Goal: Task Accomplishment & Management: Use online tool/utility

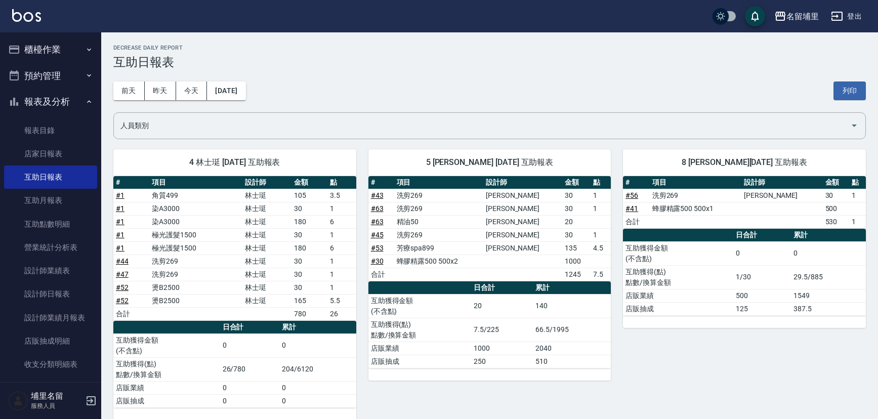
scroll to position [529, 0]
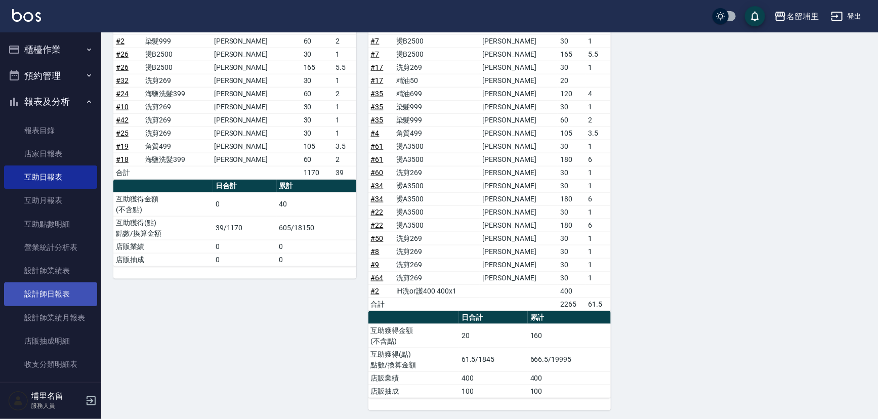
click at [76, 295] on link "設計師日報表" at bounding box center [50, 293] width 93 height 23
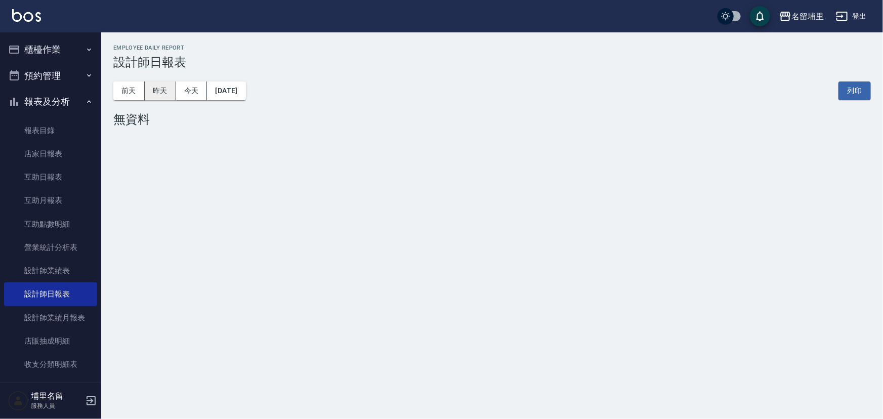
click at [160, 94] on button "昨天" at bounding box center [160, 90] width 31 height 19
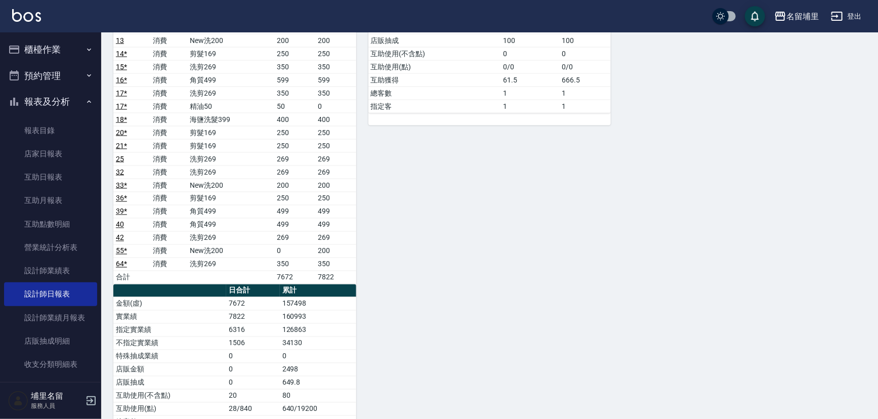
scroll to position [828, 0]
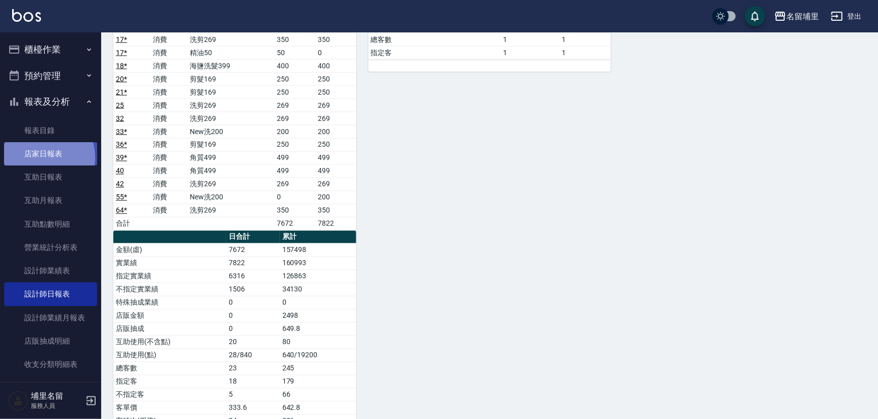
click at [39, 158] on link "店家日報表" at bounding box center [50, 153] width 93 height 23
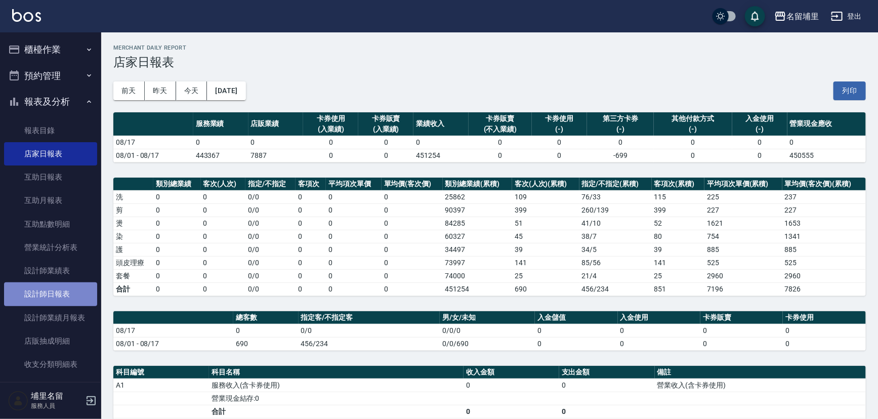
click at [59, 298] on link "設計師日報表" at bounding box center [50, 293] width 93 height 23
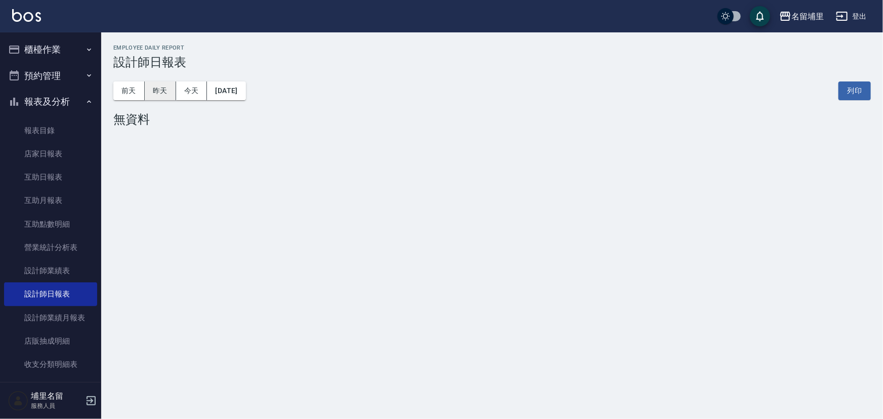
click at [157, 90] on button "昨天" at bounding box center [160, 90] width 31 height 19
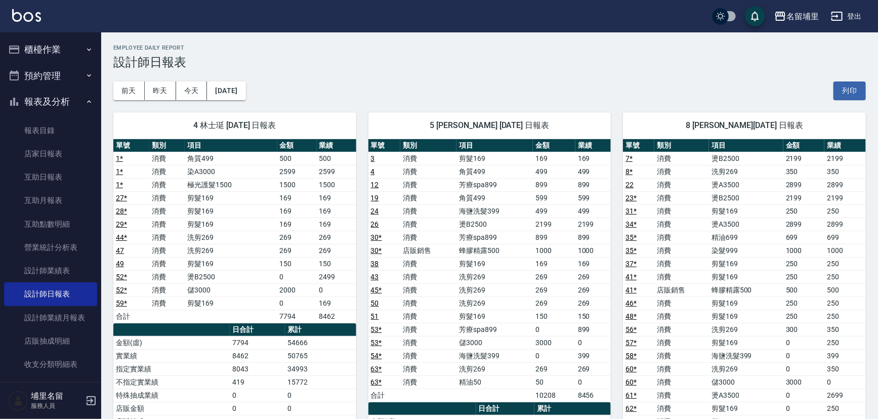
click at [61, 48] on button "櫃檯作業" at bounding box center [50, 49] width 93 height 26
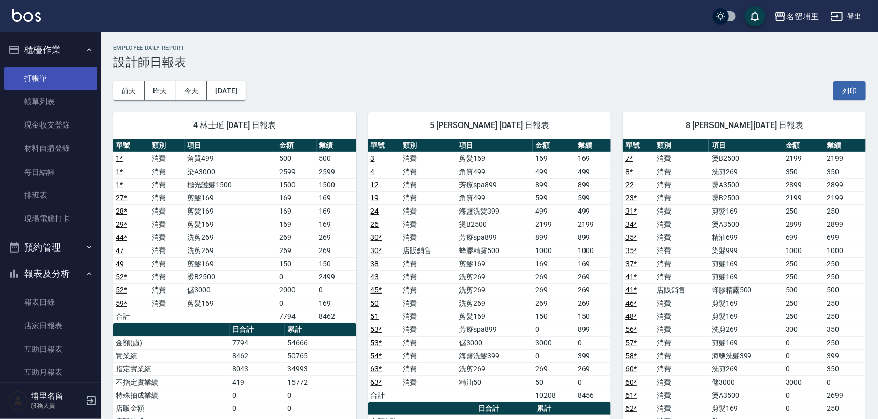
drag, startPoint x: 52, startPoint y: 85, endPoint x: 58, endPoint y: 83, distance: 6.4
click at [53, 85] on link "打帳單" at bounding box center [50, 78] width 93 height 23
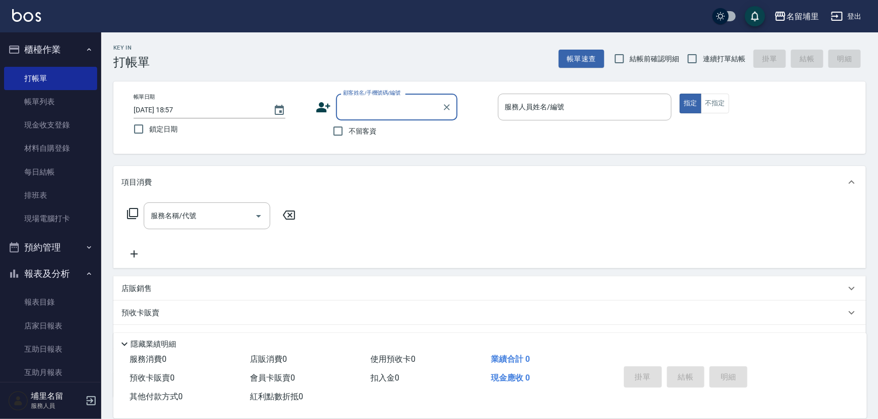
click at [370, 128] on span "不留客資" at bounding box center [363, 131] width 28 height 11
click at [349, 128] on input "不留客資" at bounding box center [337, 130] width 21 height 21
checkbox input "true"
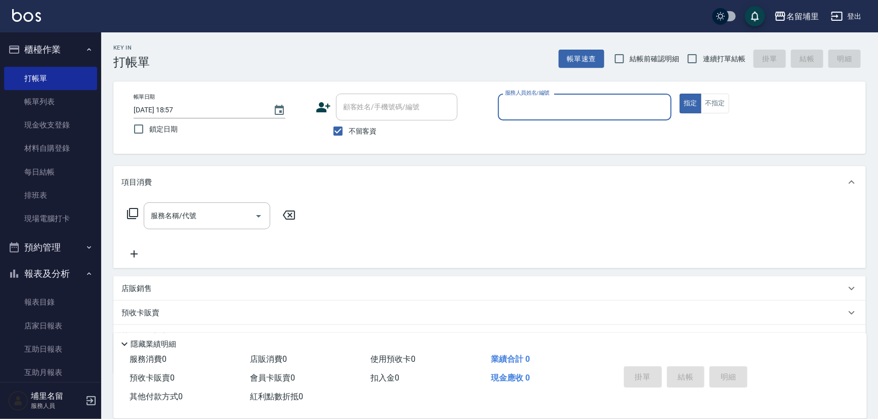
click at [706, 54] on span "連續打單結帳" at bounding box center [724, 59] width 42 height 11
click at [703, 54] on input "連續打單結帳" at bounding box center [692, 58] width 21 height 21
checkbox input "true"
click at [621, 93] on div "帳單日期 [DATE] 18:57 鎖定日期 顧客姓名/手機號碼/編號 顧客姓名/手機號碼/編號 不留客資 服務人員姓名/編號 服務人員姓名/編號 指定 不指定" at bounding box center [489, 117] width 752 height 72
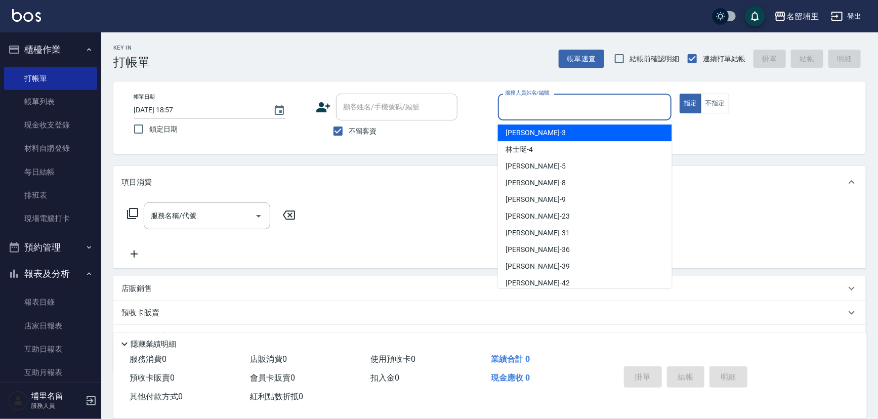
click at [618, 100] on input "服務人員姓名/編號" at bounding box center [584, 107] width 165 height 18
type input "[PERSON_NAME]-5"
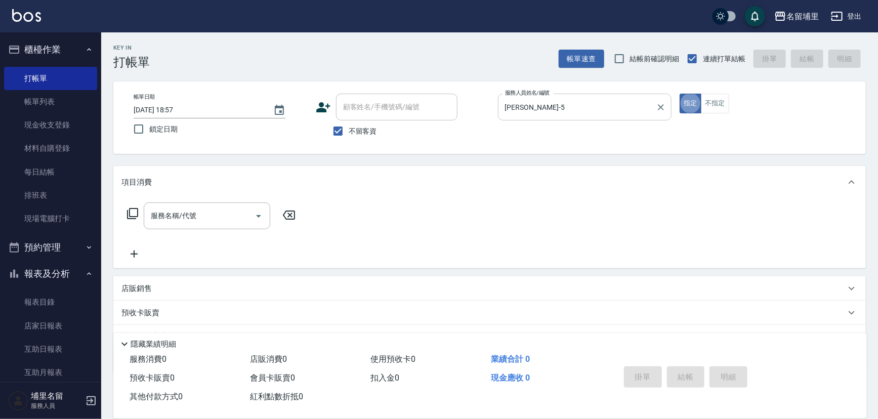
type button "true"
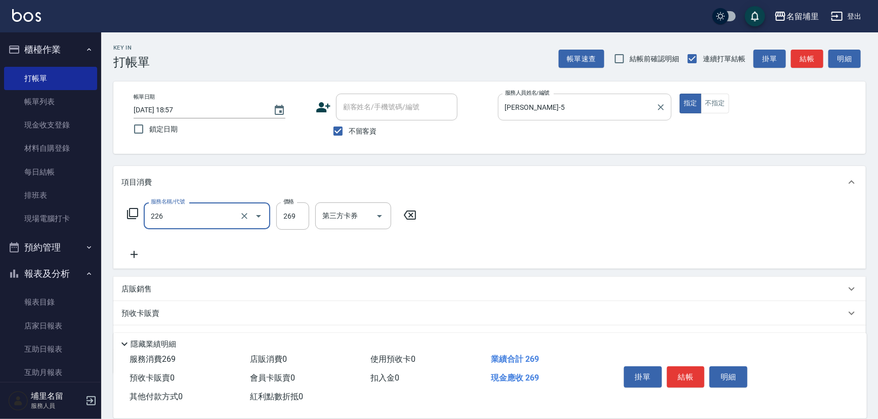
type input "洗剪269(226)"
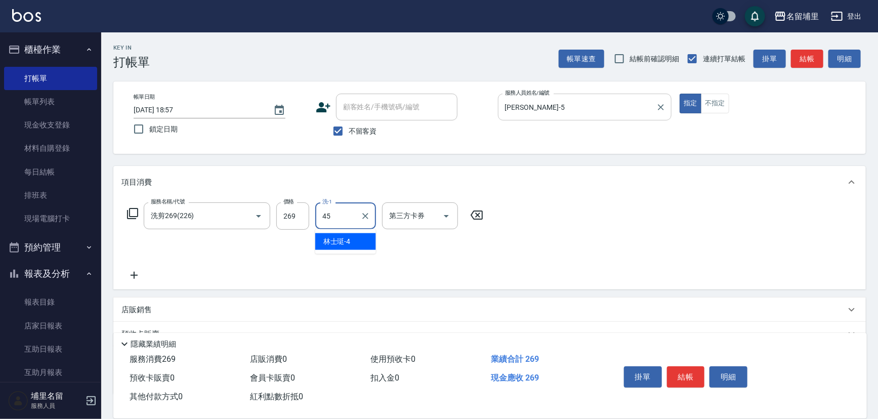
type input "[PERSON_NAME]-45"
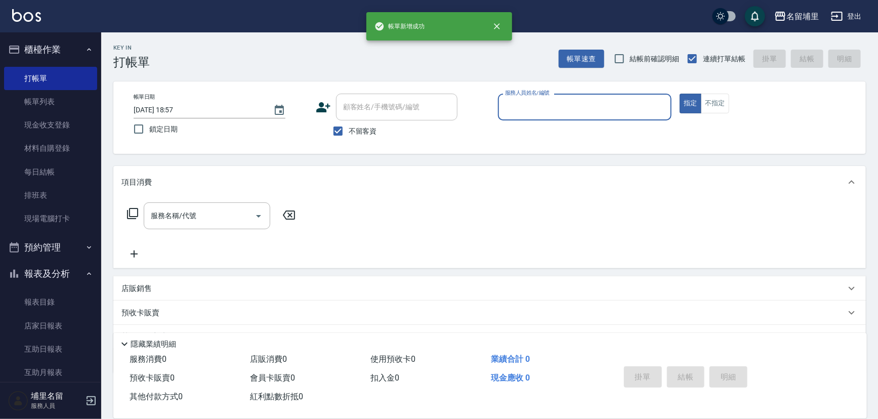
click at [679, 94] on button "指定" at bounding box center [690, 104] width 22 height 20
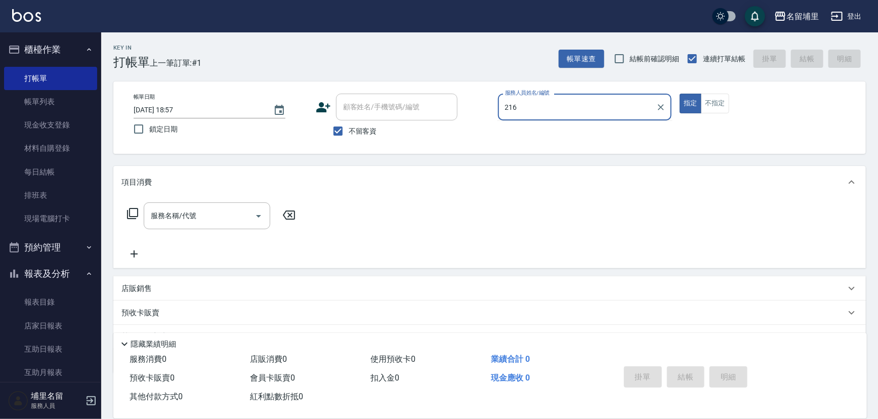
type input "216"
click at [679, 94] on button "指定" at bounding box center [690, 104] width 22 height 20
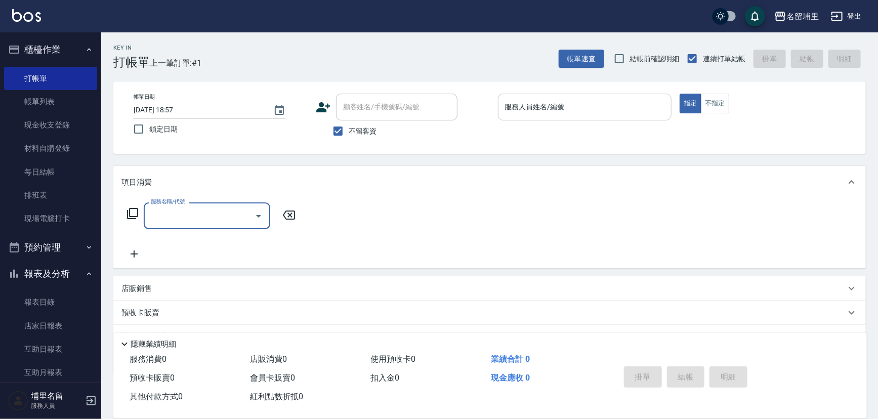
click at [618, 97] on div "服務人員姓名/編號" at bounding box center [585, 107] width 174 height 27
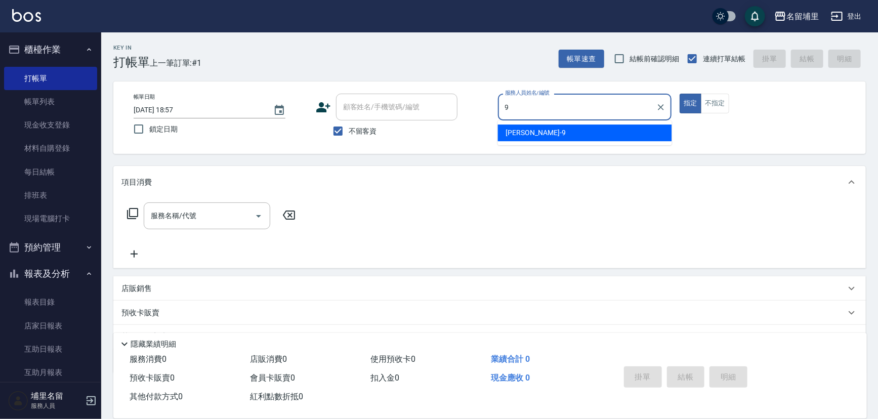
type input "[PERSON_NAME]-9"
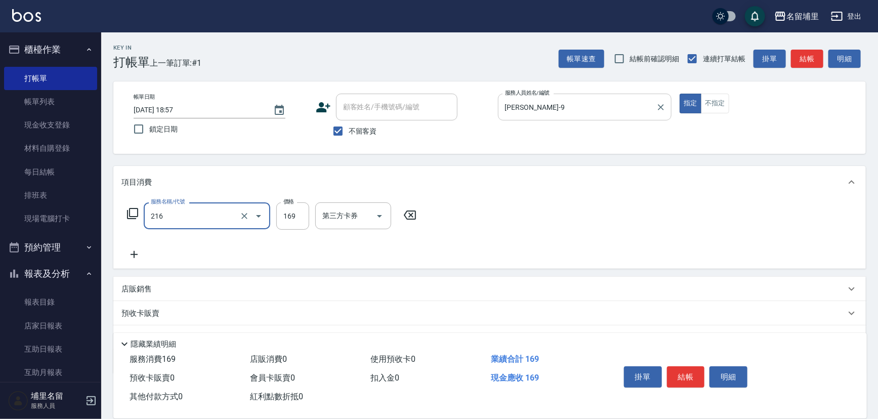
type input "剪髮169(216)"
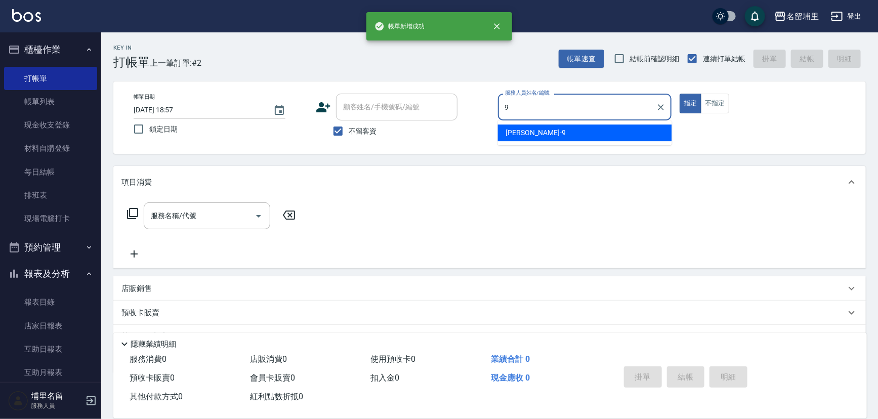
type input "[PERSON_NAME]-9"
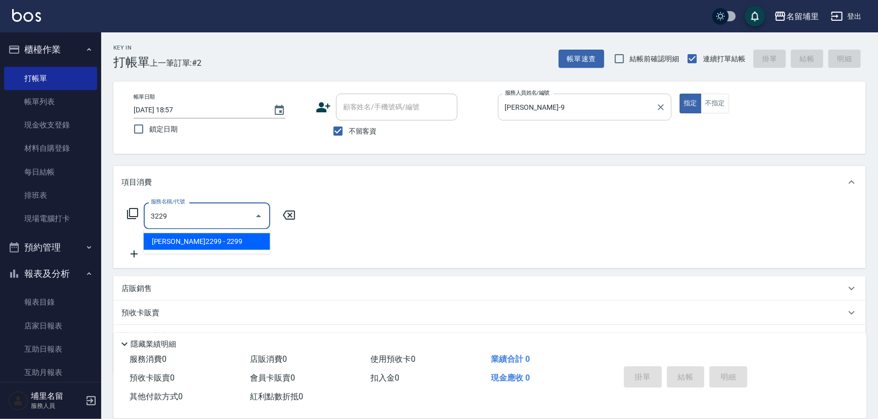
type input "[PERSON_NAME]2299(3229)"
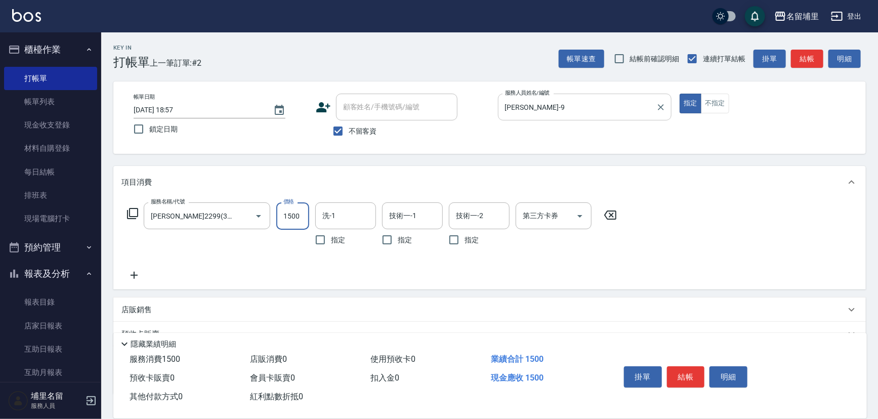
type input "1500"
type input "[PERSON_NAME]-42"
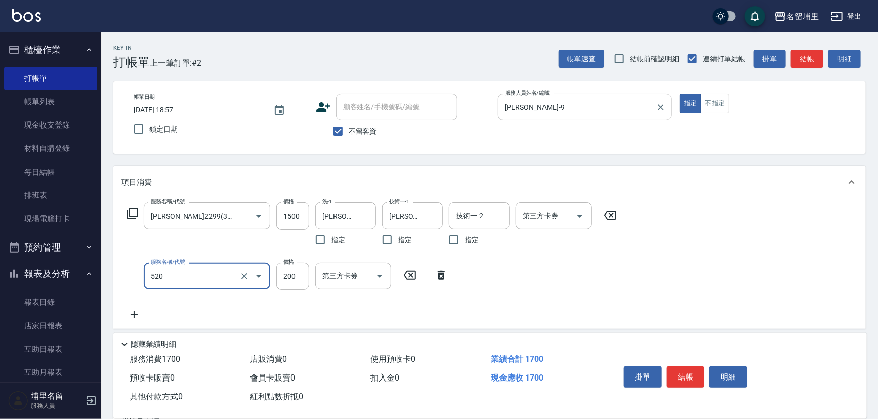
type input "200護髮(520)"
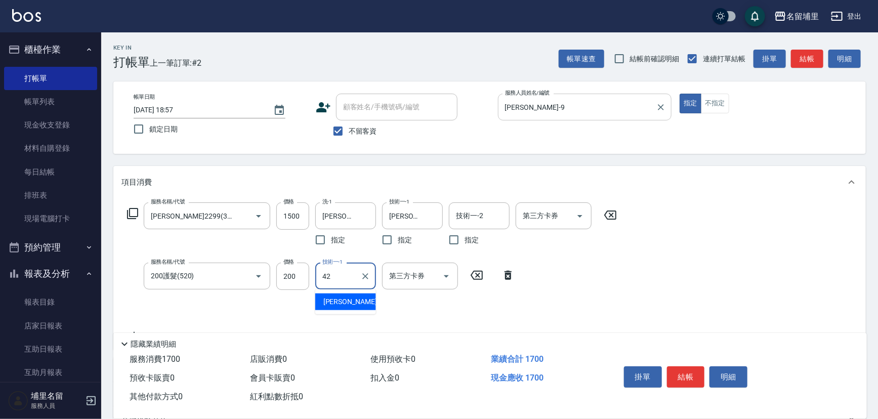
type input "[PERSON_NAME]-42"
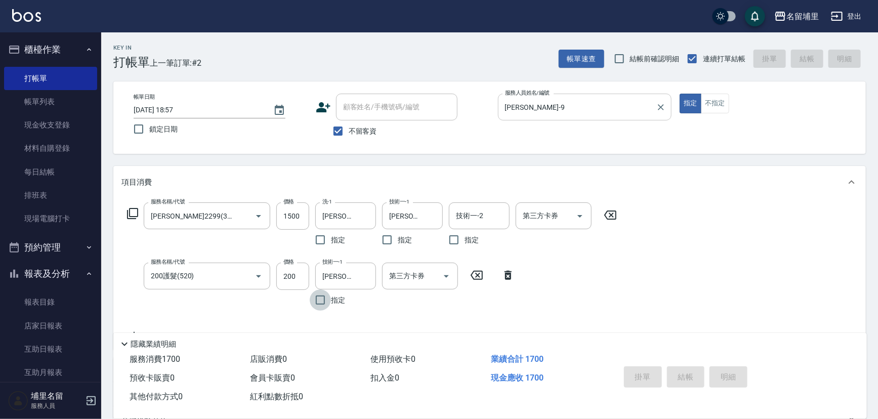
type input "[DATE] 18:58"
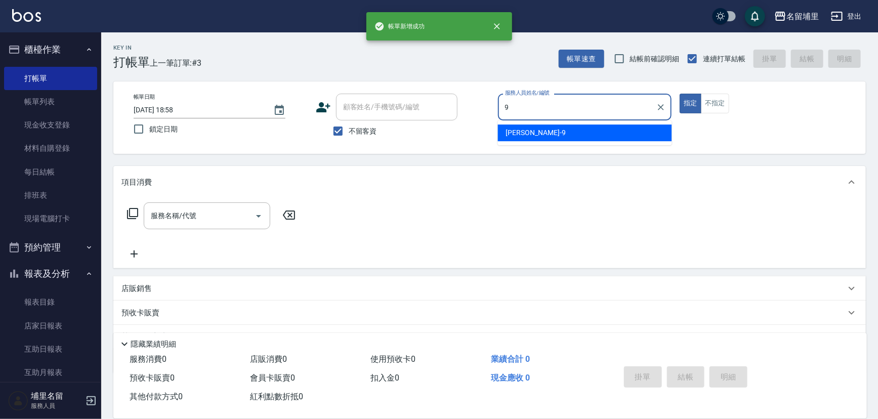
type input "[PERSON_NAME]-9"
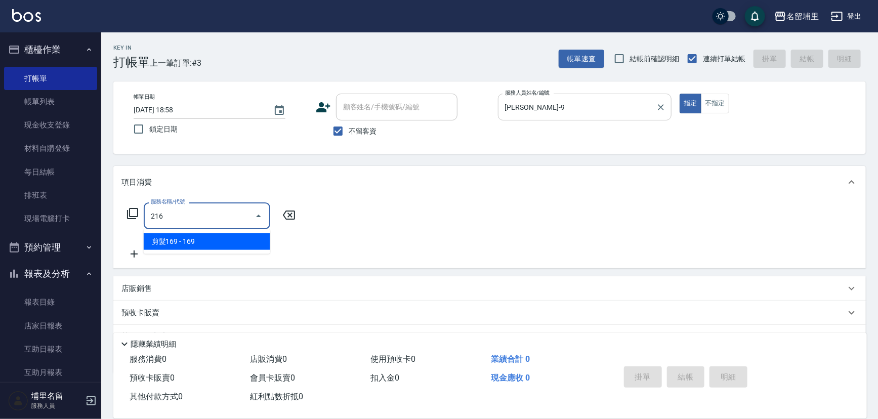
type input "剪髮169(216)"
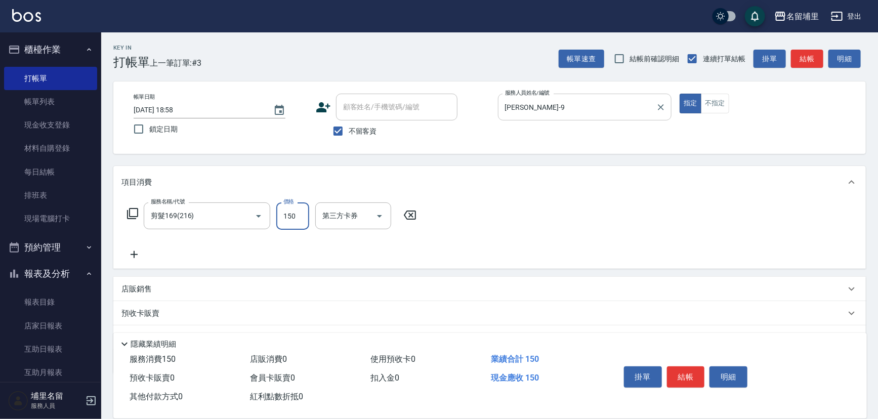
type input "150"
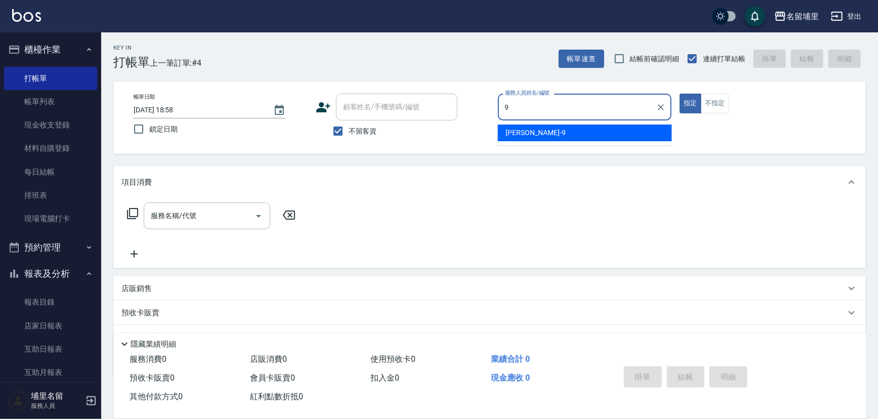
type input "[PERSON_NAME]-9"
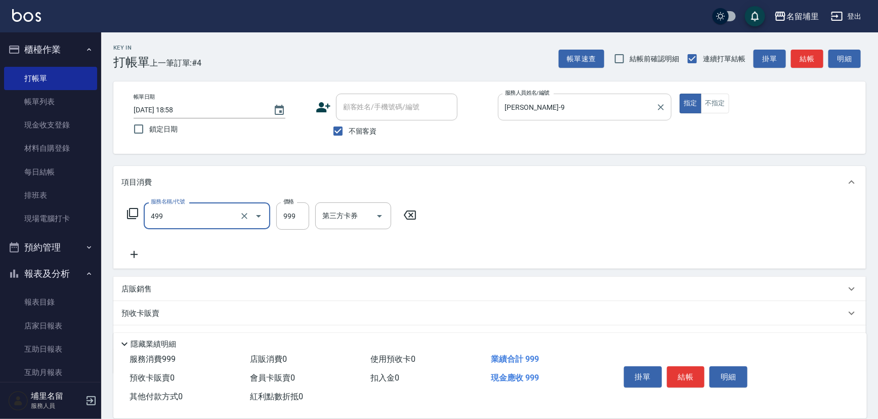
type input "染髮999(499)"
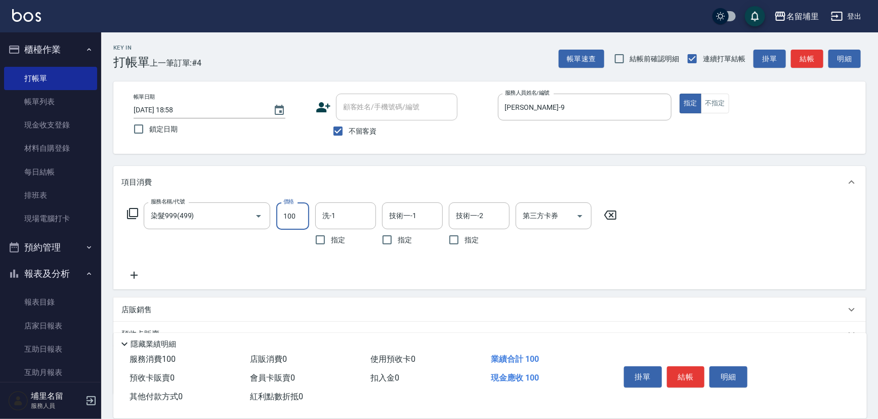
click at [289, 212] on input "100" at bounding box center [292, 215] width 33 height 27
type input "1000"
type input "[PERSON_NAME]-42"
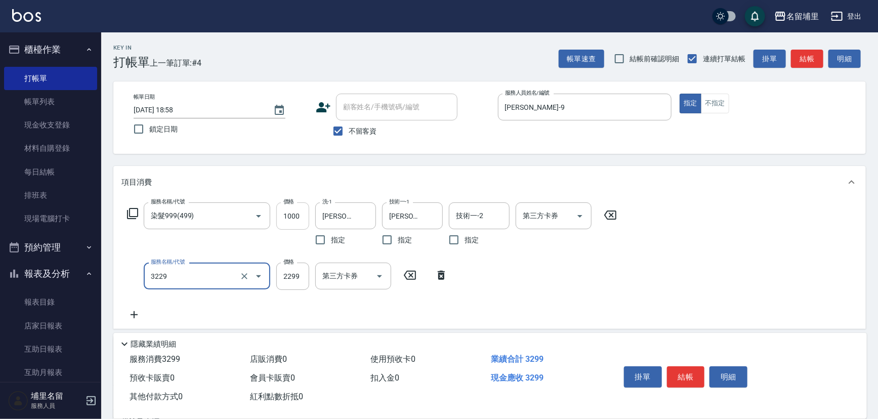
type input "[PERSON_NAME]2299(3229)"
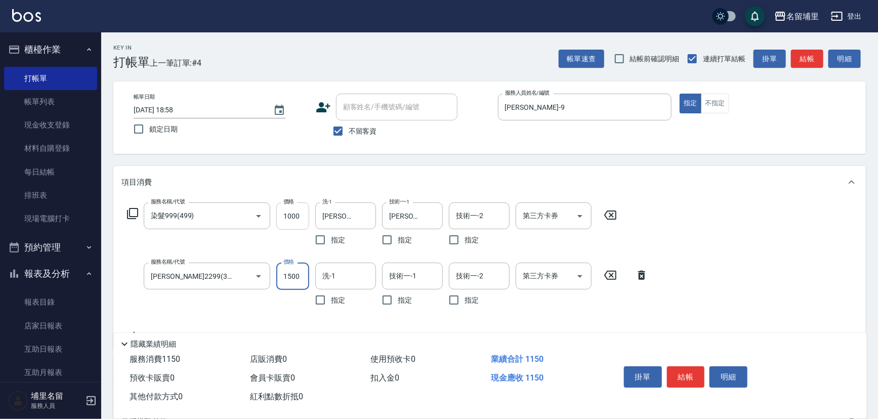
type input "1500"
type input "[PERSON_NAME]-42"
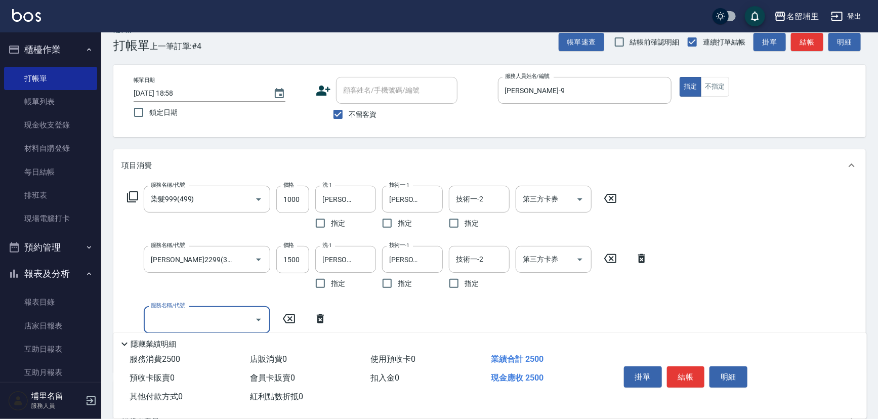
scroll to position [46, 0]
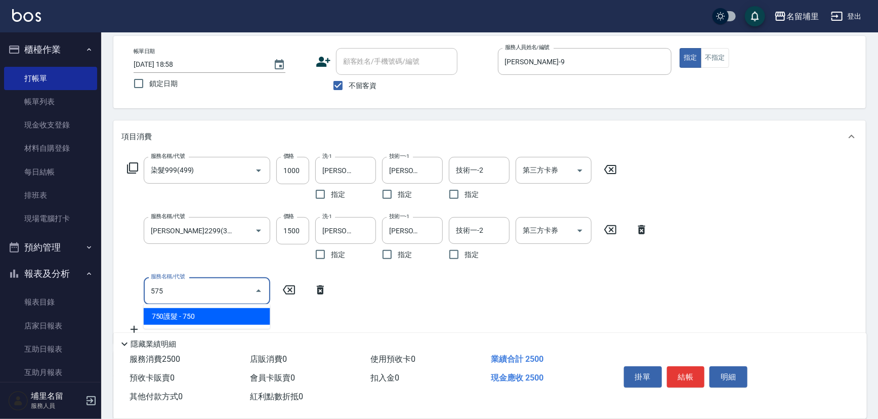
type input "750護髮(575)"
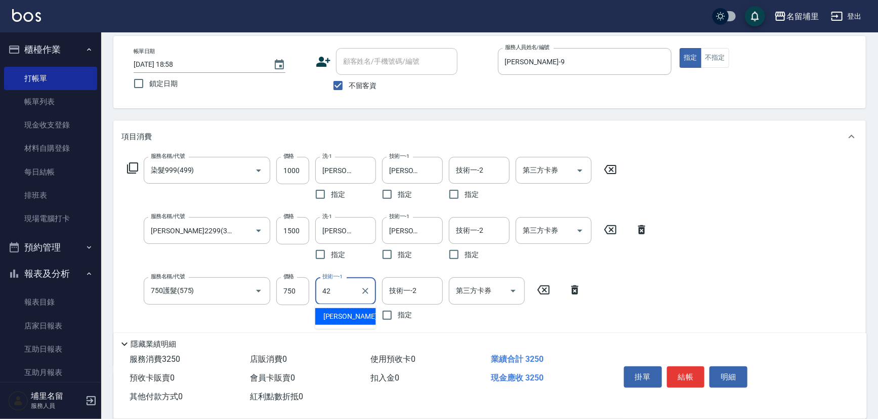
type input "[PERSON_NAME]-42"
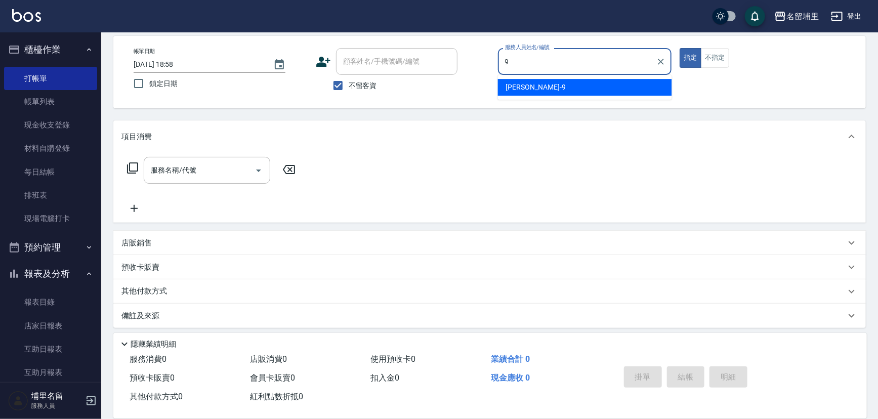
type input "[PERSON_NAME]-9"
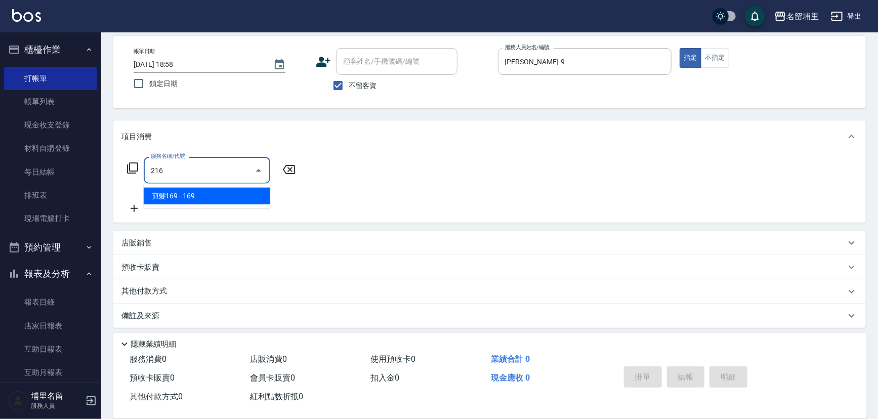
type input "剪髮169(216)"
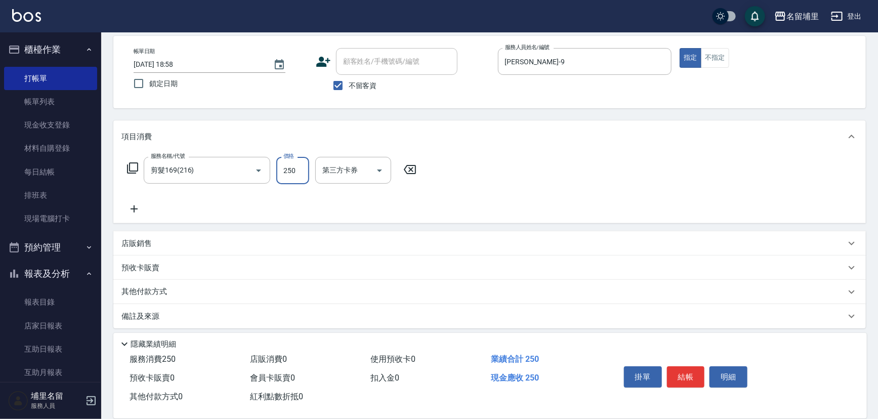
type input "250"
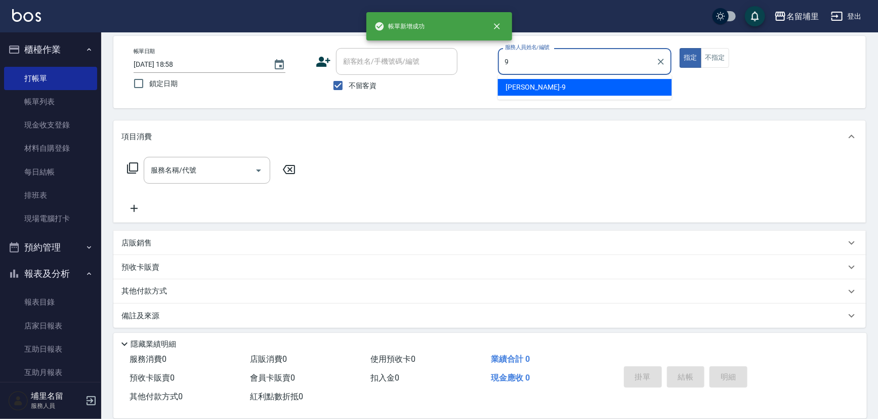
type input "[PERSON_NAME]-9"
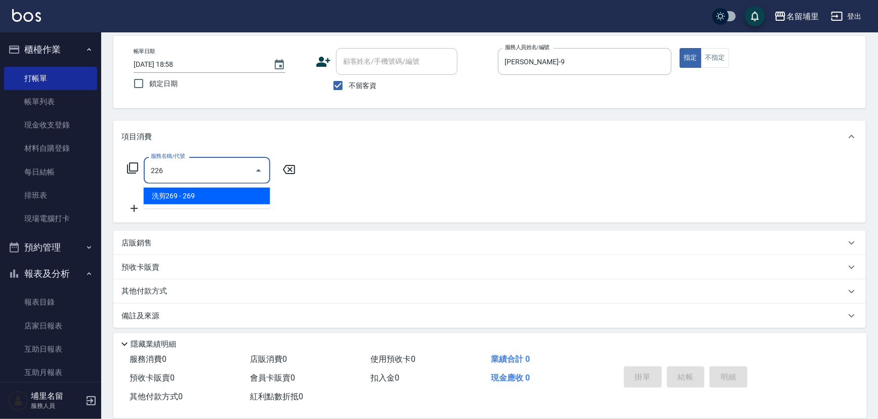
type input "洗剪269(226)"
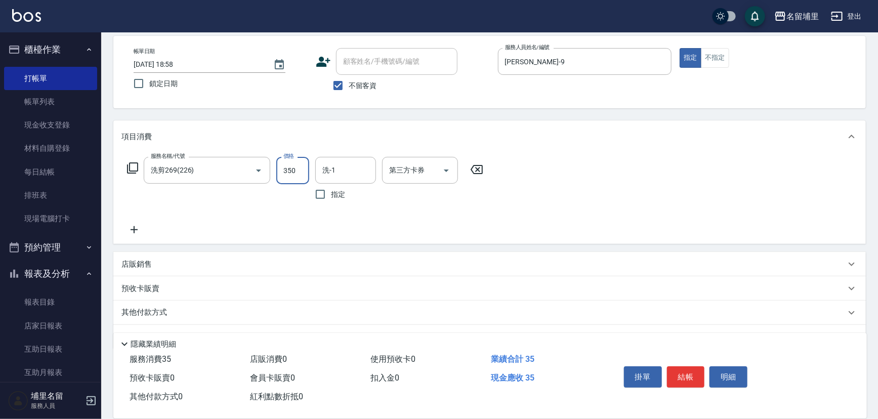
type input "350"
type input "[PERSON_NAME]-42"
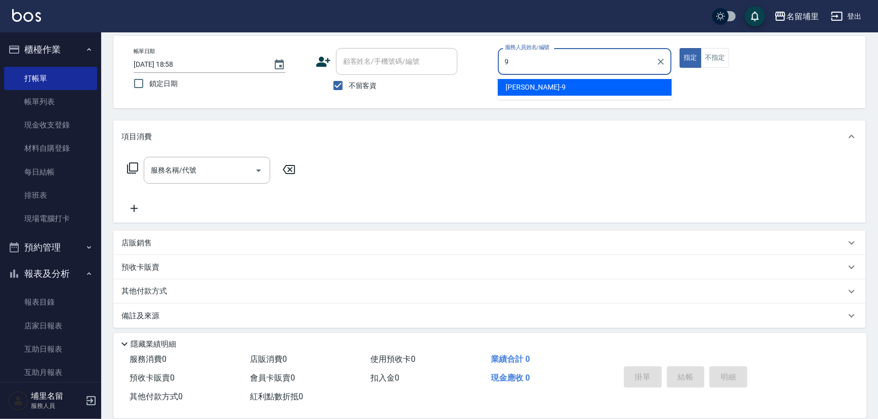
type input "[PERSON_NAME]-9"
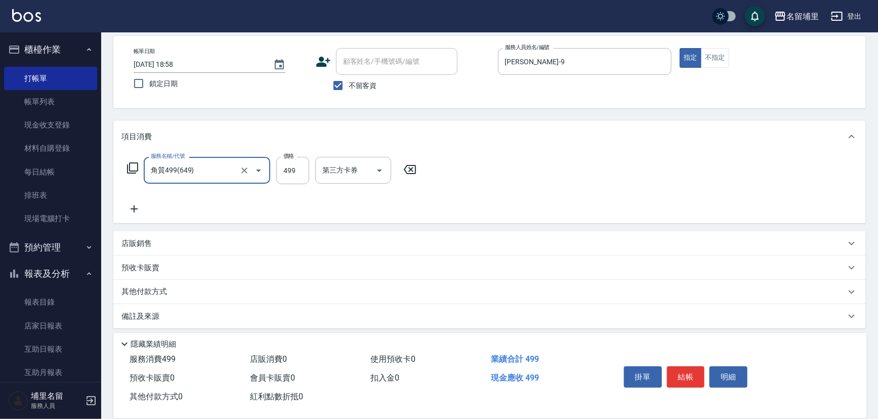
type input "角質499(649)"
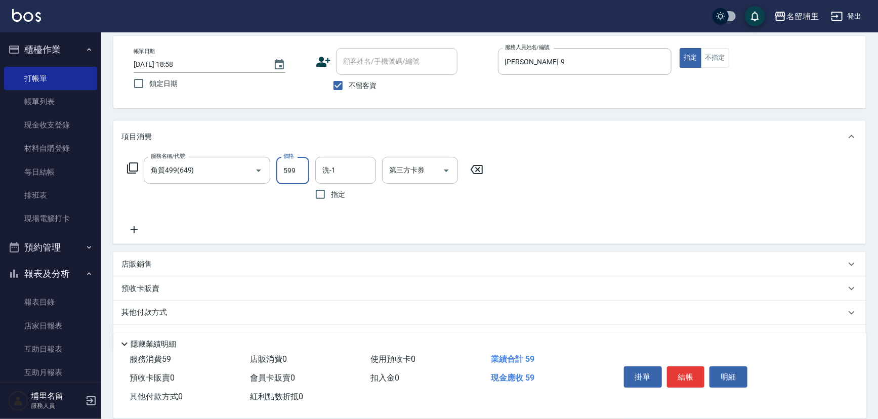
type input "599"
type input "[PERSON_NAME]-45"
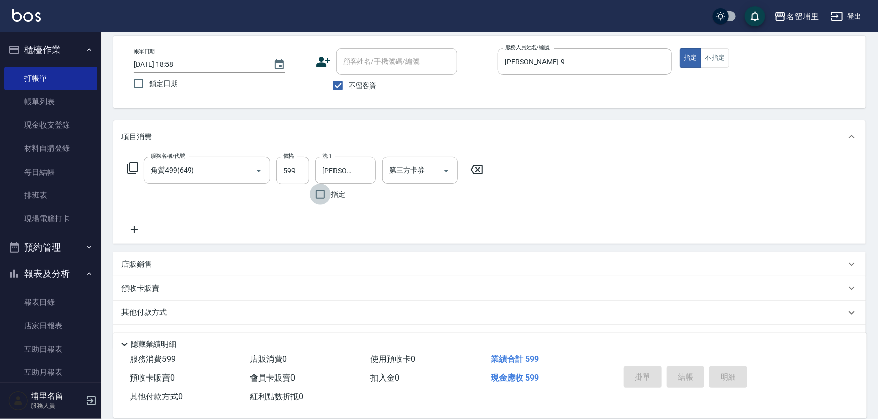
type input "[DATE] 18:59"
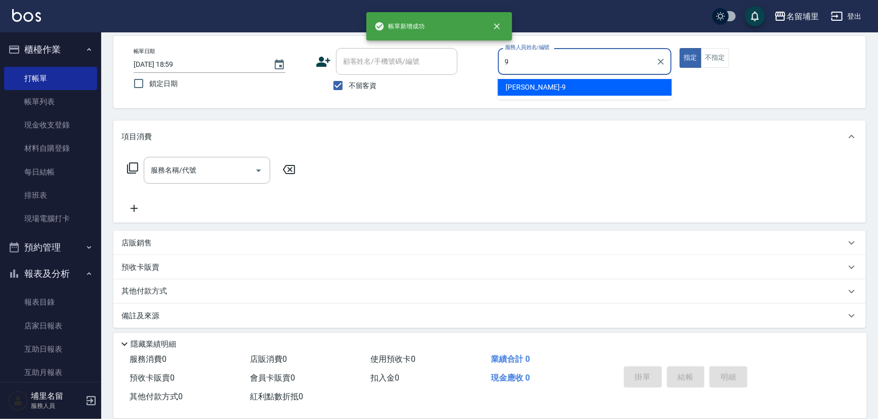
type input "[PERSON_NAME]-9"
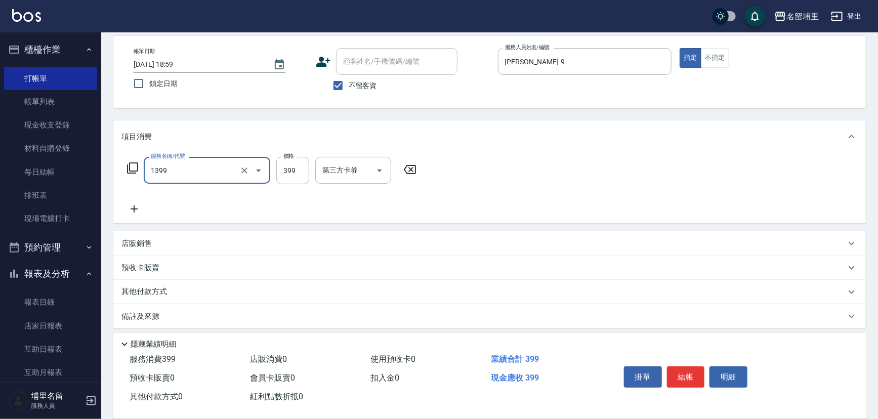
type input "海鹽洗髮399(1399)"
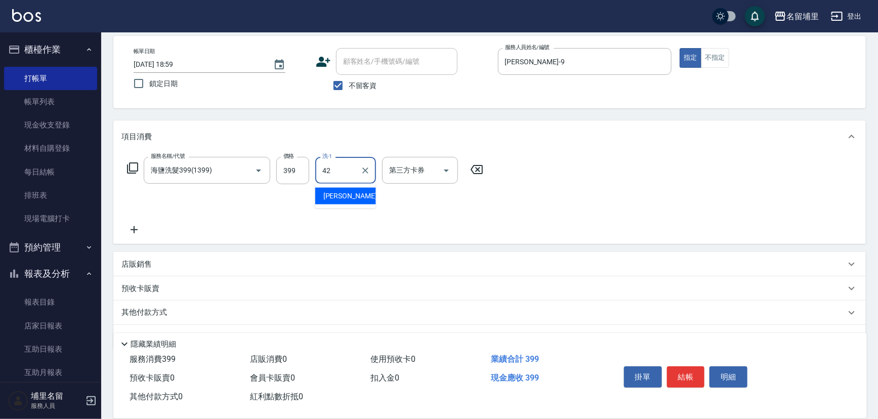
type input "[PERSON_NAME]-42"
click at [305, 160] on input "399" at bounding box center [292, 170] width 33 height 27
type input "400"
click at [693, 373] on button "結帳" at bounding box center [686, 376] width 38 height 21
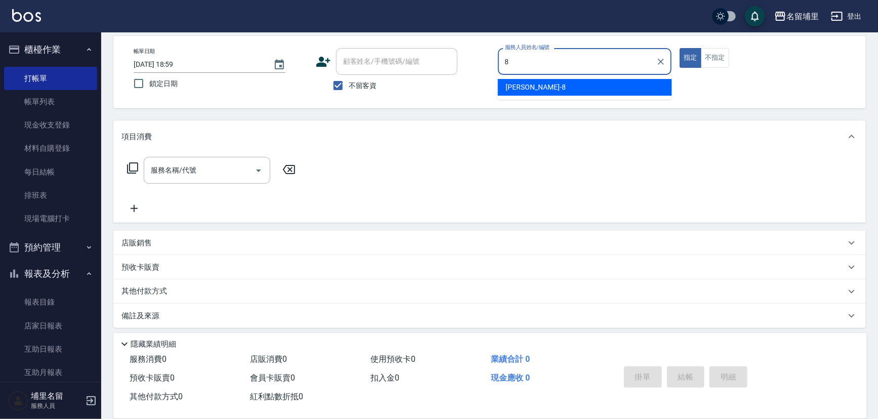
type input "[PERSON_NAME]-8"
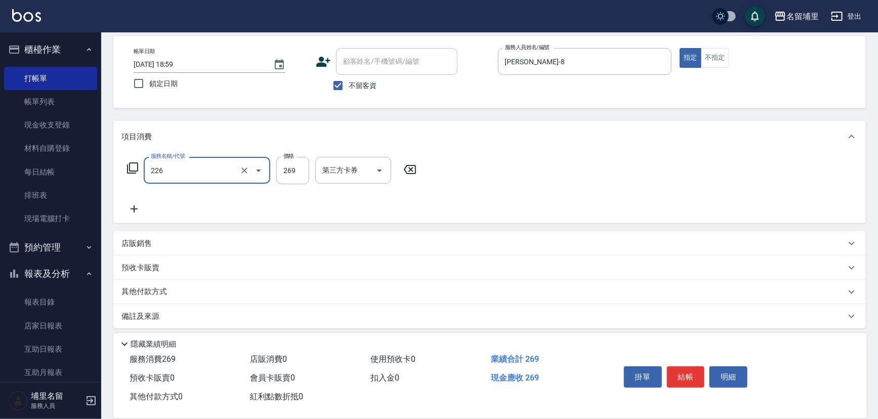
type input "洗剪269(226)"
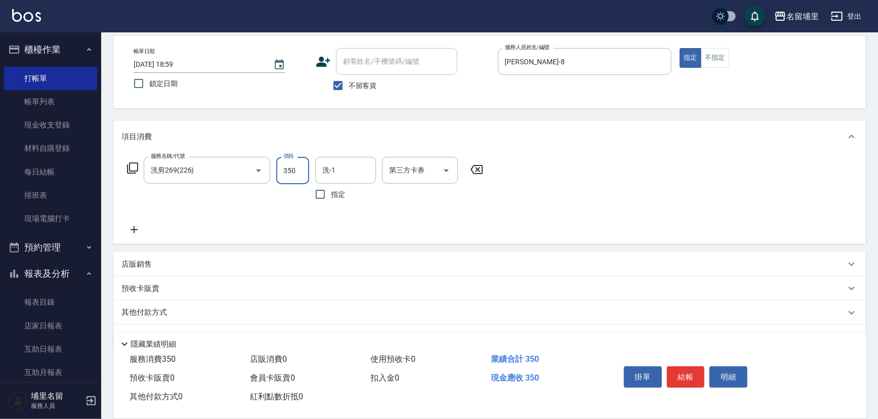
type input "350"
type input "[PERSON_NAME]-45"
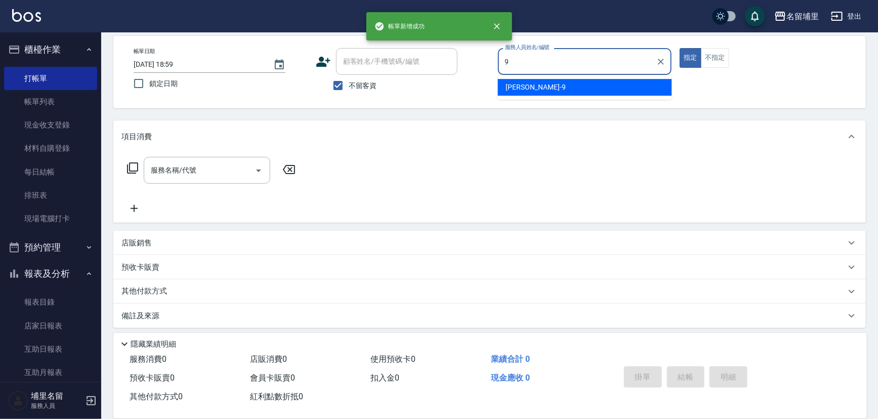
type input "[PERSON_NAME]-9"
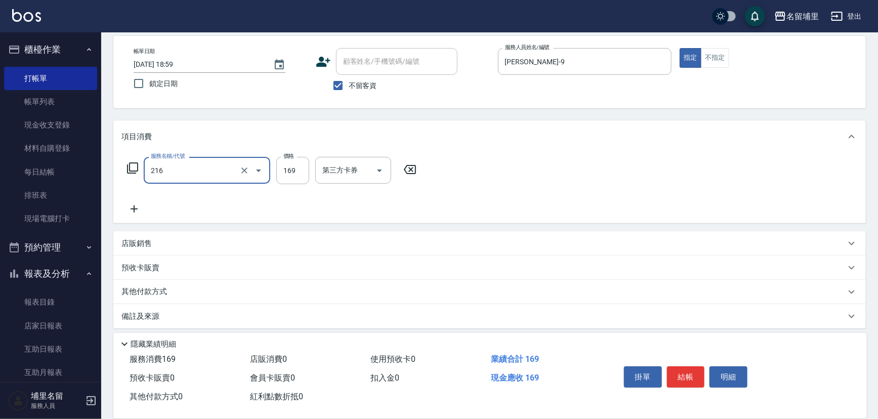
type input "剪髮169(216)"
type input "250"
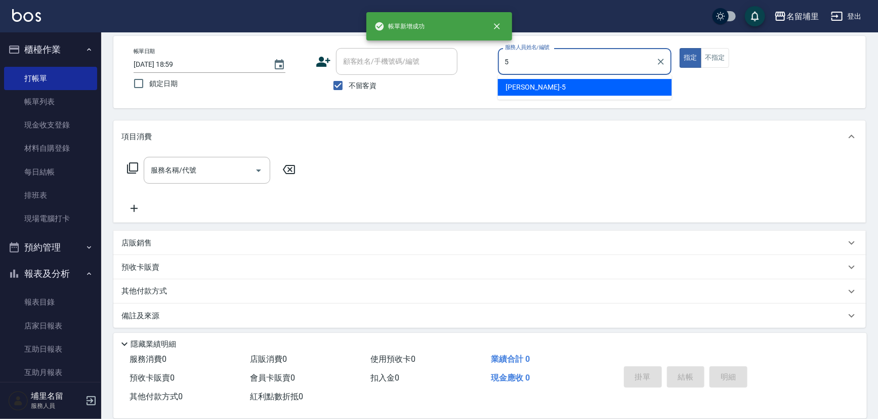
type input "[PERSON_NAME]-5"
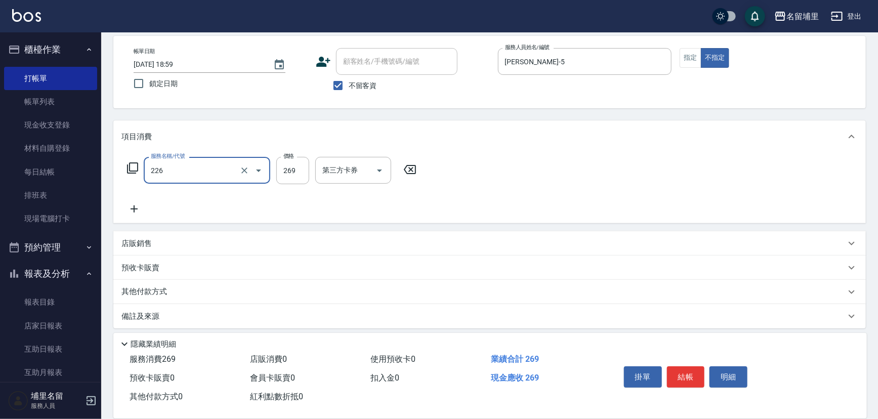
type input "洗剪269(226)"
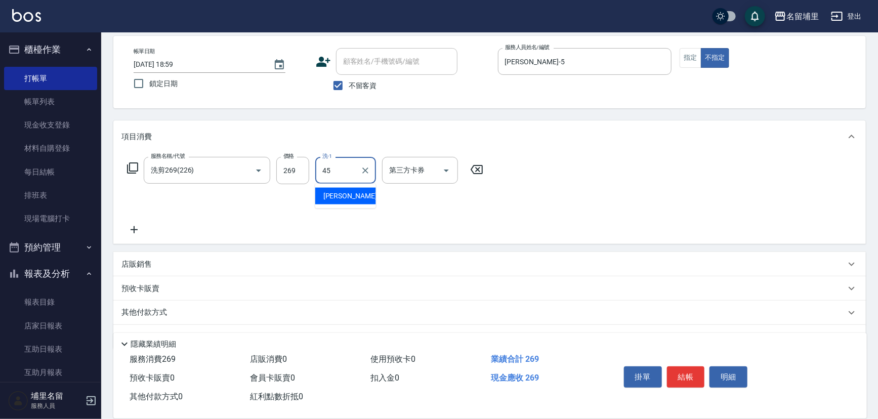
type input "[PERSON_NAME]-45"
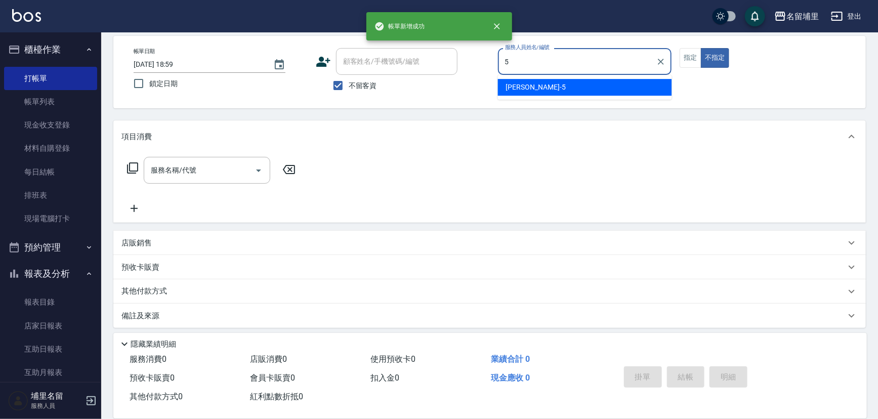
type input "[PERSON_NAME]-5"
type button "false"
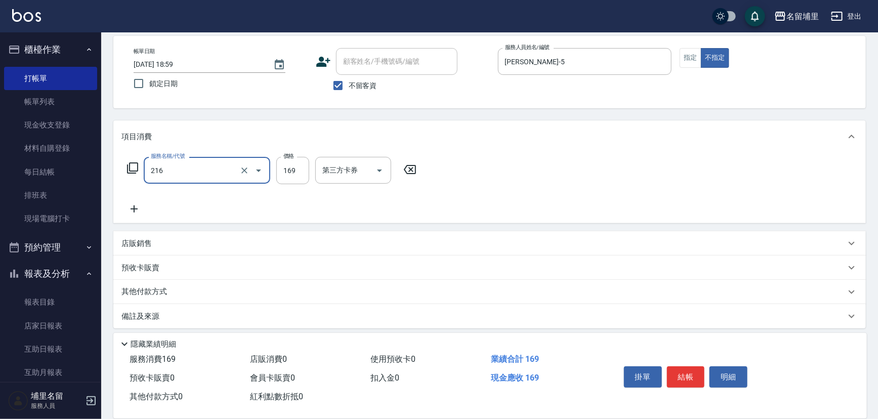
type input "剪髮169(216)"
type input "150"
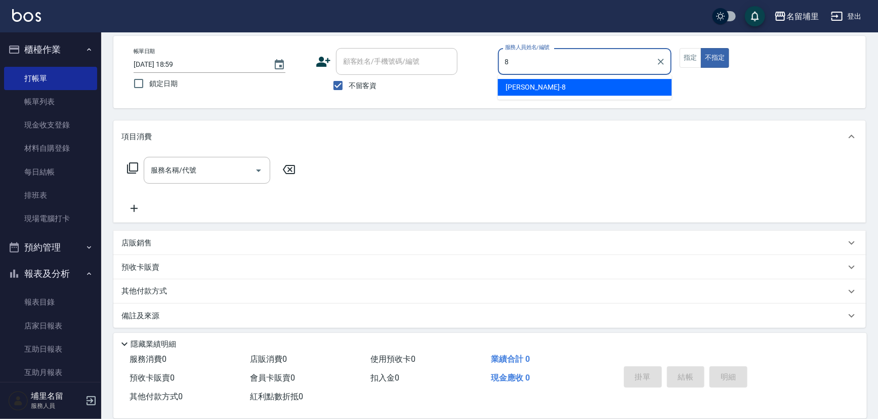
type input "[PERSON_NAME]-8"
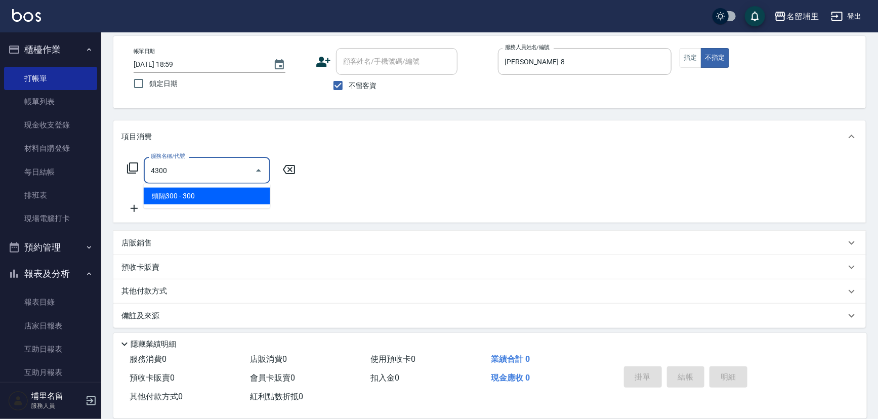
type input "頭隔300(4300)"
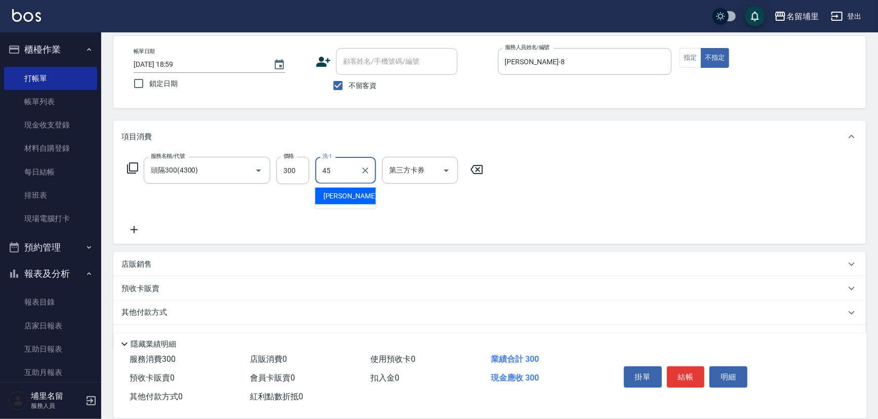
type input "[PERSON_NAME]-45"
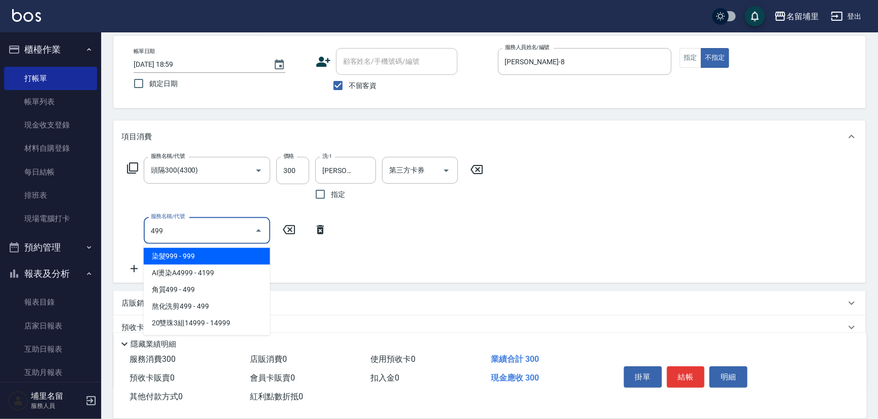
type input "染髮999(499)"
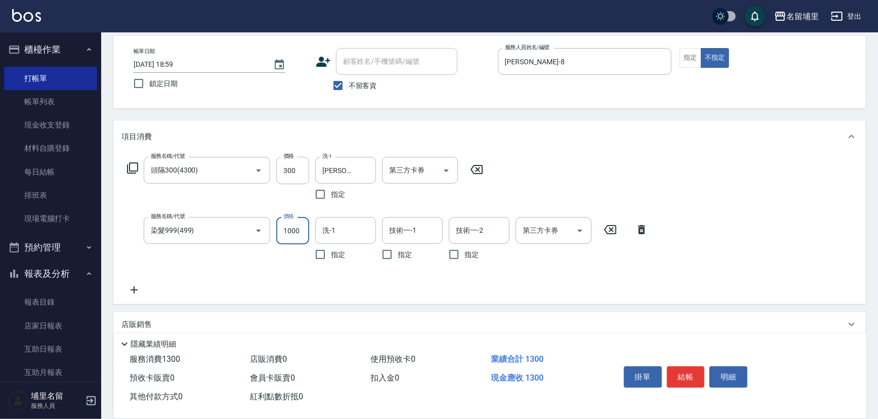
type input "1000"
type input "[PERSON_NAME]-45"
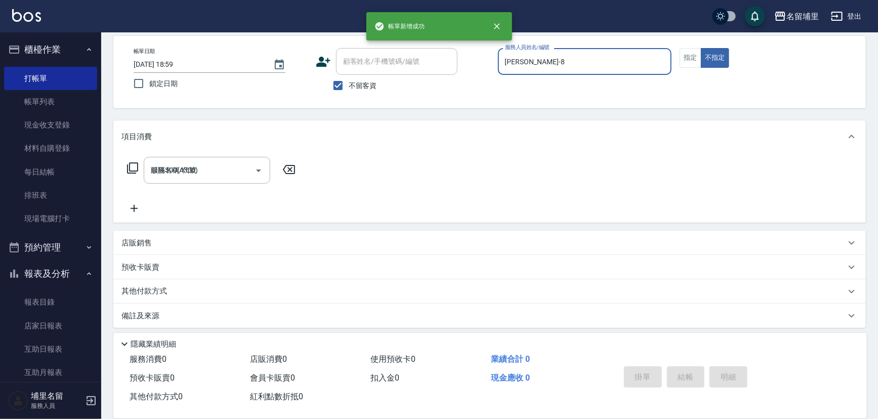
type input "[DATE] 19:00"
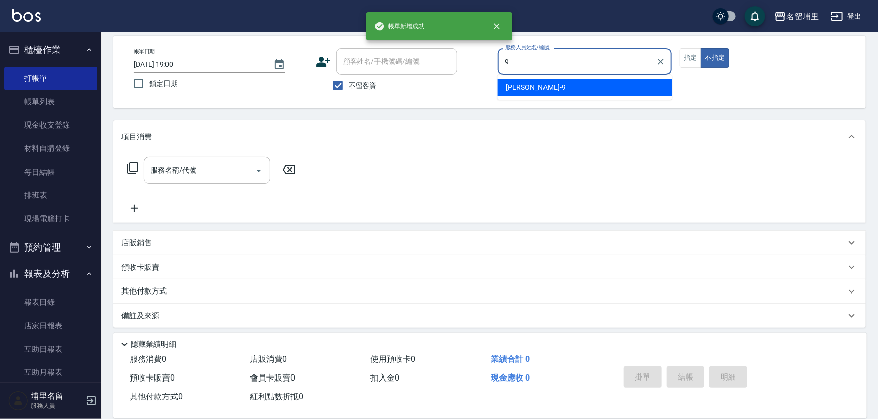
type input "[PERSON_NAME]-9"
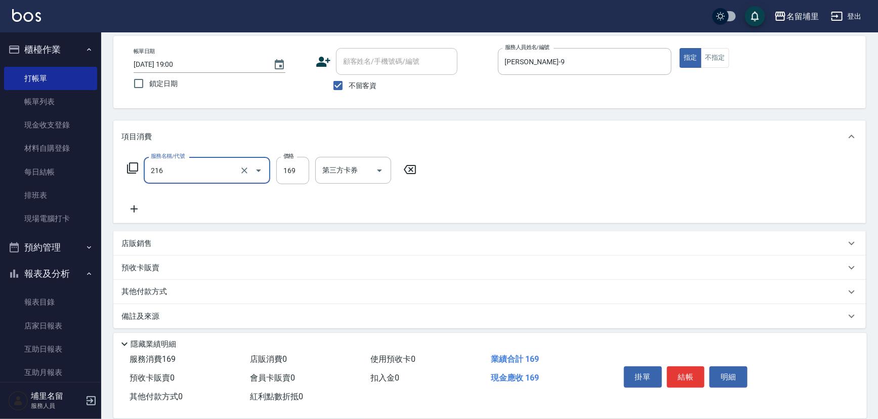
type input "剪髮169(216)"
type input "250"
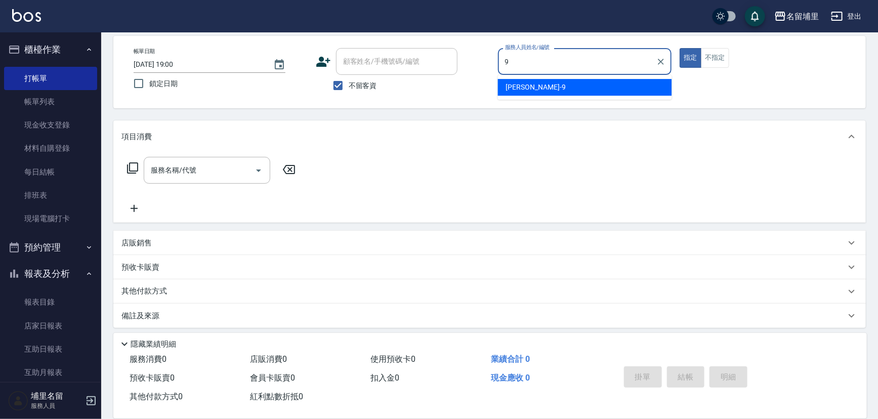
type input "[PERSON_NAME]-9"
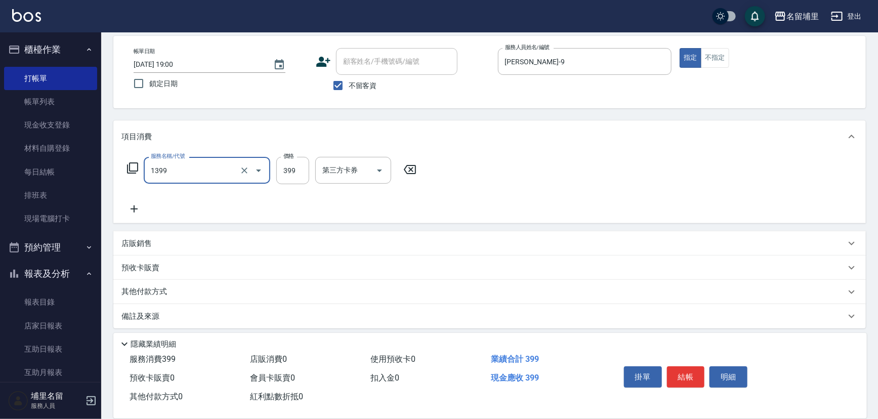
type input "海鹽洗髮399(1399)"
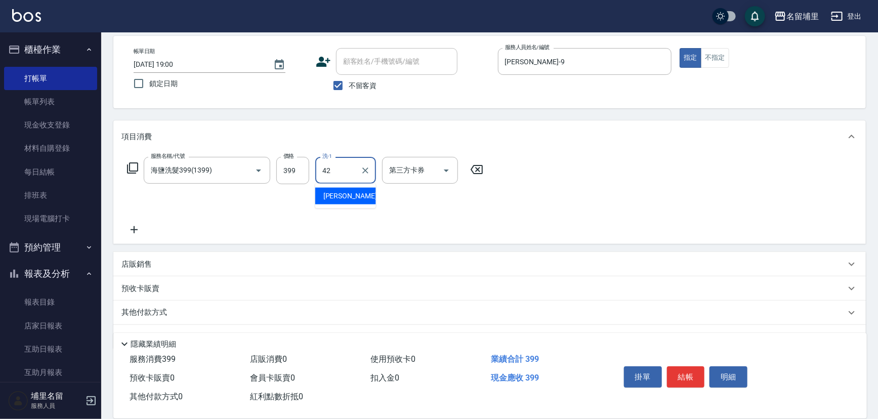
type input "[PERSON_NAME]-42"
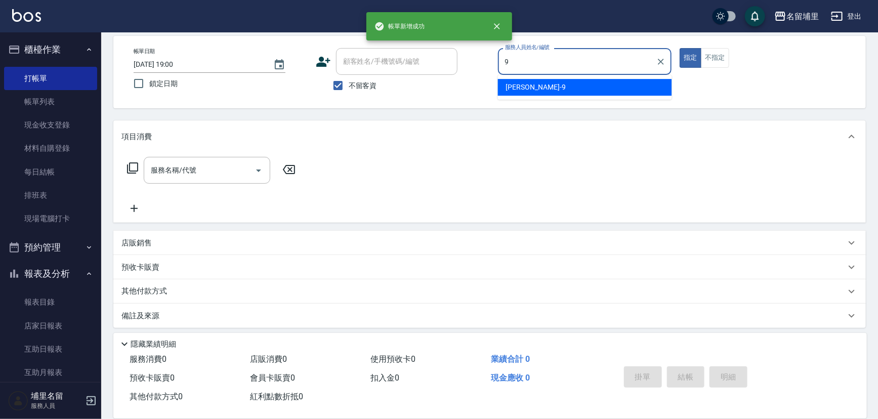
type input "[PERSON_NAME]-9"
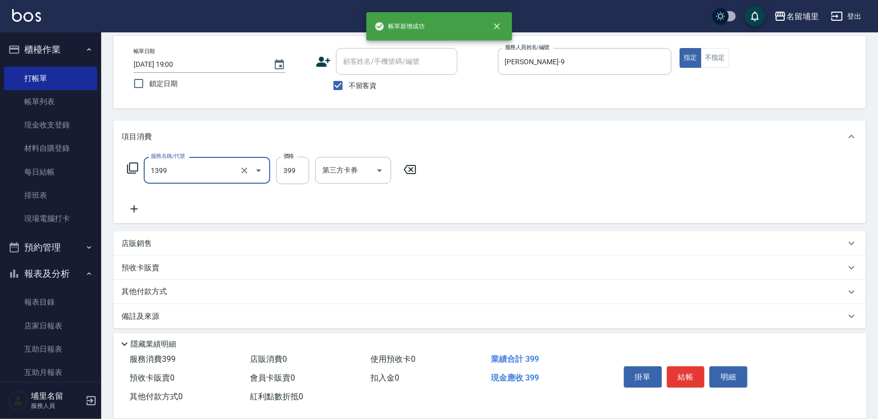
type input "海鹽洗髮399(1399)"
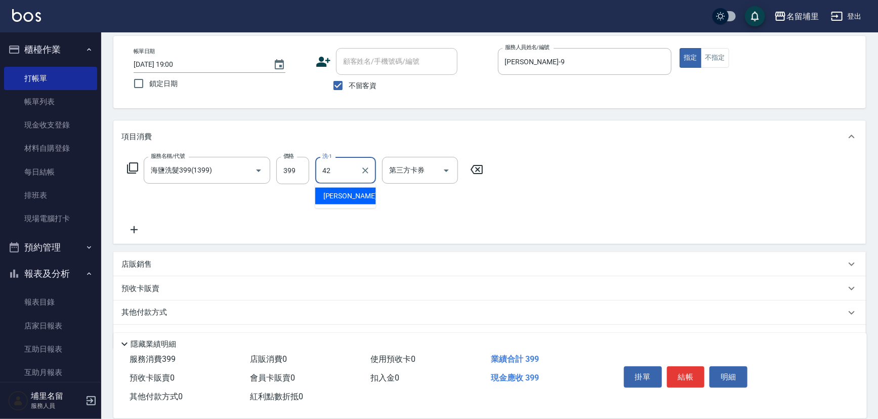
type input "[PERSON_NAME]-42"
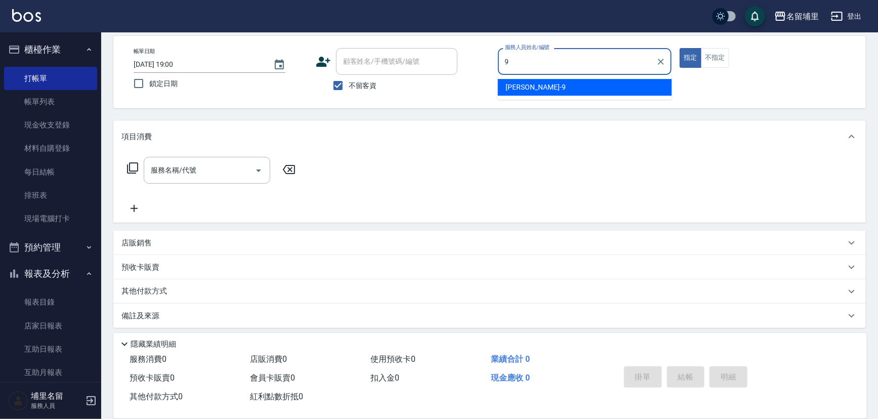
type input "[PERSON_NAME]-9"
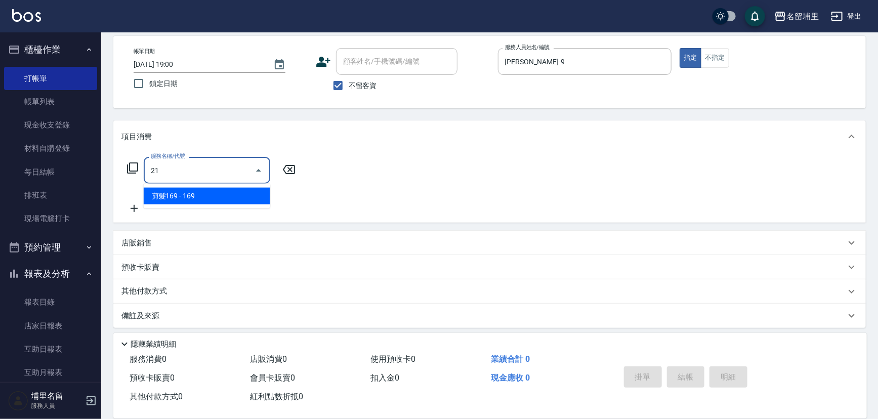
type input "216"
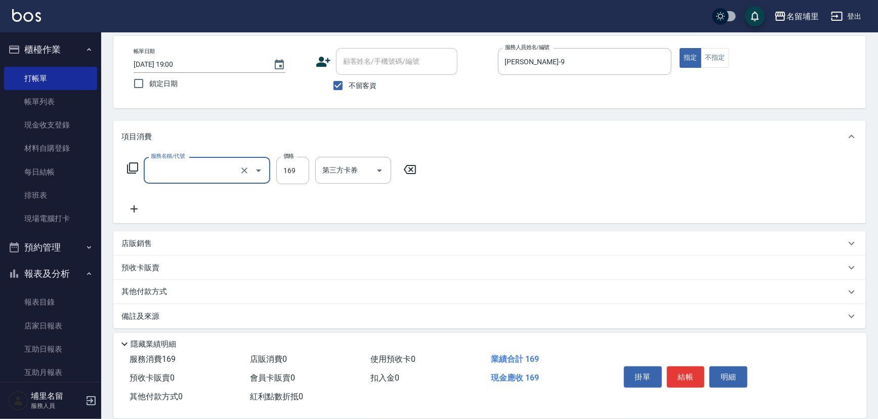
type input "5"
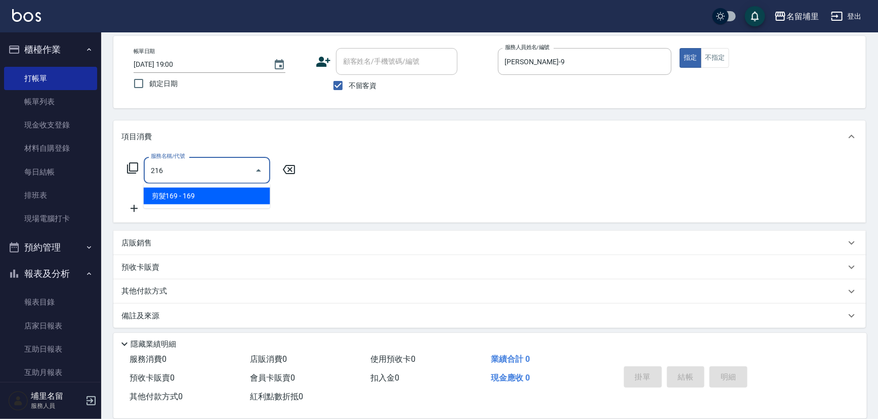
type input "剪髮169(216)"
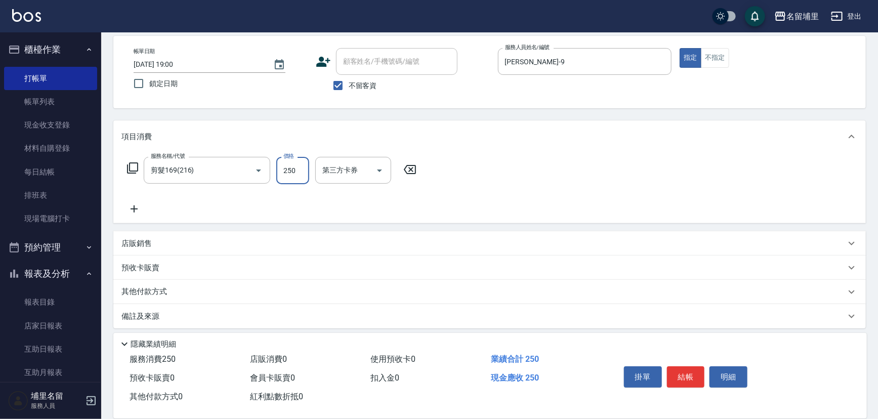
type input "250"
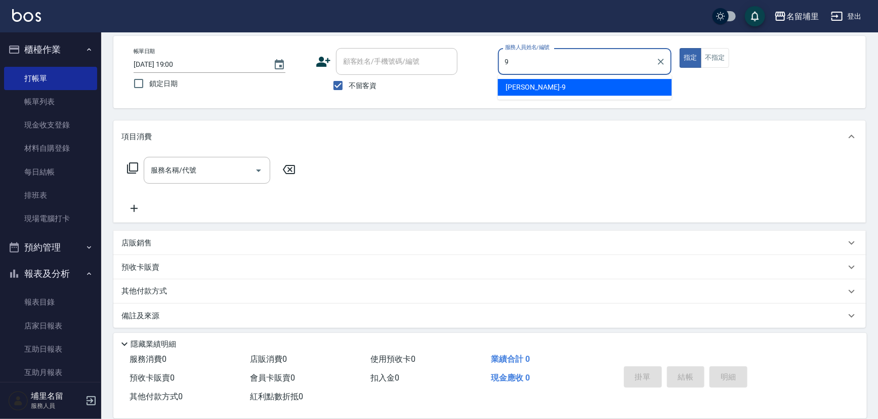
type input "[PERSON_NAME]-9"
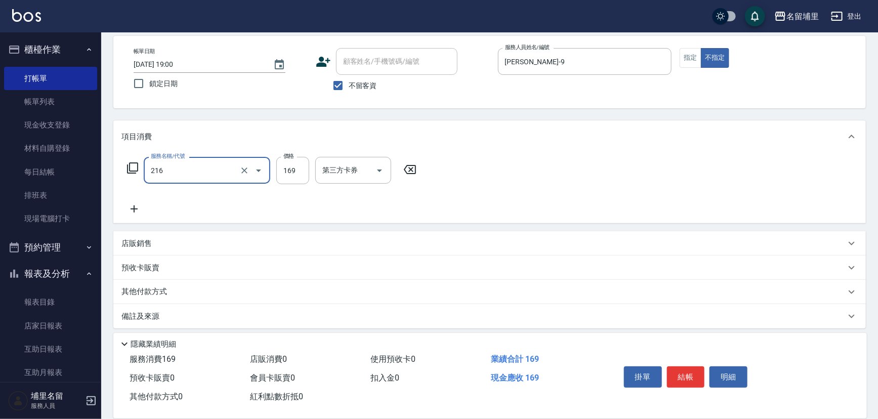
type input "剪髮169(216)"
type input "150"
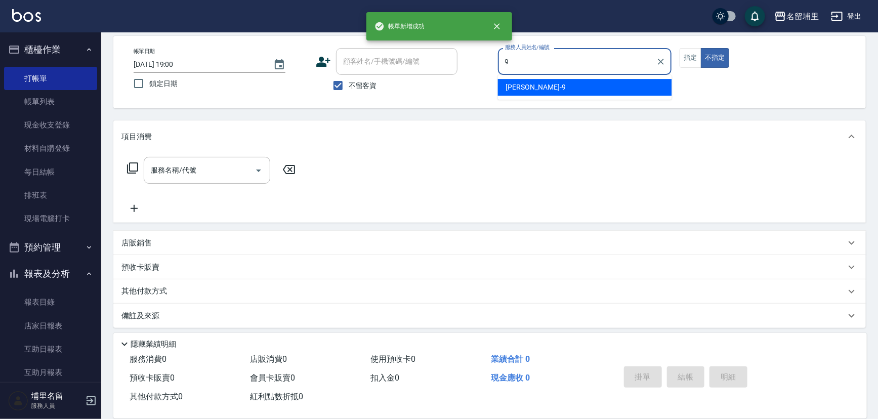
type input "[PERSON_NAME]-9"
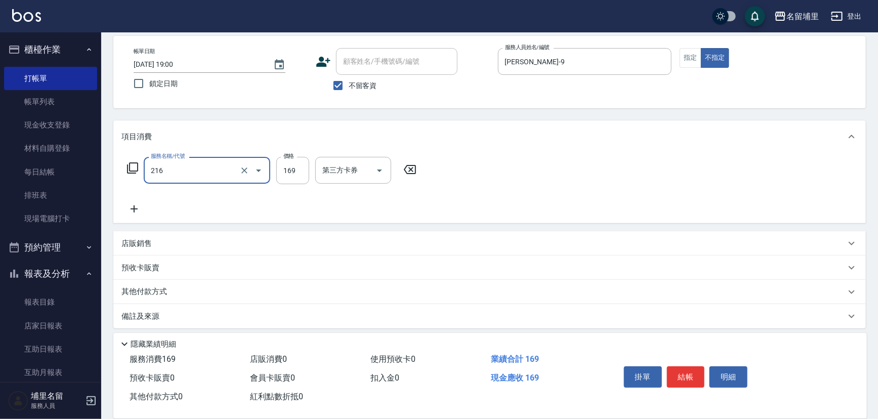
type input "剪髮169(216)"
type input "150"
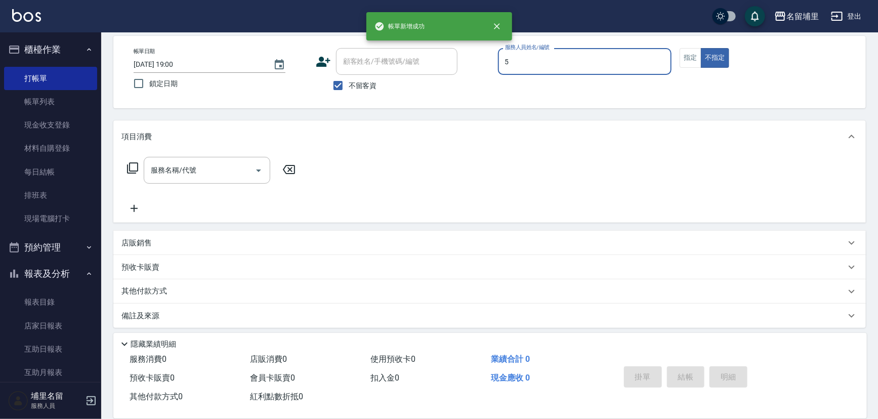
type input "[PERSON_NAME]-5"
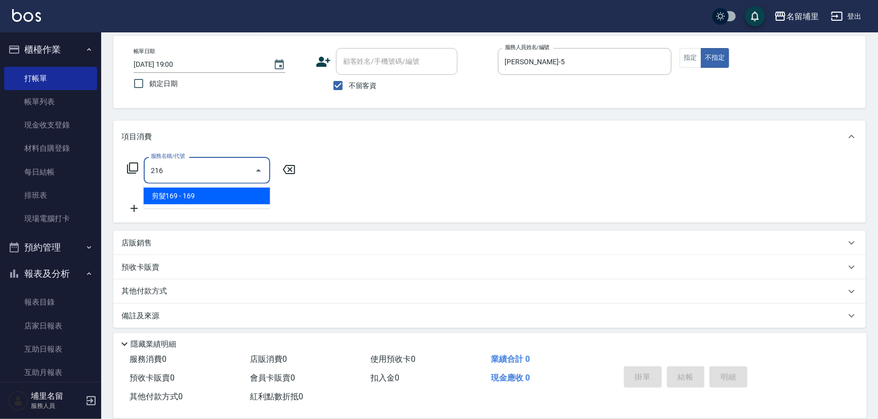
type input "剪髮169(216)"
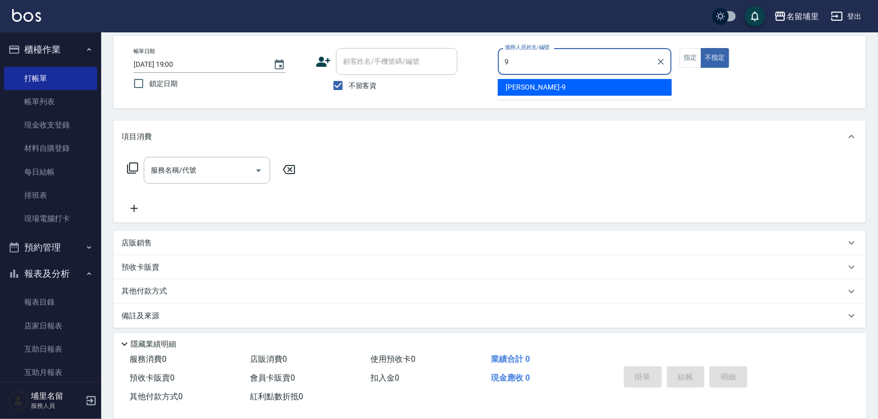
type input "[PERSON_NAME]-9"
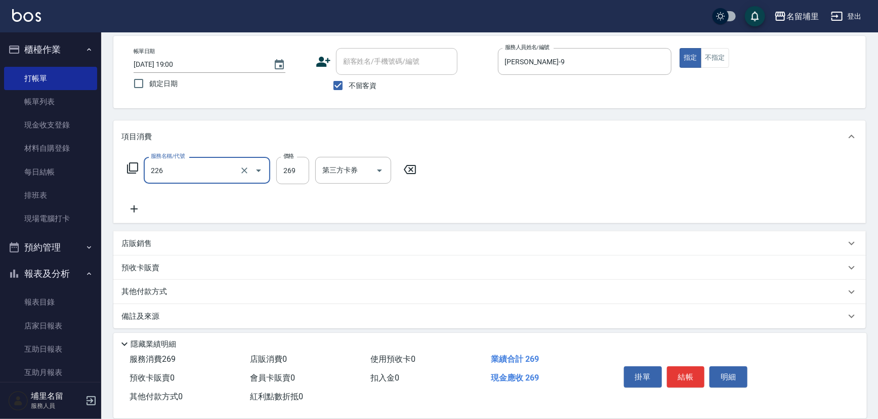
type input "洗剪269(226)"
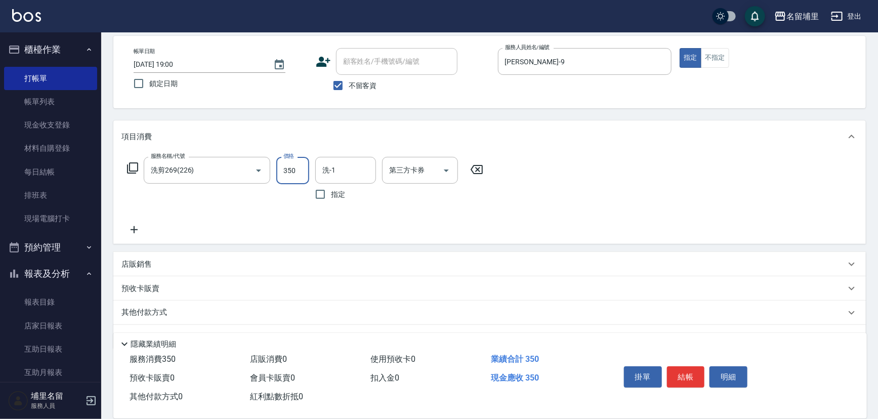
type input "350"
type input "[PERSON_NAME]-42"
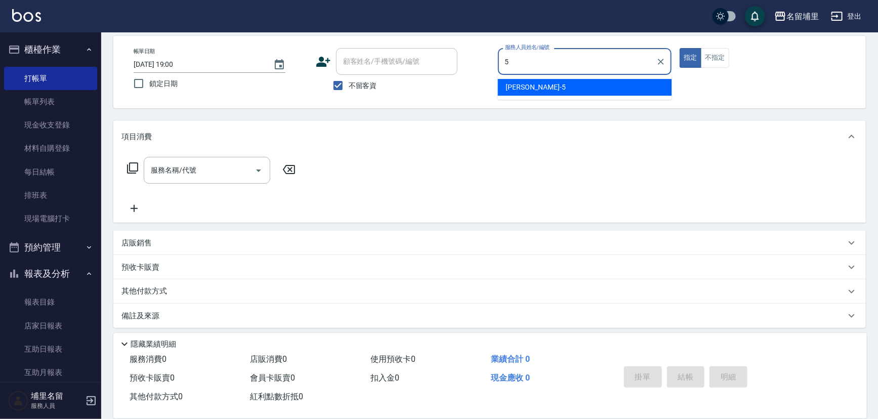
type input "[PERSON_NAME]-5"
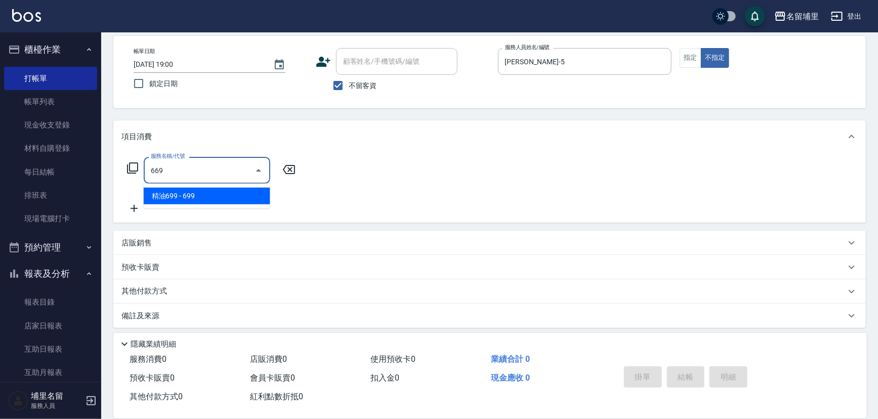
type input "精油699(669)"
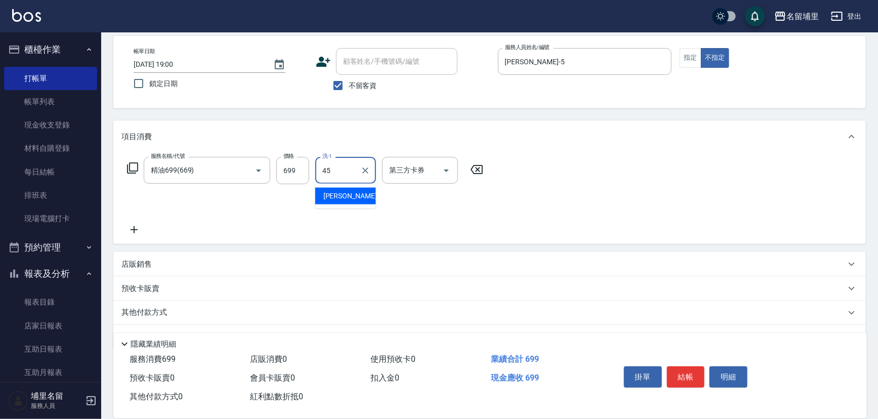
type input "[PERSON_NAME]-45"
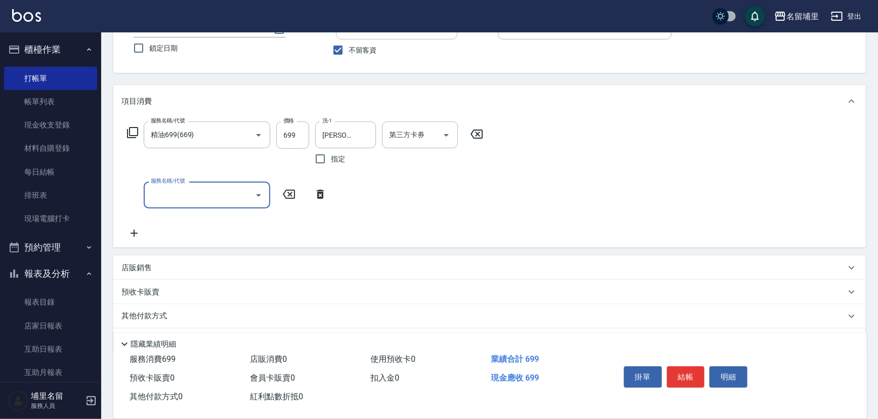
scroll to position [92, 0]
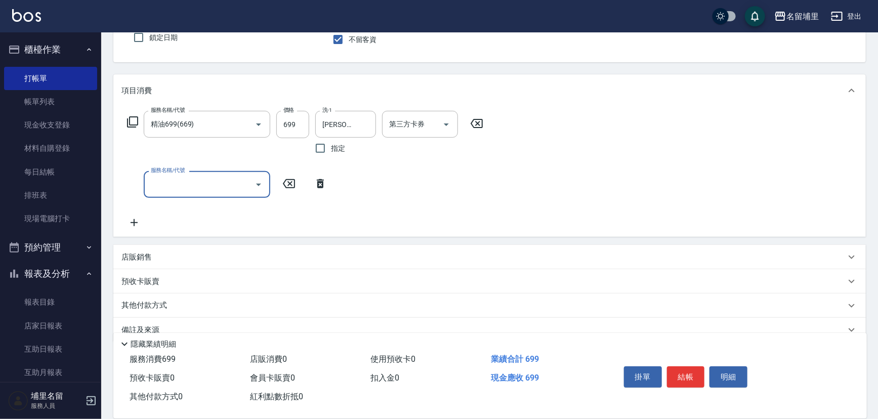
click at [195, 265] on div "店販銷售" at bounding box center [489, 257] width 752 height 24
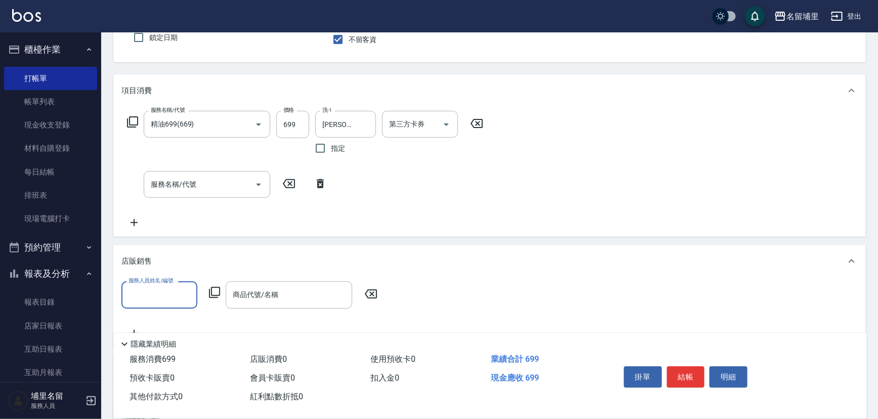
scroll to position [0, 0]
type input "[PERSON_NAME]-45"
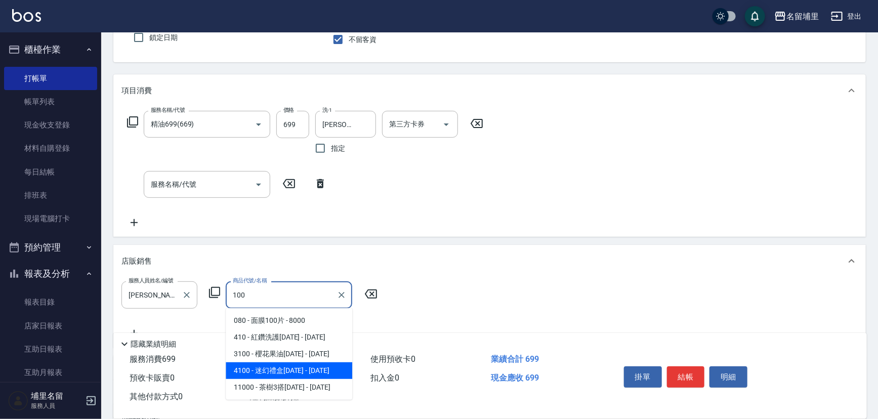
type input "迷幻禮盒1000"
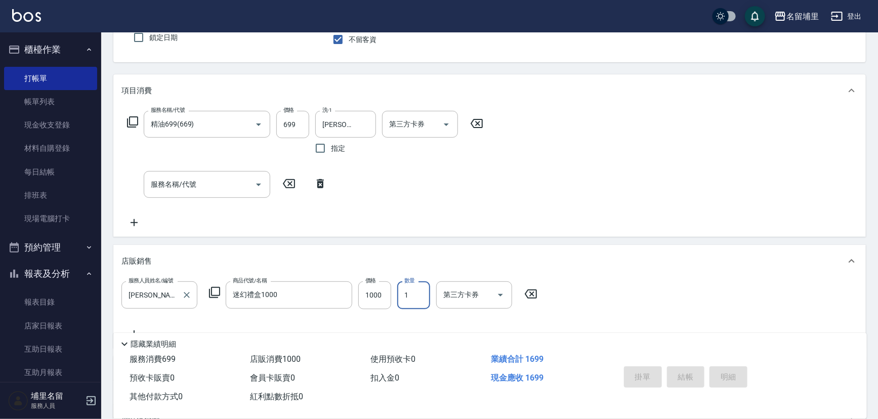
type input "[DATE] 19:01"
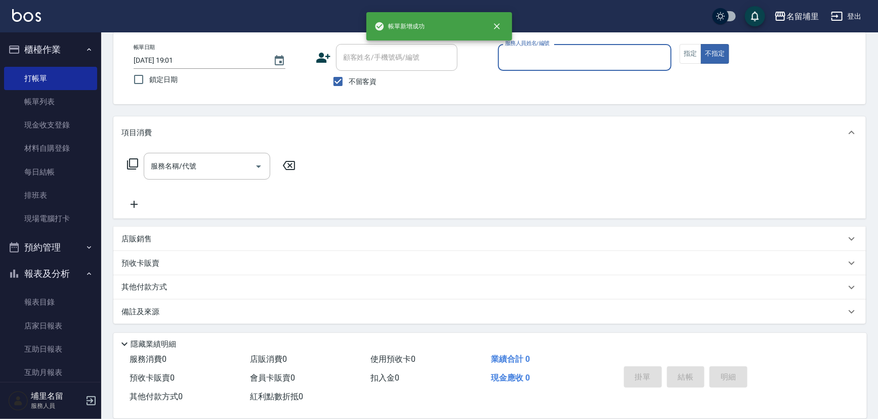
scroll to position [50, 0]
type input "[PERSON_NAME]-5"
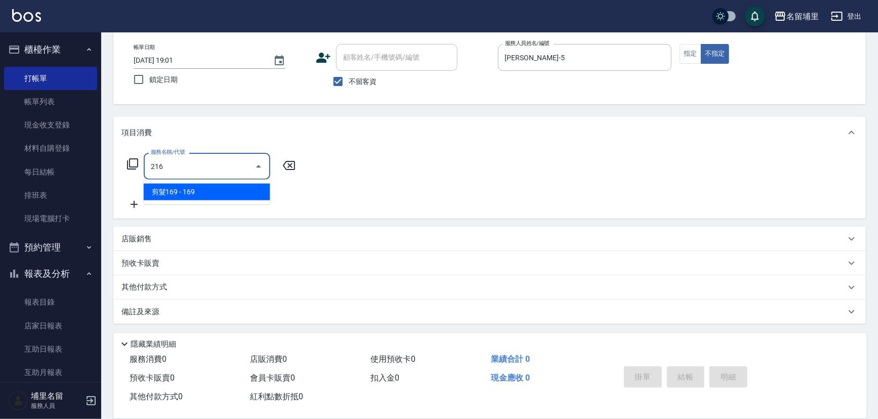
type input "剪髮169(216)"
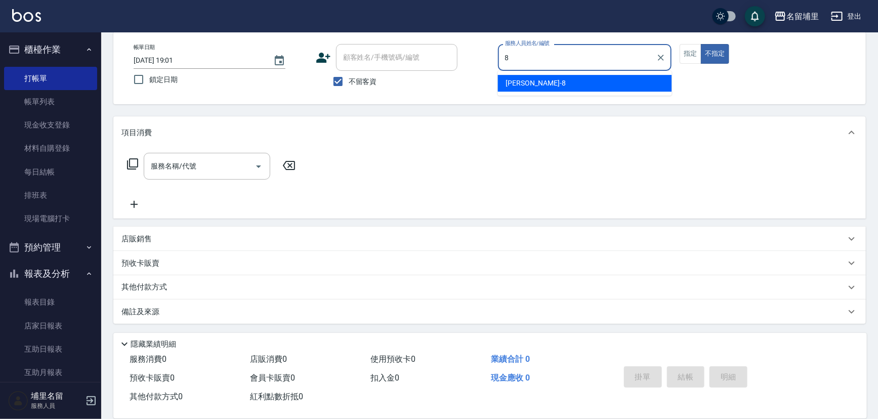
type input "[PERSON_NAME]-8"
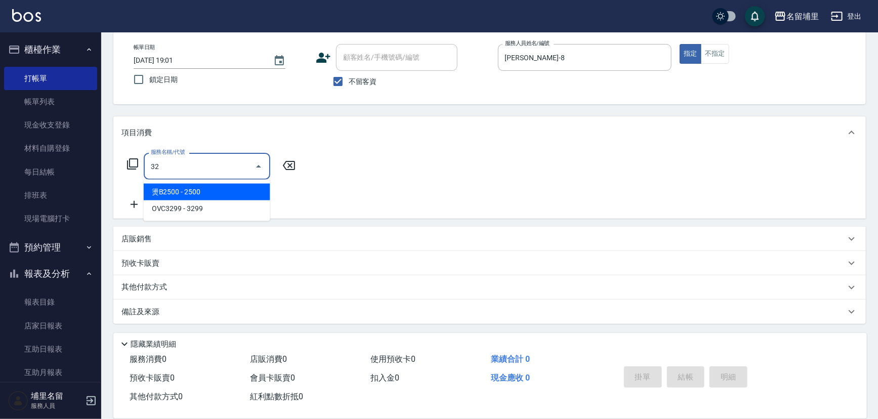
type input "燙B2500(32)"
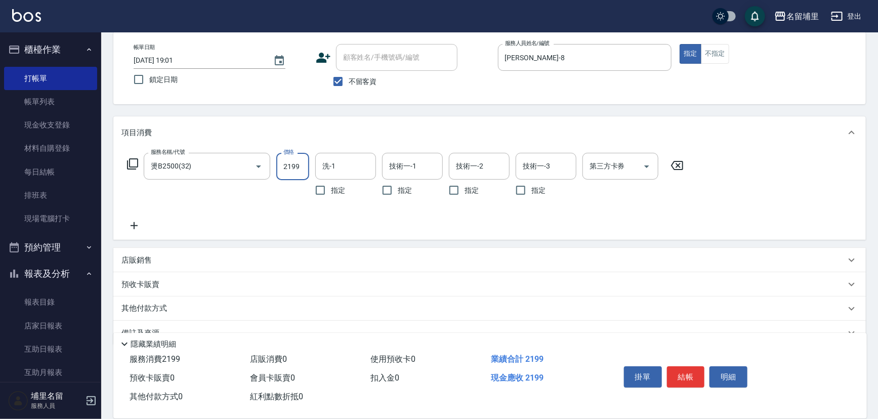
type input "2199"
type input "[PERSON_NAME]-45"
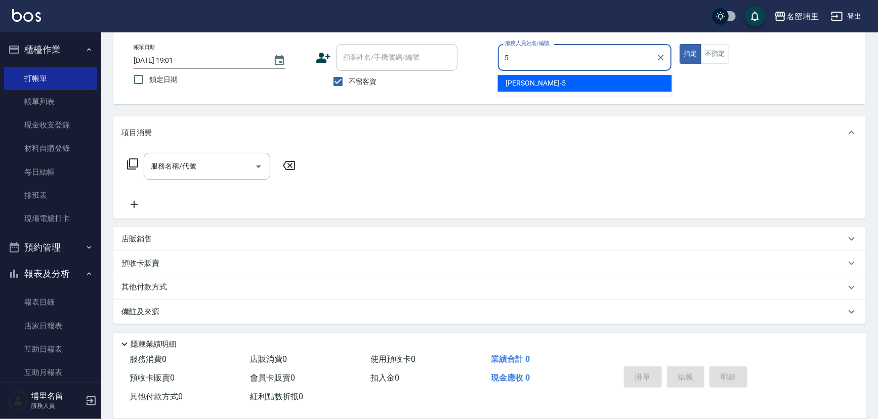
type input "[PERSON_NAME]-5"
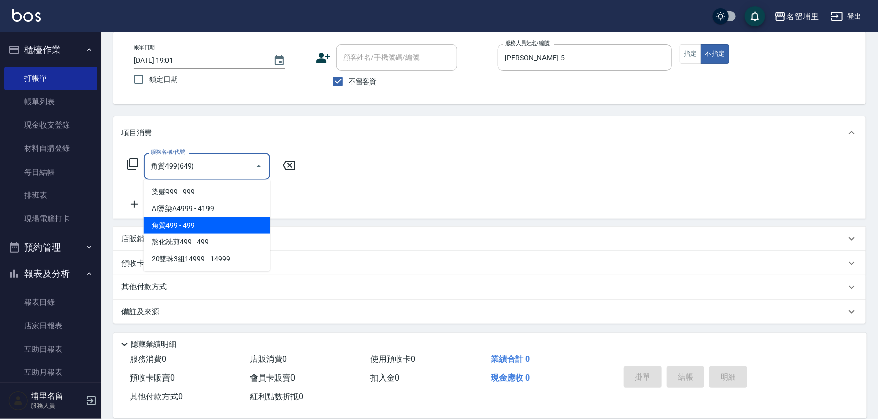
type input "角質499(649)"
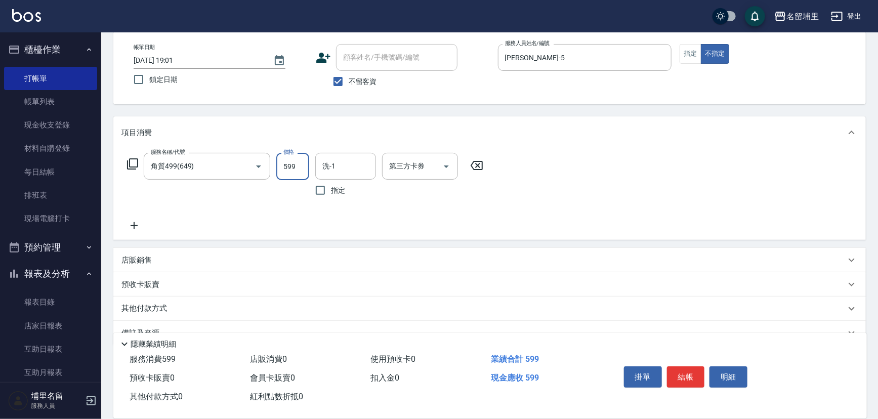
type input "599"
type input "[PERSON_NAME]-45"
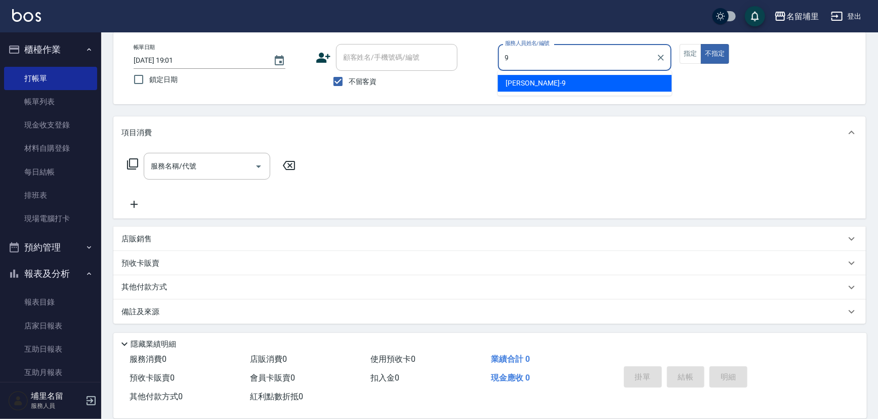
type input "[PERSON_NAME]-9"
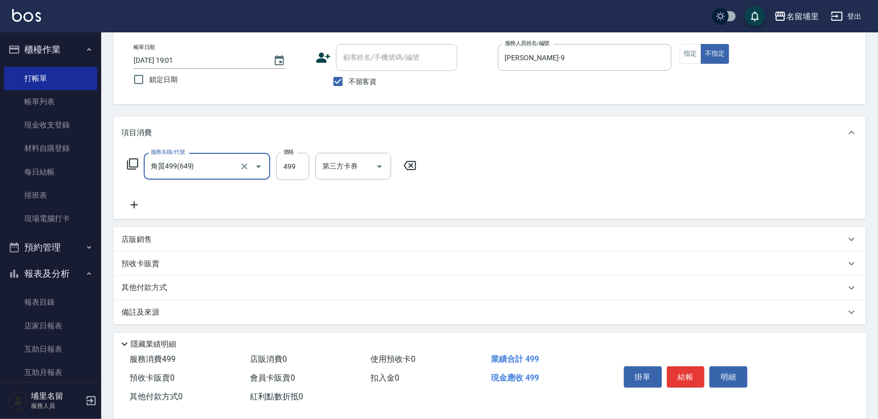
type input "角質499(649)"
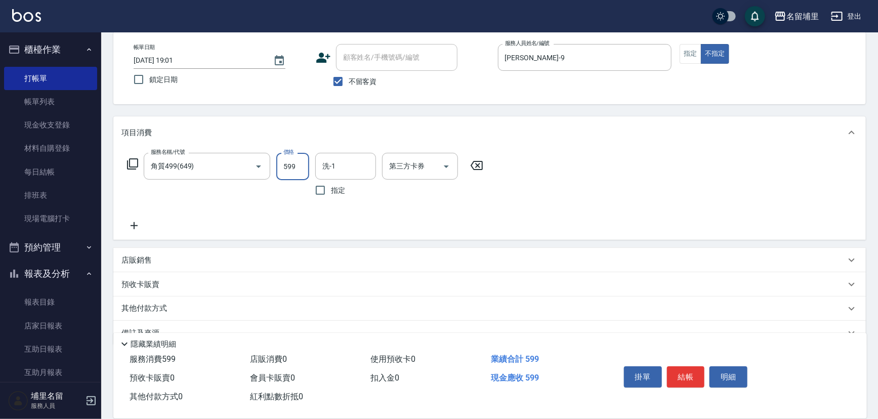
type input "599"
type input "[PERSON_NAME]-42"
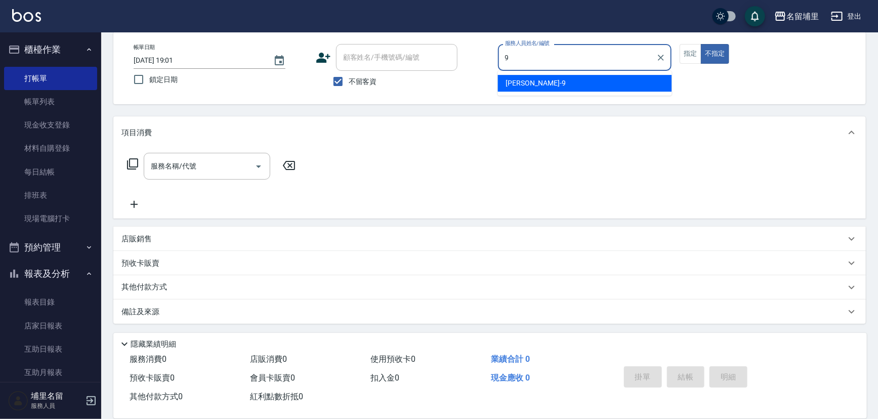
type input "[PERSON_NAME]-9"
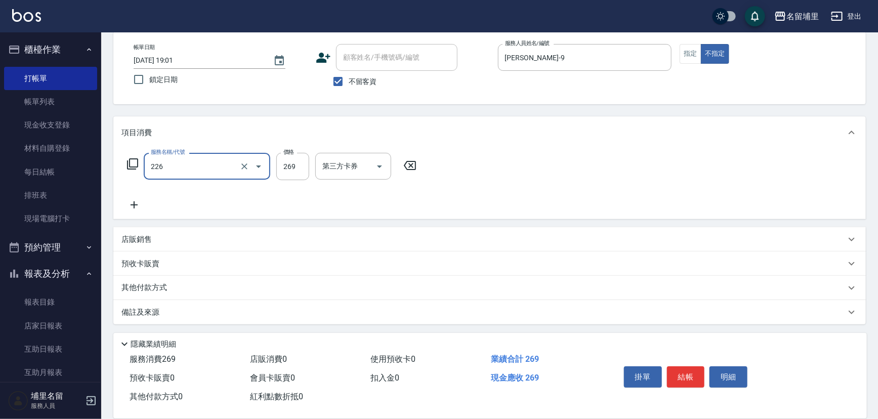
type input "洗剪269(226)"
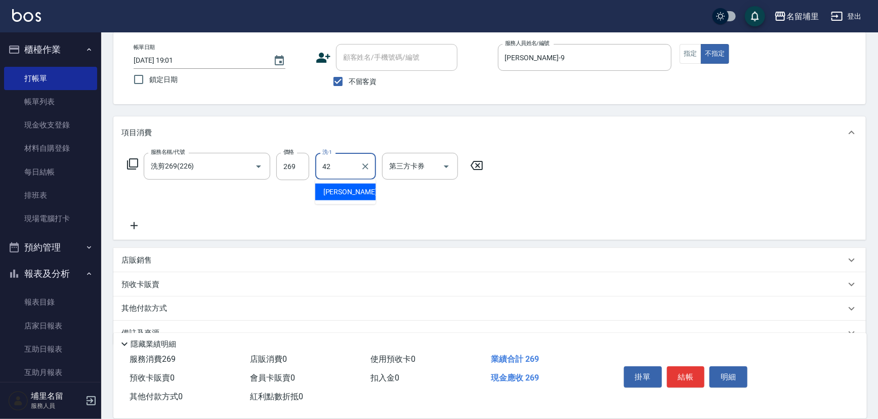
type input "[PERSON_NAME]-42"
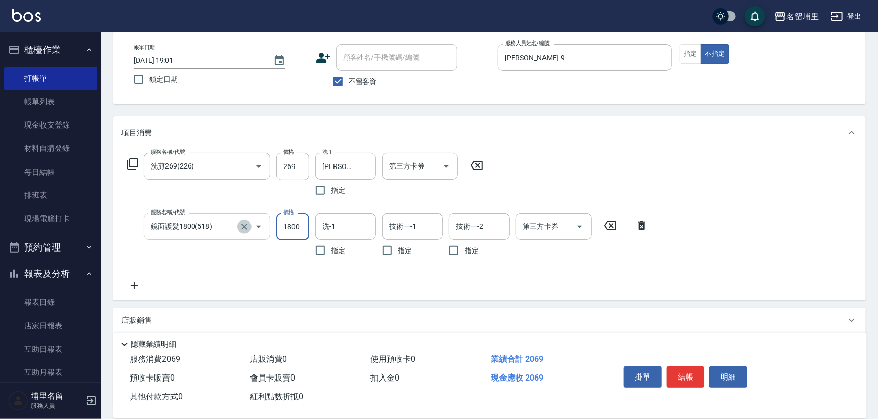
click at [243, 226] on icon "Clear" at bounding box center [244, 227] width 6 height 6
type input "鏡面護髮1800(518)"
click at [242, 227] on icon "Clear" at bounding box center [244, 227] width 10 height 10
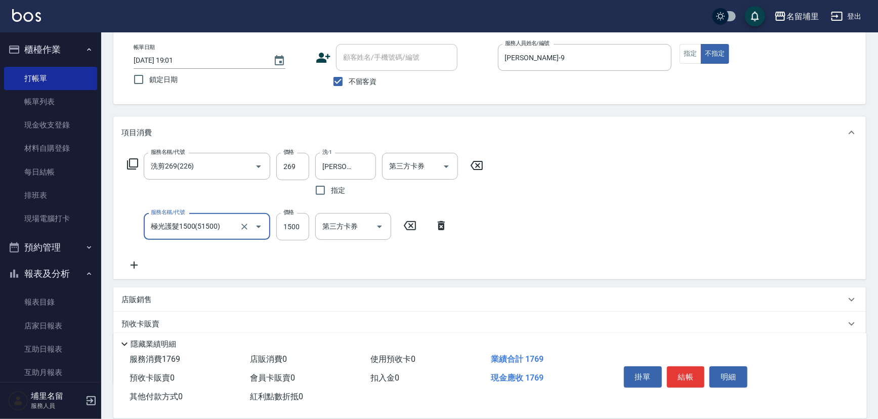
type input "極光護髮1500(51500)"
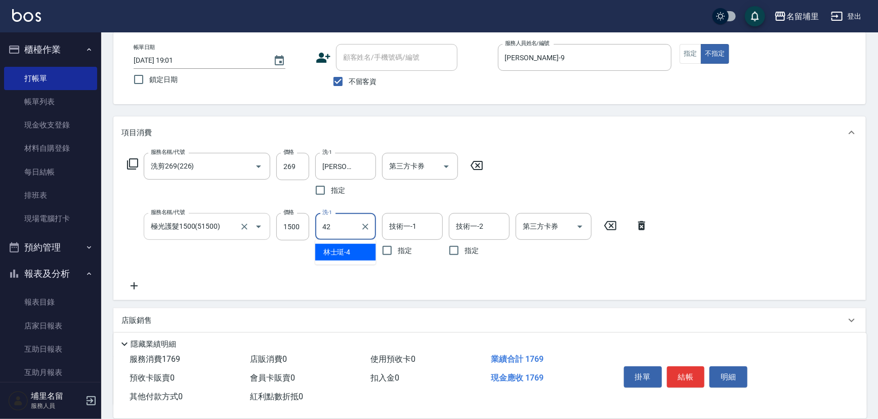
type input "[PERSON_NAME]-42"
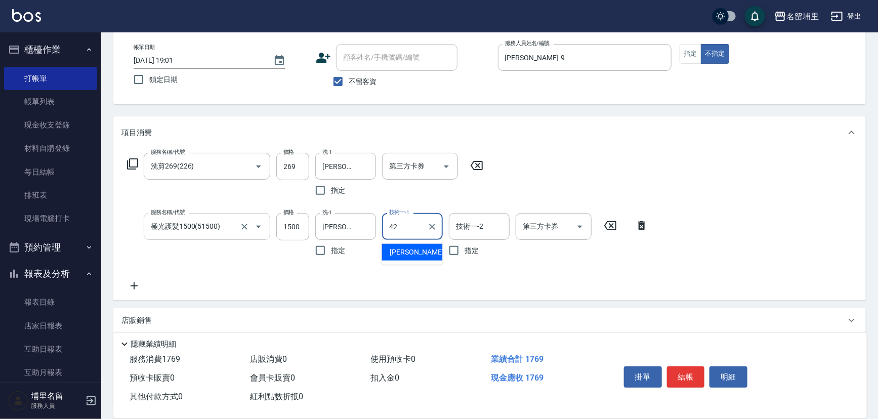
type input "[PERSON_NAME]-42"
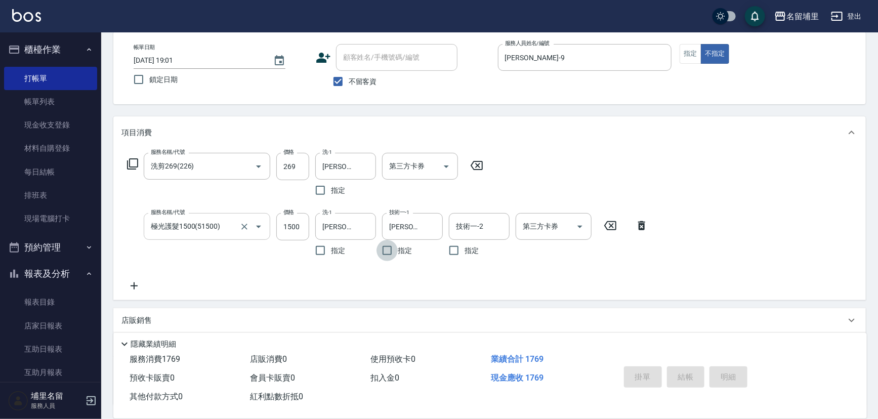
type input "[DATE] 19:02"
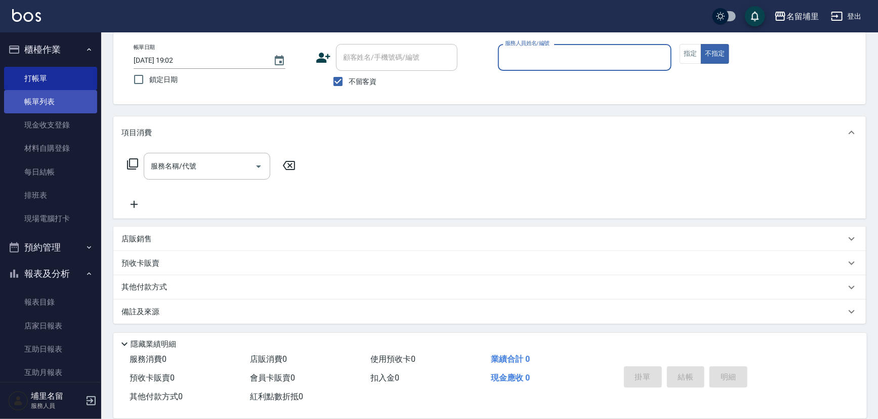
click at [64, 95] on link "帳單列表" at bounding box center [50, 101] width 93 height 23
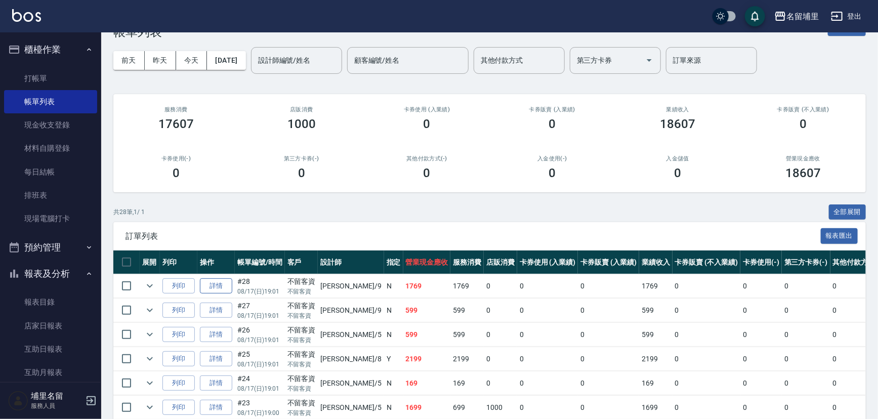
scroll to position [46, 0]
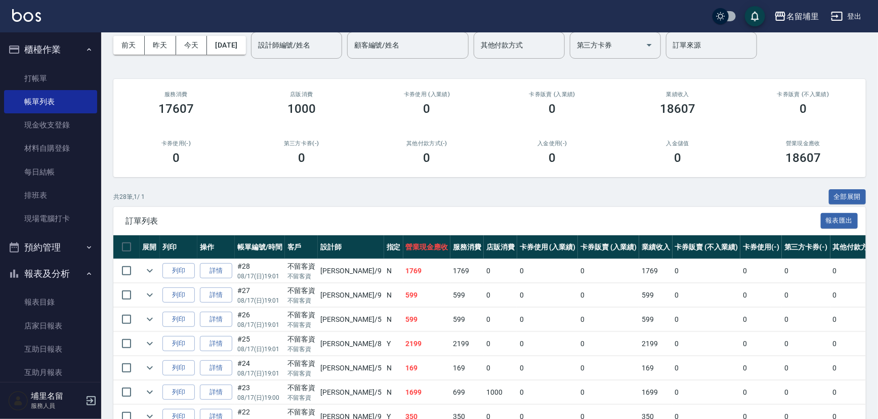
click at [217, 270] on link "詳情" at bounding box center [216, 271] width 32 height 16
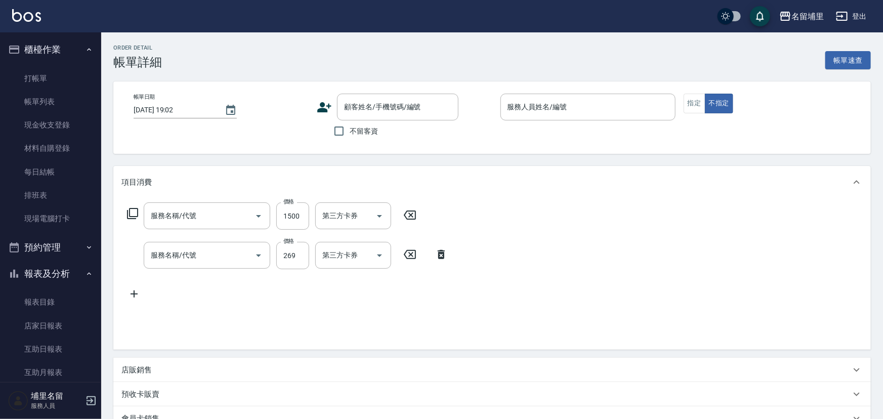
type input "[DATE] 19:01"
checkbox input "true"
type input "[PERSON_NAME]-9"
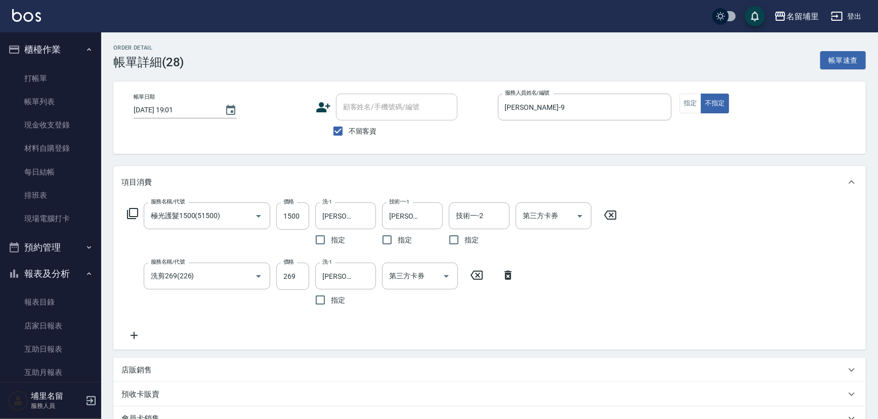
type input "極光護髮1500(51500)"
type input "洗剪269(226)"
click at [310, 219] on div "服務名稱/代號 極光護髮1500(51500) 服務名稱/代號 價格 1500 價格 洗-1 [PERSON_NAME]-42 洗-1 指定 技術一-1 [P…" at bounding box center [371, 226] width 501 height 48
click at [303, 218] on input "1500" at bounding box center [292, 215] width 33 height 27
type input "1800"
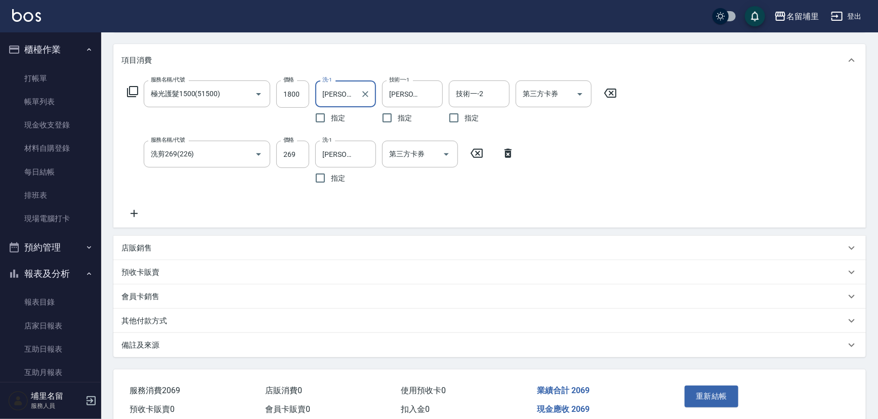
scroll to position [167, 0]
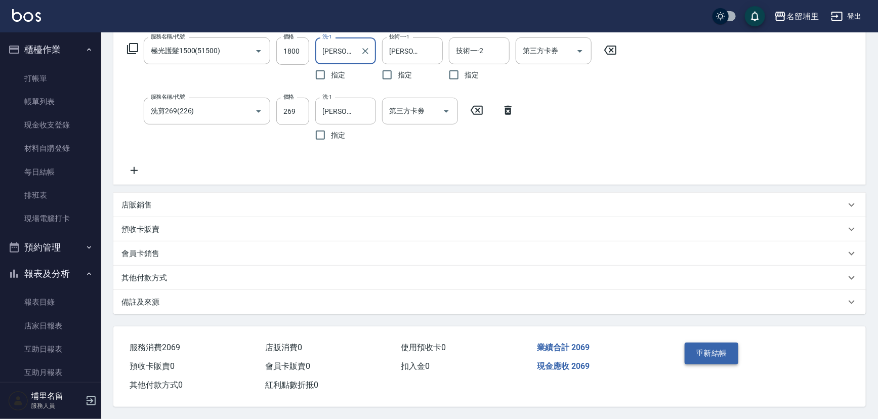
click at [706, 351] on button "重新結帳" at bounding box center [712, 353] width 54 height 21
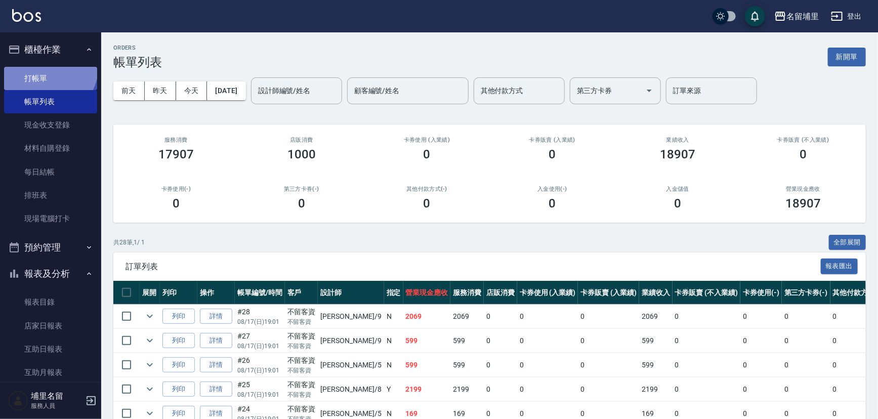
click at [45, 67] on link "打帳單" at bounding box center [50, 78] width 93 height 23
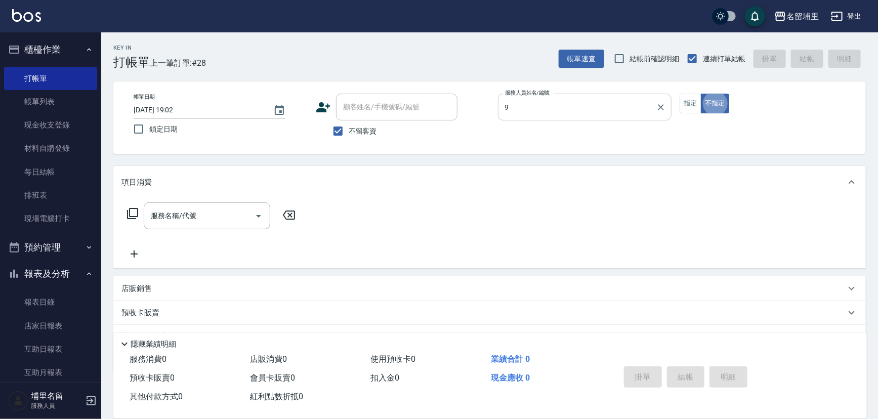
type input "[PERSON_NAME]-9"
type button "false"
click at [689, 111] on div "帳單日期 [DATE] 19:02 鎖定日期 顧客姓名/手機號碼/編號 顧客姓名/手機號碼/編號 不留客資 服務人員姓名/編號 [PERSON_NAME]9 …" at bounding box center [489, 118] width 728 height 48
click at [689, 107] on button "指定" at bounding box center [690, 104] width 22 height 20
click at [243, 208] on input "服務名稱/代號" at bounding box center [199, 216] width 102 height 18
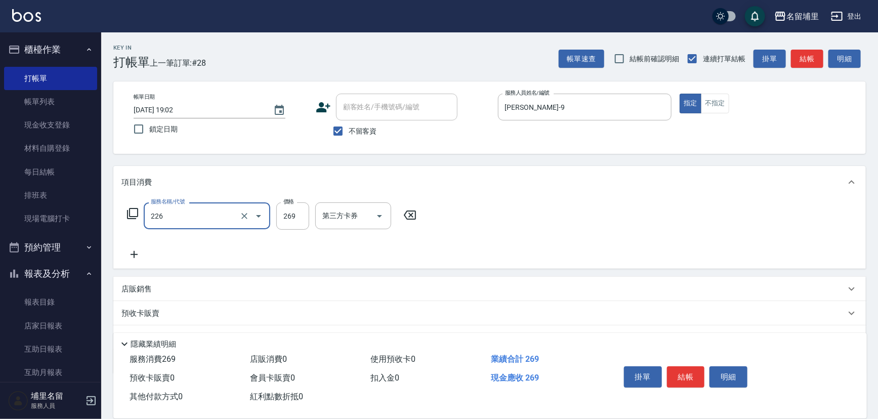
type input "洗剪269(226)"
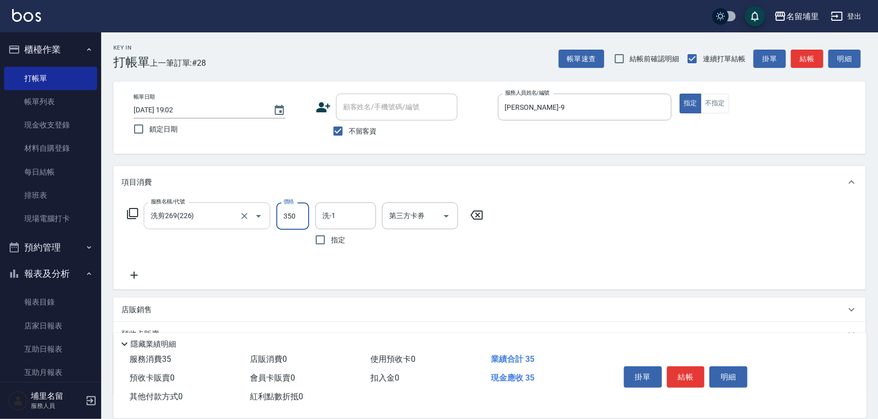
type input "350"
type input "[PERSON_NAME]-42"
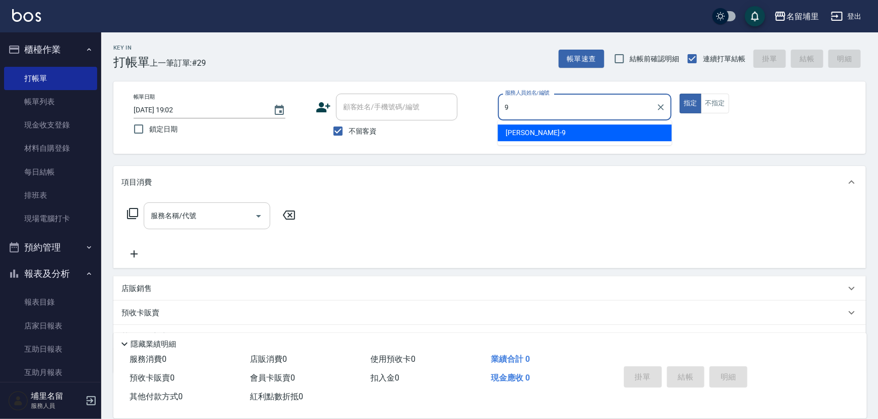
type input "[PERSON_NAME]-9"
type button "true"
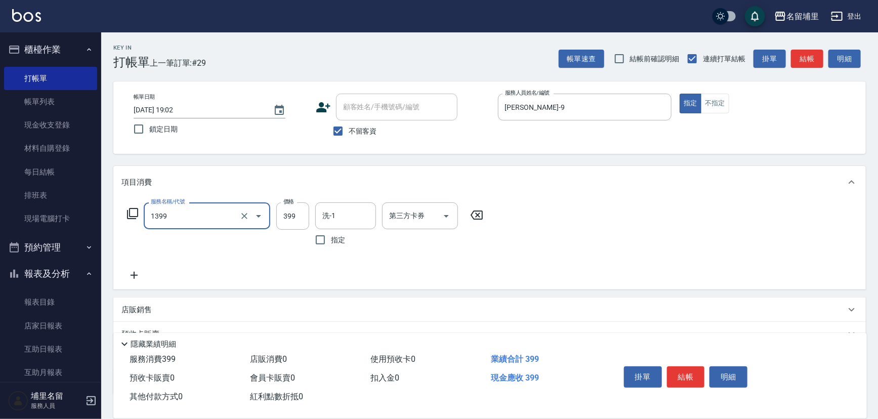
type input "海鹽洗髮399(1399)"
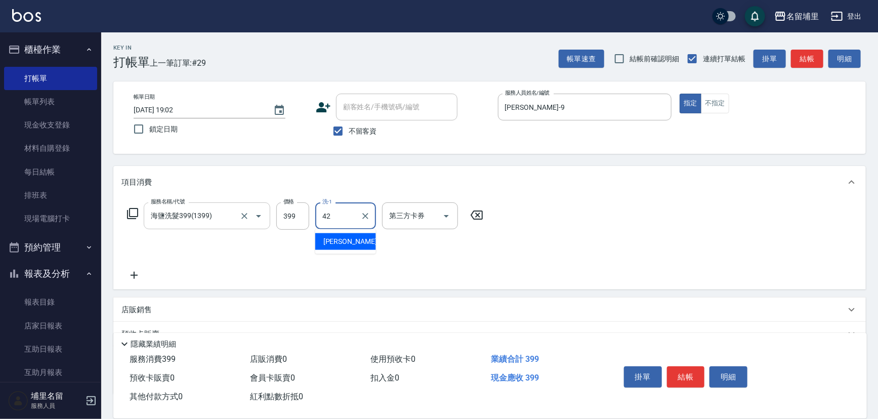
type input "[PERSON_NAME]-42"
click at [687, 373] on button "結帳" at bounding box center [686, 376] width 38 height 21
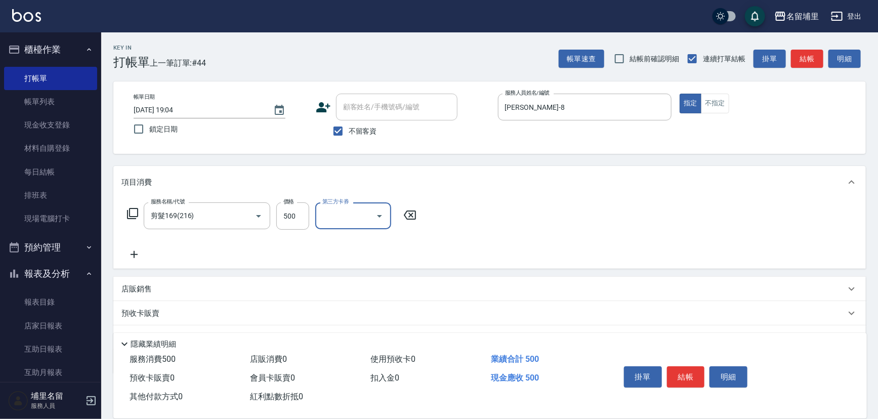
click at [374, 212] on icon "Open" at bounding box center [379, 216] width 12 height 12
click at [360, 309] on span "儲值卡" at bounding box center [353, 308] width 76 height 17
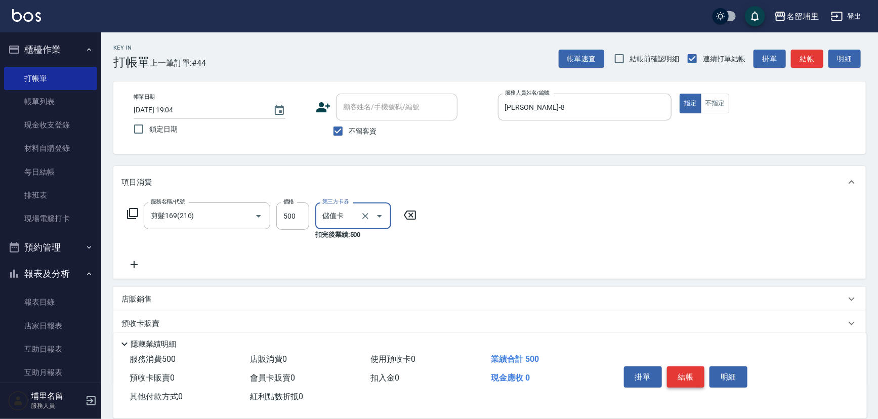
click at [685, 371] on button "結帳" at bounding box center [686, 376] width 38 height 21
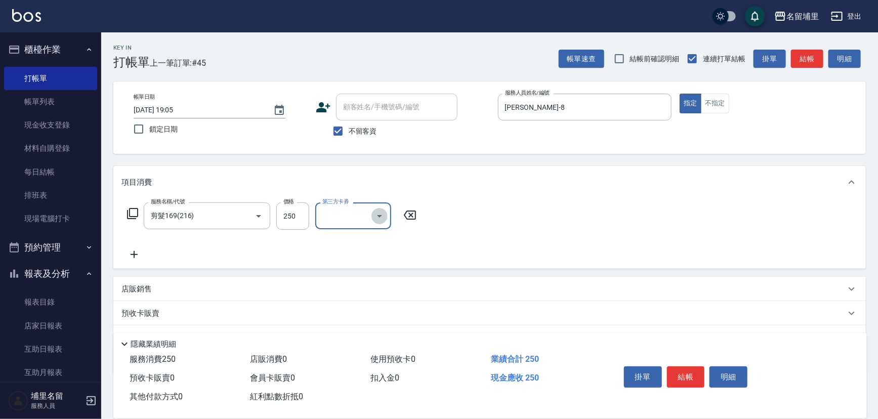
click at [384, 213] on icon "Open" at bounding box center [379, 216] width 12 height 12
click at [354, 304] on span "儲值卡" at bounding box center [353, 308] width 76 height 17
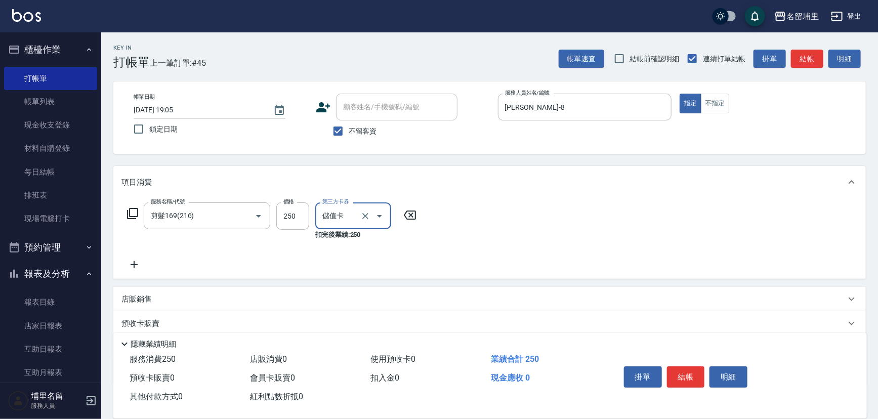
drag, startPoint x: 686, startPoint y: 374, endPoint x: 675, endPoint y: 369, distance: 11.3
click at [686, 374] on button "結帳" at bounding box center [686, 376] width 38 height 21
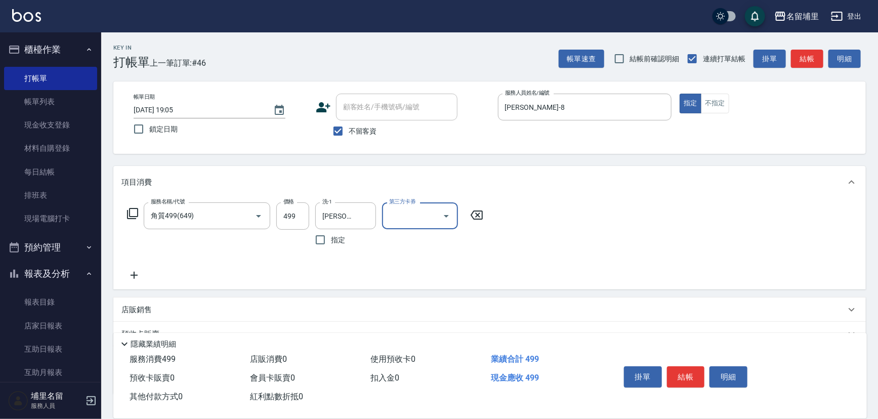
click at [444, 218] on icon "Open" at bounding box center [446, 216] width 12 height 12
click at [415, 304] on span "儲值卡" at bounding box center [420, 308] width 76 height 17
click at [446, 217] on icon "Open" at bounding box center [446, 216] width 12 height 12
click at [425, 303] on span "儲值卡" at bounding box center [420, 308] width 76 height 17
click at [699, 377] on button "結帳" at bounding box center [686, 376] width 38 height 21
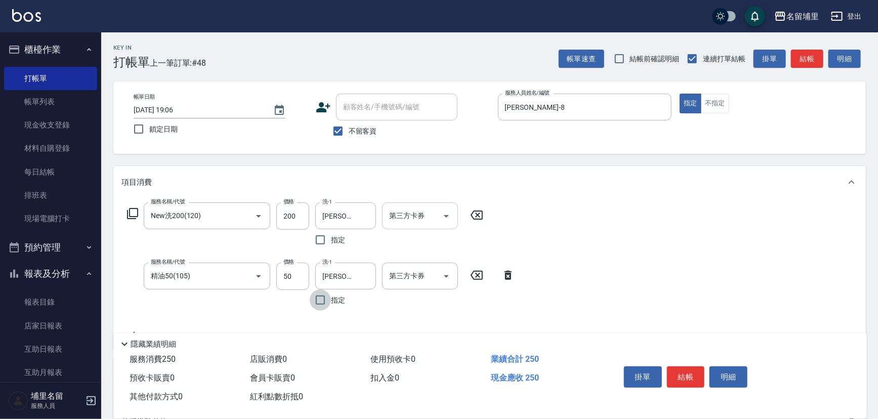
click at [452, 215] on button "Open" at bounding box center [446, 216] width 16 height 16
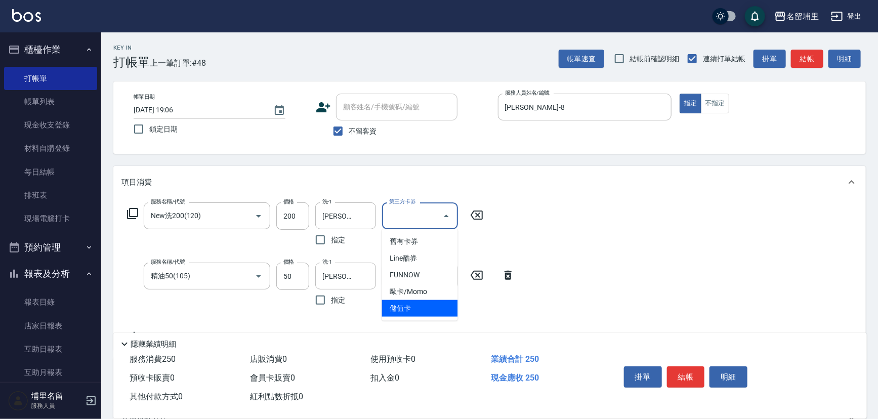
click at [428, 307] on span "儲值卡" at bounding box center [420, 308] width 76 height 17
click at [443, 274] on icon "Open" at bounding box center [446, 276] width 12 height 12
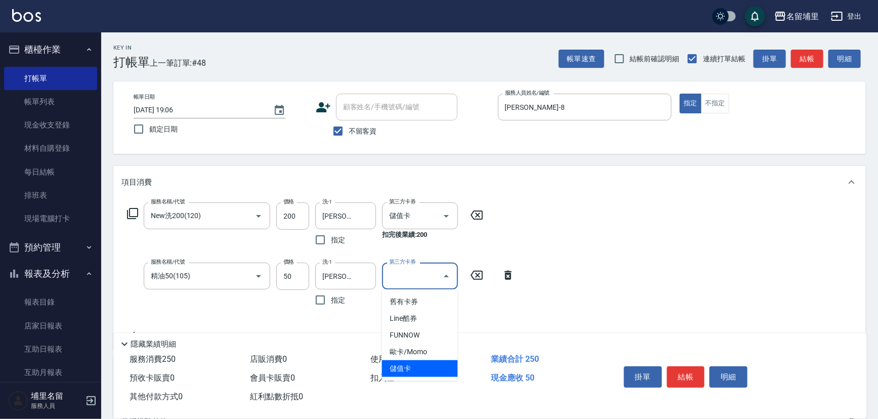
drag, startPoint x: 430, startPoint y: 362, endPoint x: 502, endPoint y: 353, distance: 72.9
click at [430, 362] on span "儲值卡" at bounding box center [420, 368] width 76 height 17
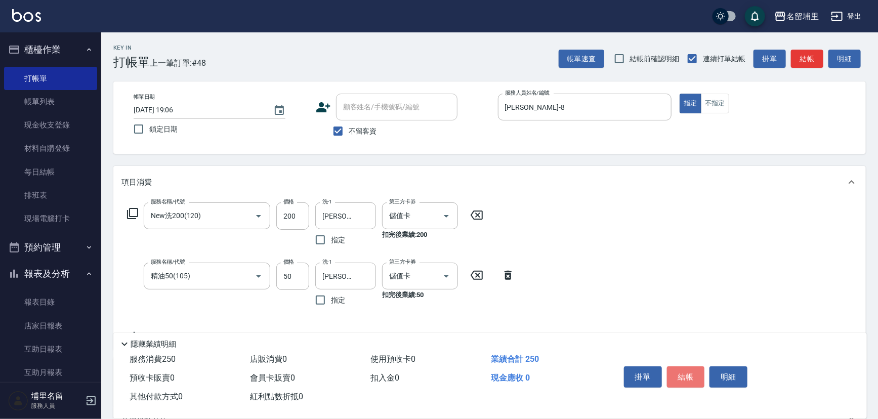
click at [701, 373] on button "結帳" at bounding box center [686, 376] width 38 height 21
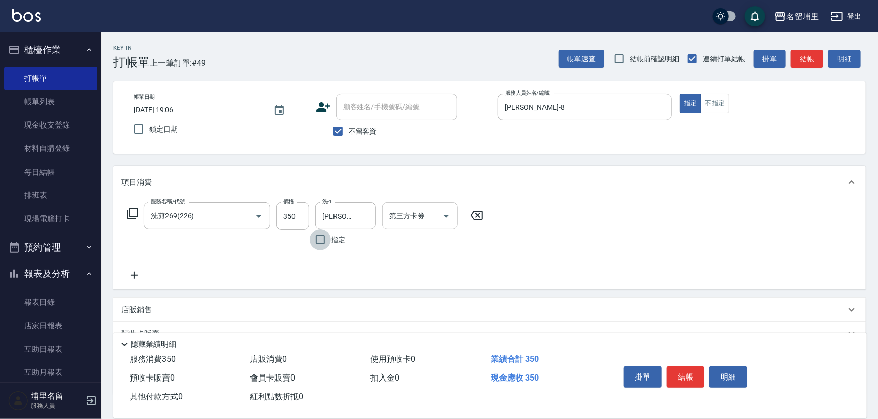
click at [444, 217] on icon "Open" at bounding box center [446, 216] width 12 height 12
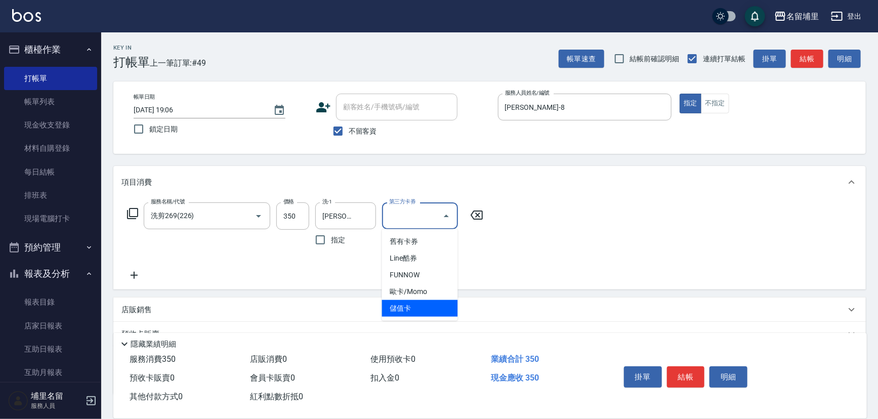
click at [430, 305] on span "儲值卡" at bounding box center [420, 308] width 76 height 17
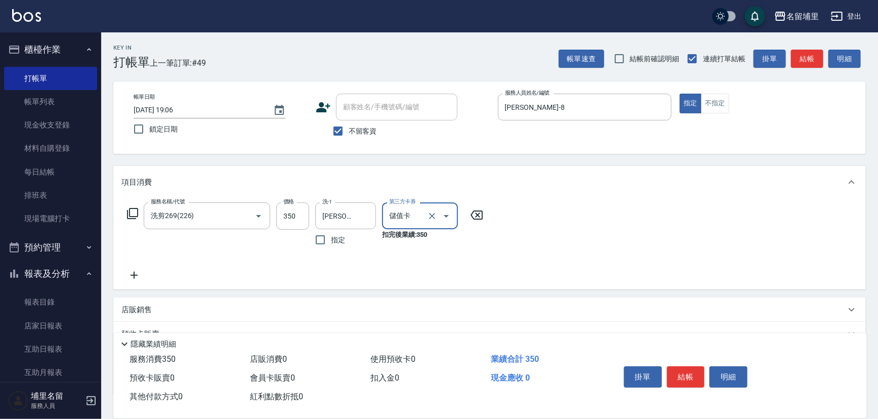
click at [541, 256] on div "服務名稱/代號 洗剪269(226) 服務名稱/代號 價格 350 價格 洗-1 [PERSON_NAME]-45 洗-1 指定 第三方卡券 儲值卡 第三方卡…" at bounding box center [489, 243] width 752 height 91
click at [683, 373] on button "結帳" at bounding box center [686, 376] width 38 height 21
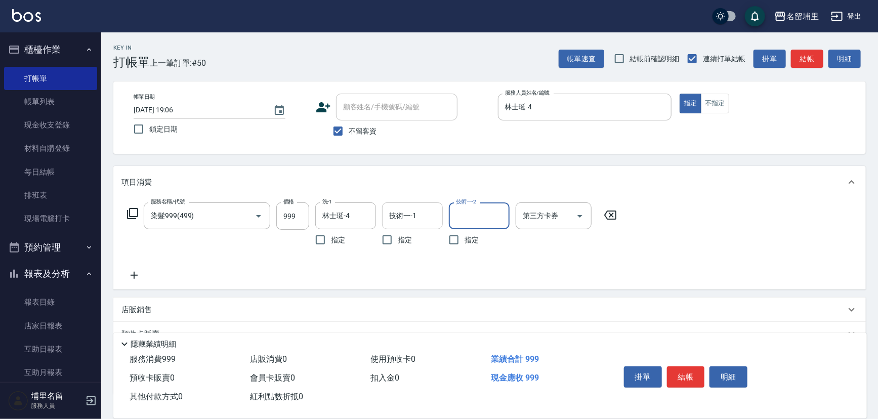
click at [422, 207] on input "技術一-1" at bounding box center [413, 216] width 52 height 18
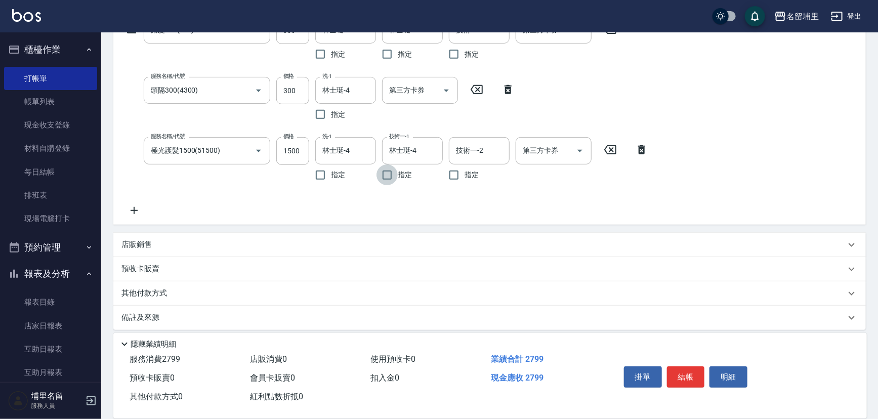
scroll to position [191, 0]
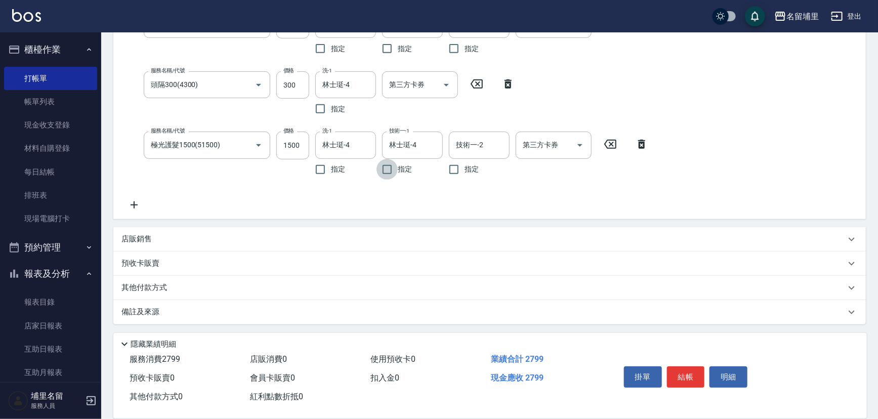
click at [195, 285] on div "其他付款方式" at bounding box center [483, 287] width 724 height 11
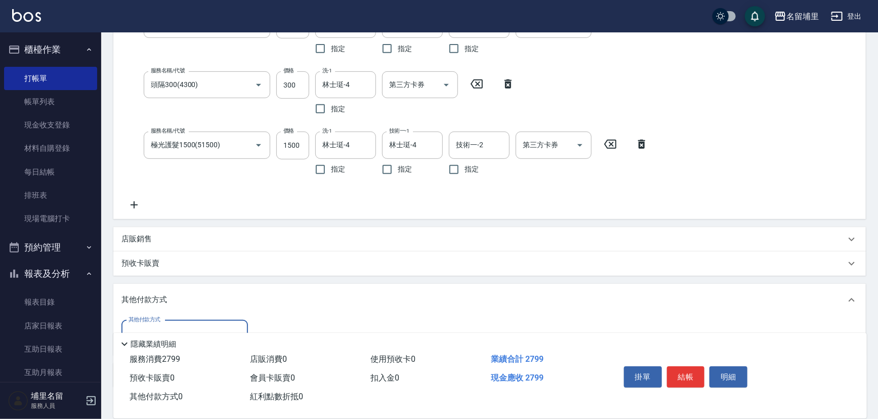
scroll to position [0, 0]
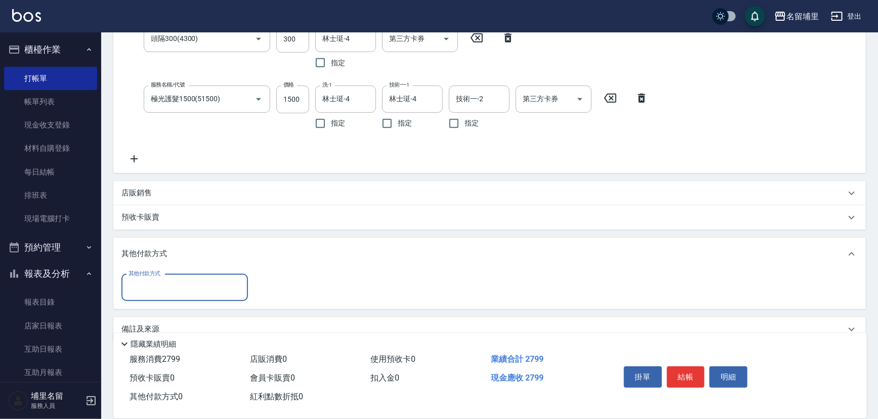
click at [171, 291] on input "其他付款方式" at bounding box center [184, 288] width 117 height 18
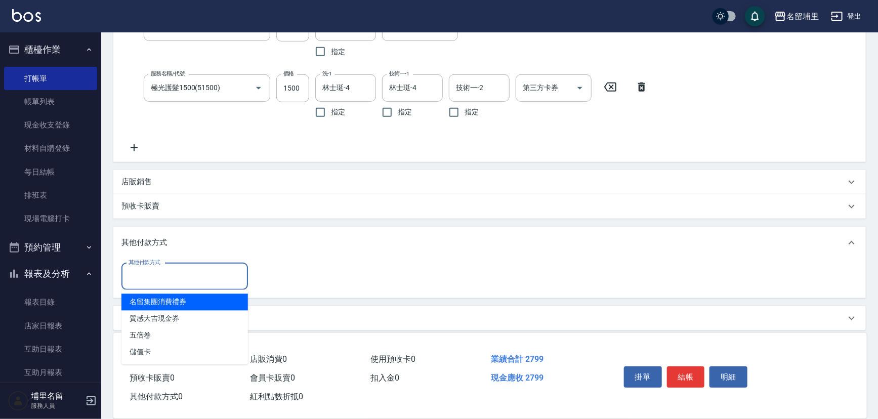
scroll to position [254, 0]
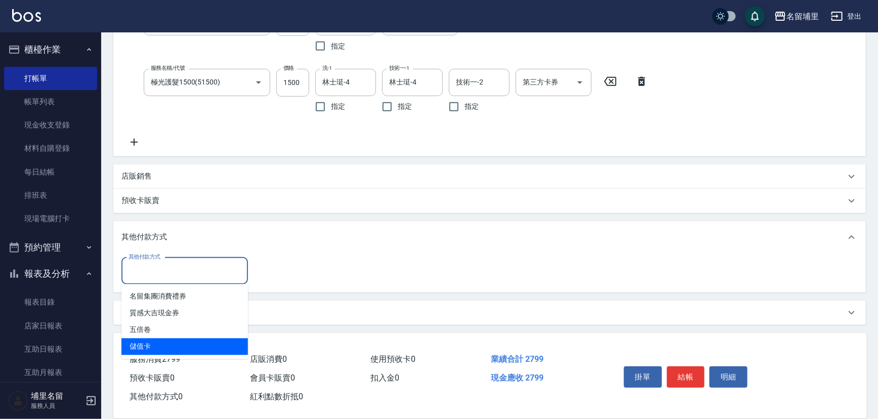
click at [164, 346] on span "儲值卡" at bounding box center [184, 346] width 126 height 17
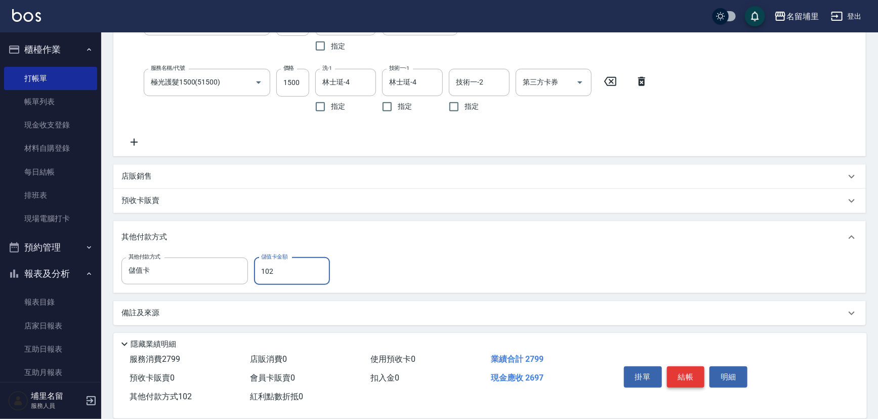
drag, startPoint x: 678, startPoint y: 372, endPoint x: 675, endPoint y: 379, distance: 7.5
click at [678, 374] on button "結帳" at bounding box center [686, 376] width 38 height 21
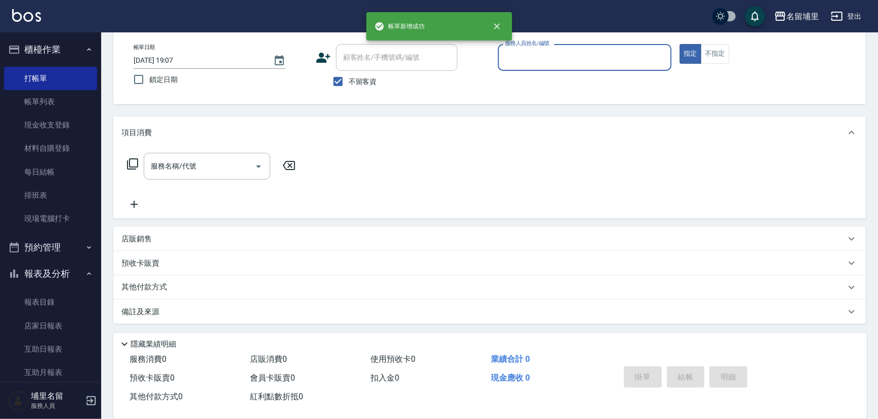
scroll to position [50, 0]
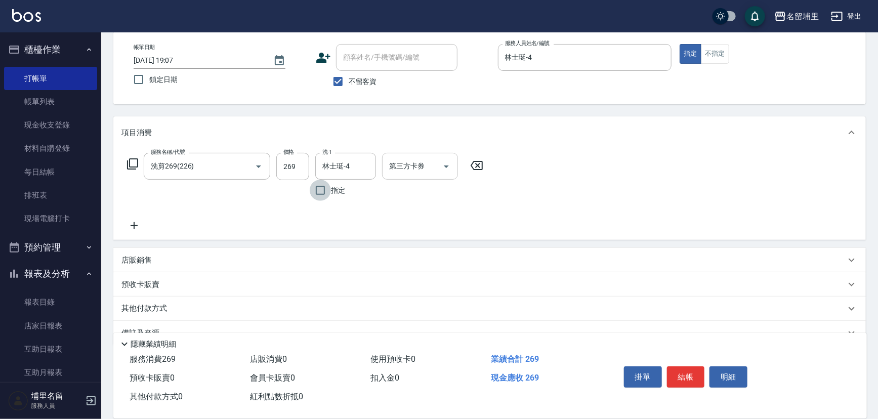
click at [434, 169] on input "第三方卡券" at bounding box center [413, 166] width 52 height 18
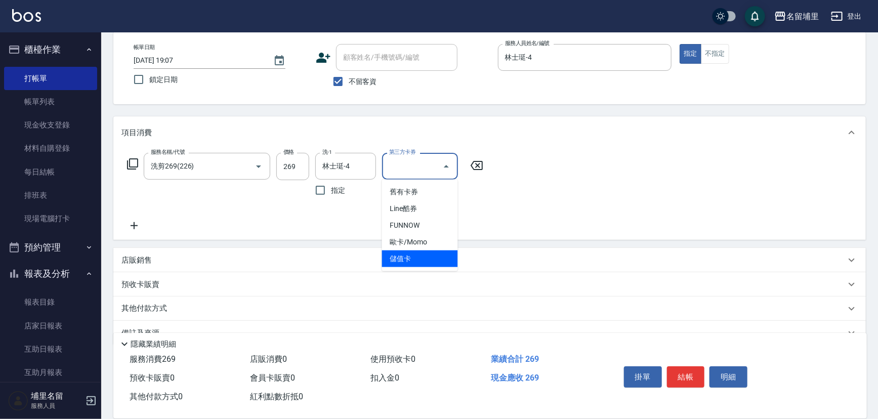
drag, startPoint x: 427, startPoint y: 268, endPoint x: 440, endPoint y: 247, distance: 24.3
click at [428, 268] on ul "舊有卡券 Line酷券 FUNNOW 歐卡/Momo 儲值卡" at bounding box center [420, 226] width 76 height 92
click at [447, 228] on span "FUNNOW" at bounding box center [420, 225] width 76 height 17
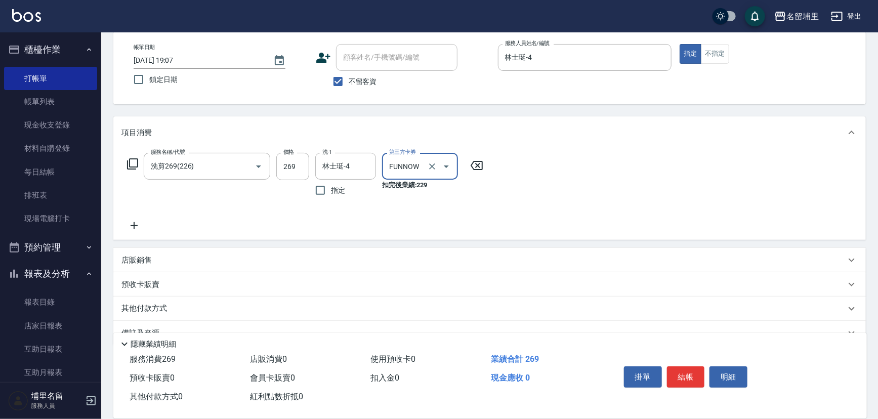
click at [444, 165] on icon "Open" at bounding box center [446, 166] width 12 height 12
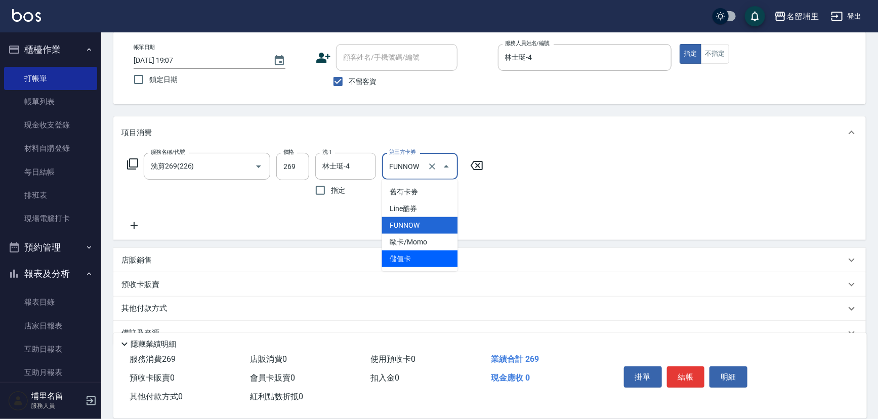
click at [415, 258] on span "儲值卡" at bounding box center [420, 258] width 76 height 17
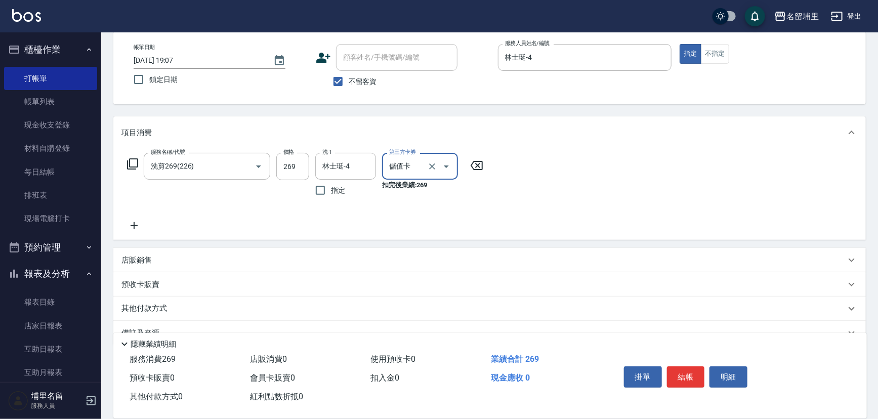
click at [472, 235] on div "服務名稱/代號 洗剪269(226) 服務名稱/代號 價格 269 價格 洗-1 林士珽-4 洗-1 指定 第三方卡券 儲值卡 第三方卡券 扣完後業績: 269" at bounding box center [489, 194] width 752 height 91
click at [683, 375] on button "結帳" at bounding box center [686, 376] width 38 height 21
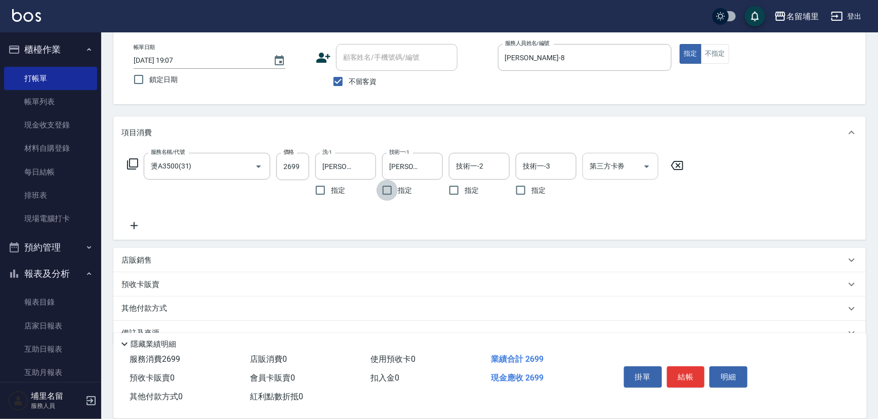
click at [644, 169] on icon "Open" at bounding box center [647, 166] width 12 height 12
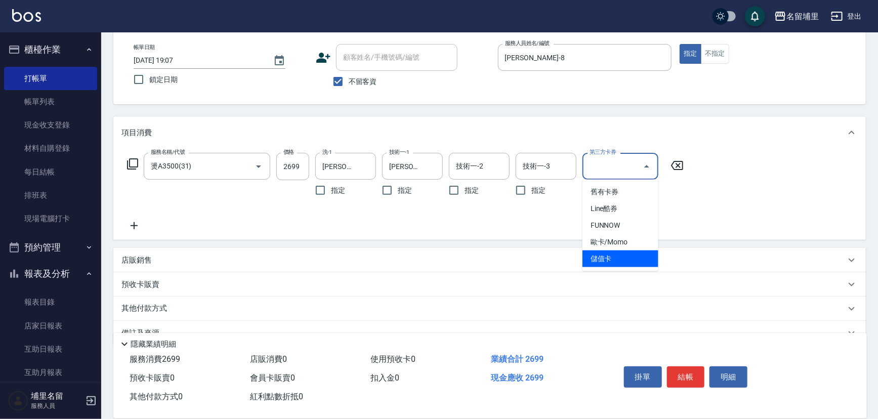
click at [622, 254] on span "儲值卡" at bounding box center [620, 258] width 76 height 17
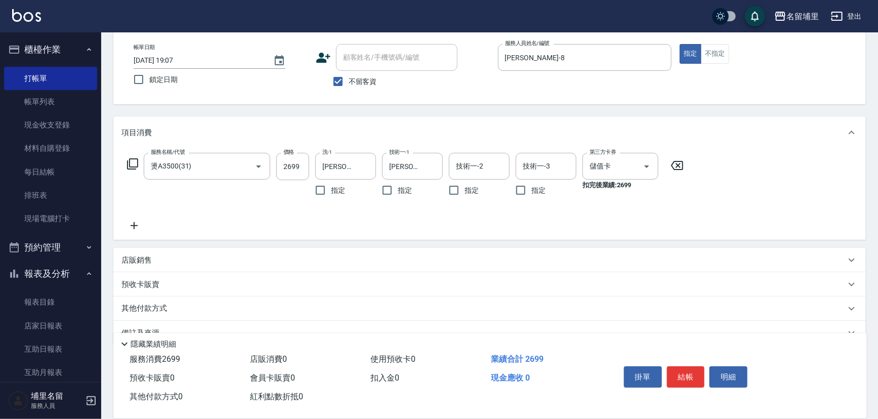
click at [570, 238] on div "服務名稱/代號 燙A3500(31) 服務名稱/代號 價格 2699 價格 洗-1 [PERSON_NAME]-45 洗-1 指定 技術一-1 [PERSON…" at bounding box center [489, 194] width 752 height 91
click at [691, 374] on button "結帳" at bounding box center [686, 376] width 38 height 21
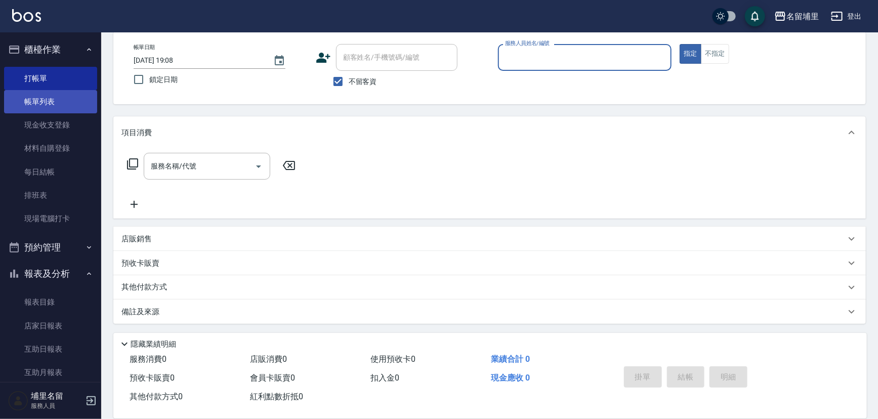
click at [54, 101] on link "帳單列表" at bounding box center [50, 101] width 93 height 23
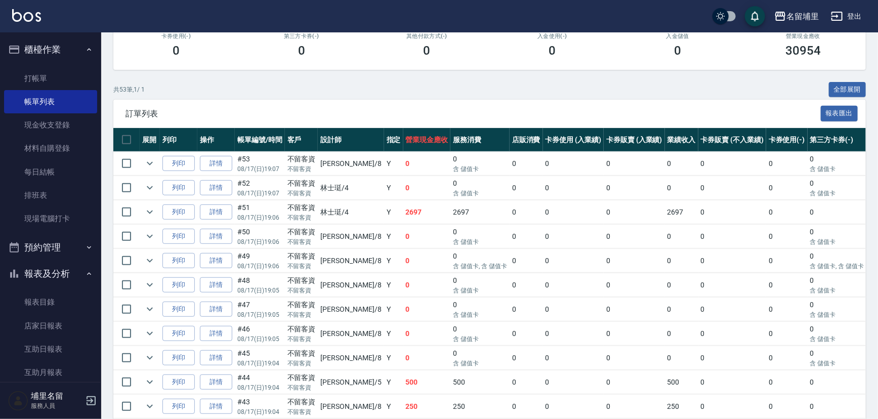
scroll to position [276, 0]
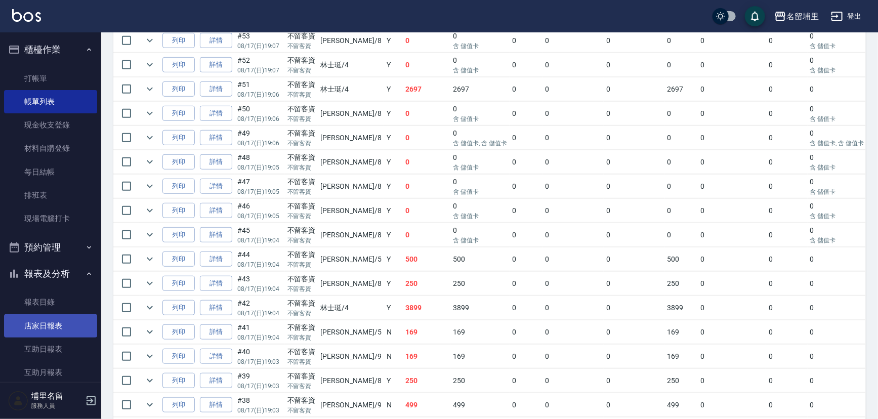
click at [47, 328] on link "店家日報表" at bounding box center [50, 325] width 93 height 23
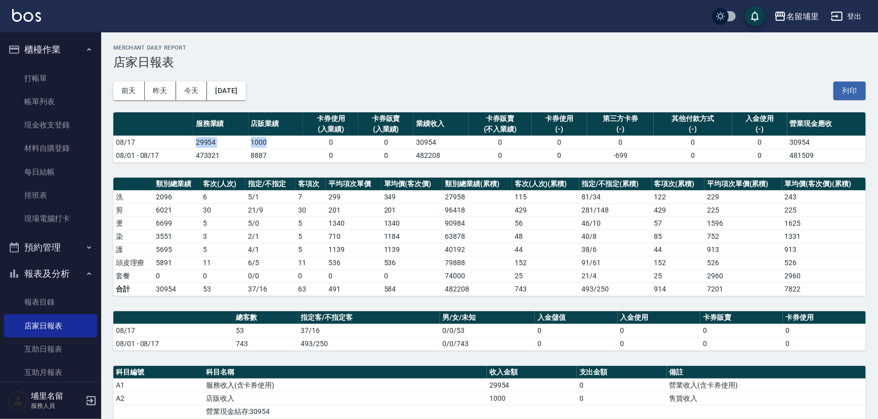
drag, startPoint x: 189, startPoint y: 143, endPoint x: 278, endPoint y: 143, distance: 89.0
click at [278, 143] on tr "08/17 29954 1000 0 0 30954 0 0 0 0 0 30954" at bounding box center [489, 142] width 752 height 13
click at [278, 142] on td "1000" at bounding box center [275, 142] width 55 height 13
click at [277, 164] on div "名留埔里 [DATE] 店家日報表 列印時間： [DATE][PHONE_NUMBER]:08 Merchant Daily Report 店家日報表 [DA…" at bounding box center [489, 317] width 777 height 571
click at [68, 77] on link "打帳單" at bounding box center [50, 78] width 93 height 23
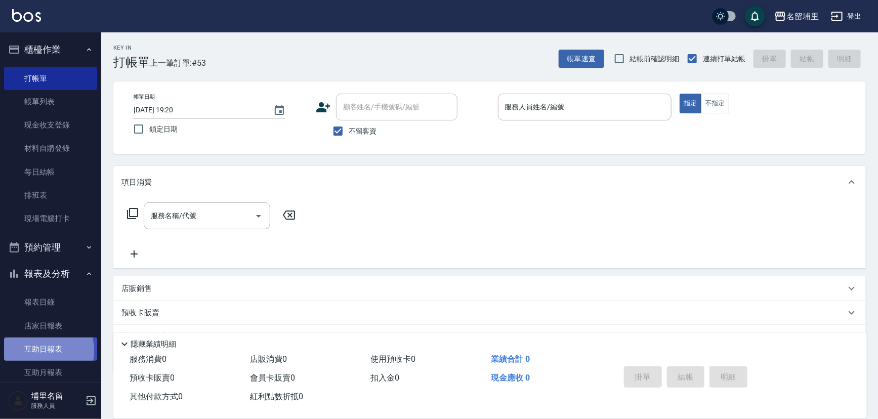
click at [35, 351] on link "互助日報表" at bounding box center [50, 348] width 93 height 23
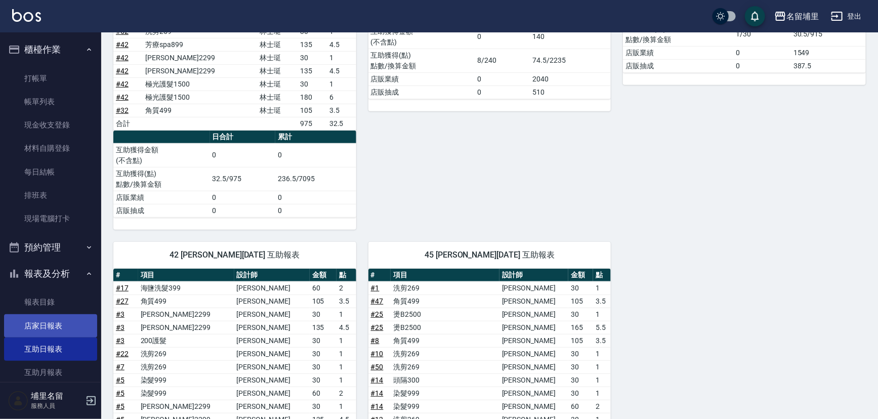
scroll to position [184, 0]
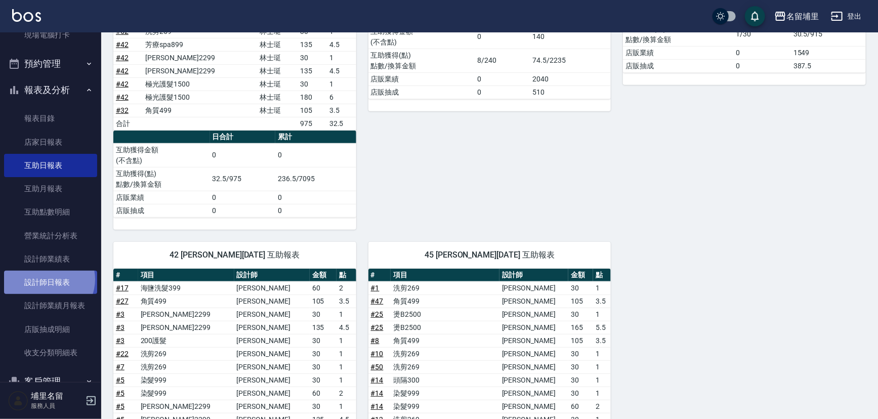
click at [48, 279] on link "設計師日報表" at bounding box center [50, 282] width 93 height 23
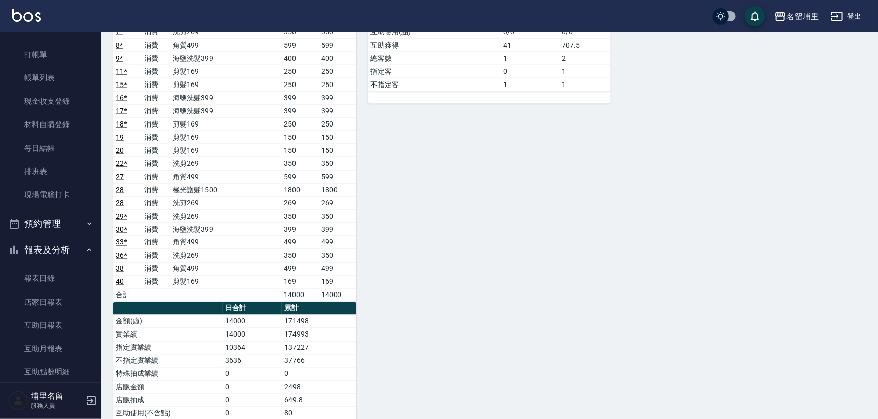
scroll to position [704, 0]
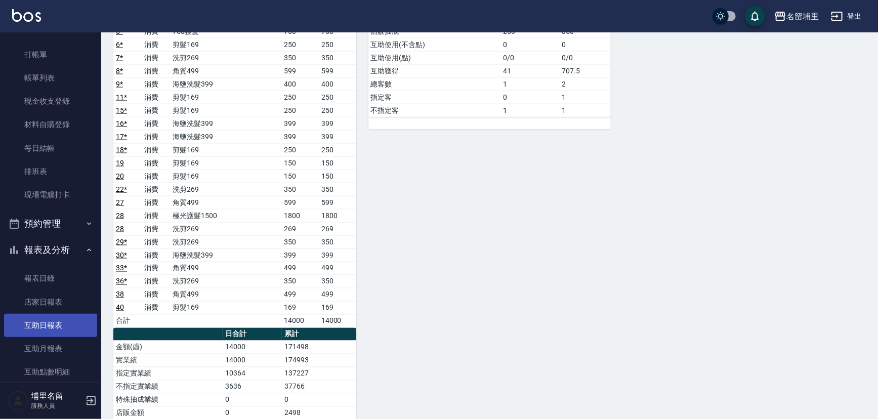
click at [35, 323] on link "互助日報表" at bounding box center [50, 325] width 93 height 23
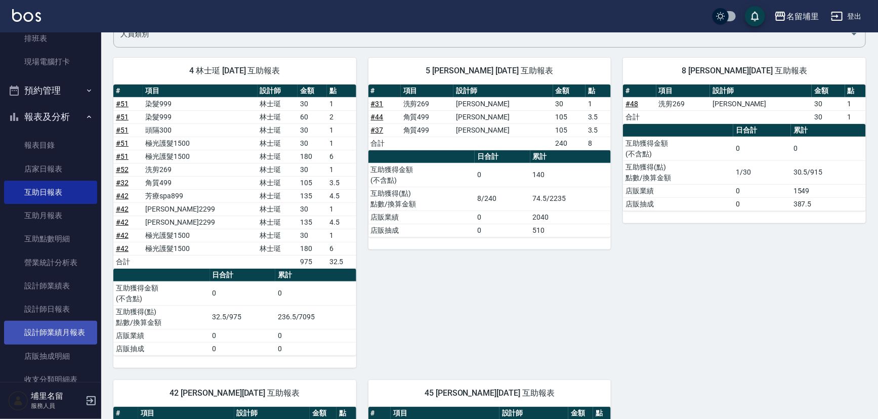
scroll to position [162, 0]
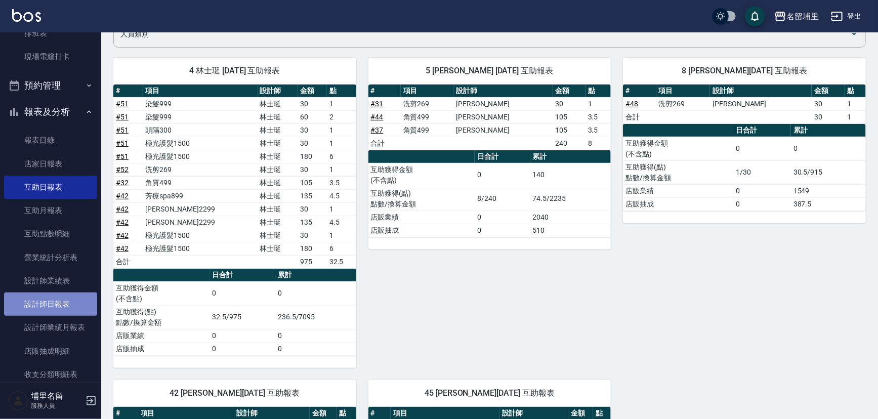
click at [71, 303] on link "設計師日報表" at bounding box center [50, 303] width 93 height 23
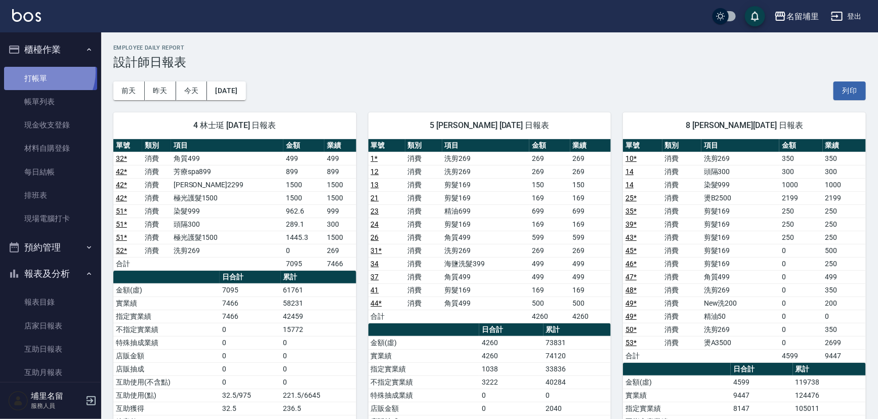
click at [42, 72] on link "打帳單" at bounding box center [50, 78] width 93 height 23
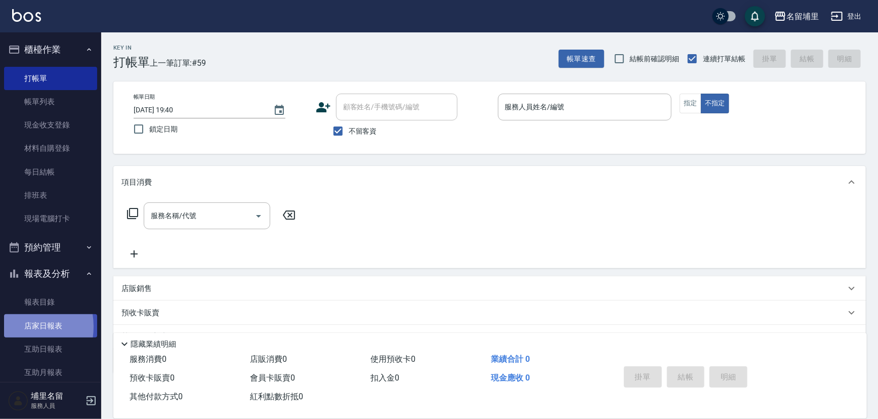
drag, startPoint x: 18, startPoint y: 326, endPoint x: 78, endPoint y: 320, distance: 60.5
click at [19, 326] on link "店家日報表" at bounding box center [50, 325] width 93 height 23
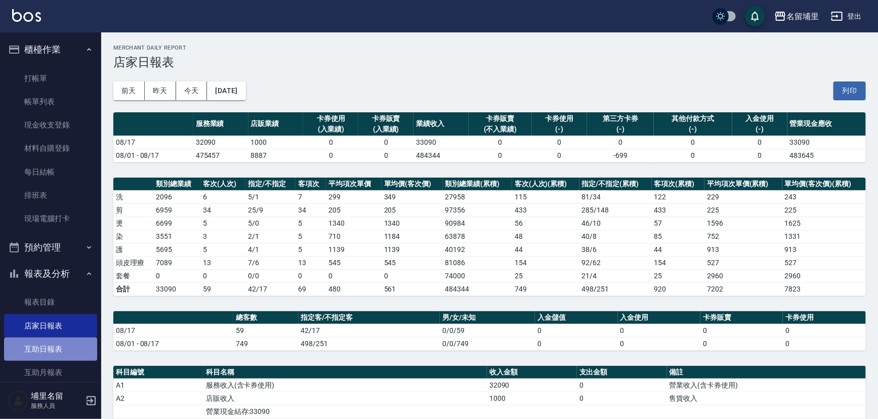
click at [57, 339] on link "互助日報表" at bounding box center [50, 348] width 93 height 23
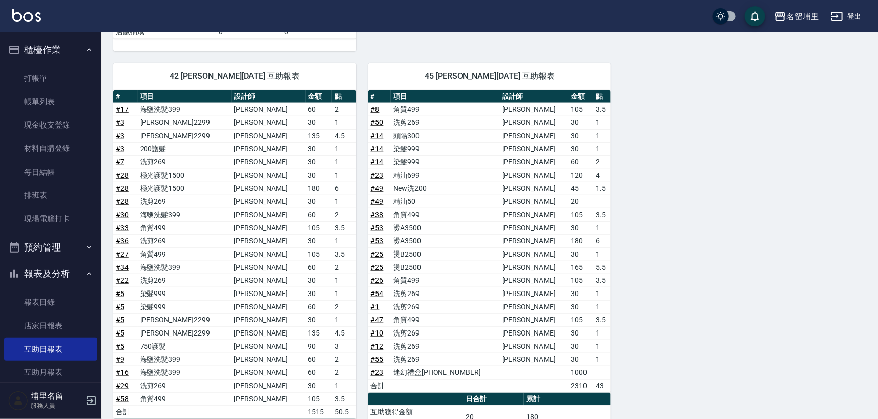
scroll to position [437, 0]
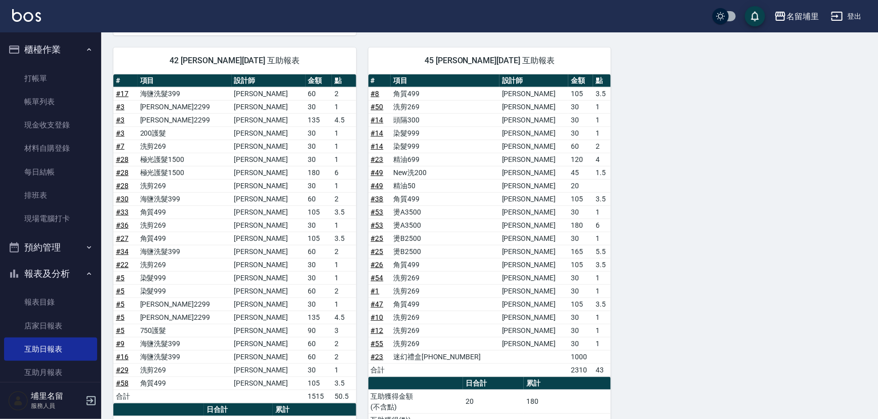
click at [378, 208] on link "# 53" at bounding box center [377, 212] width 13 height 8
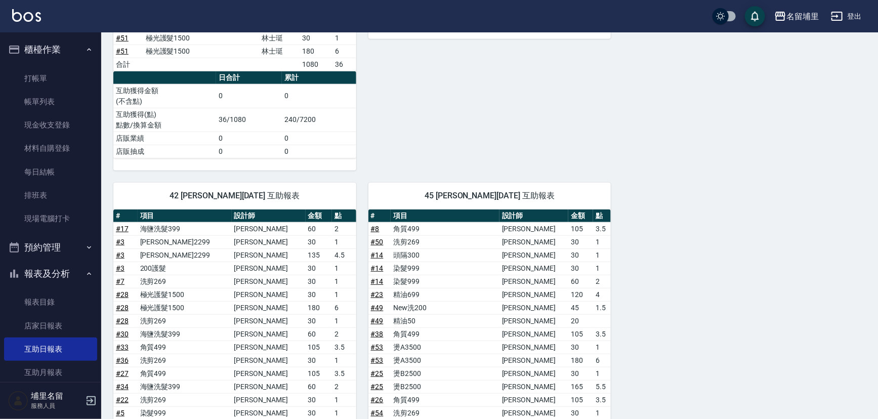
scroll to position [253, 0]
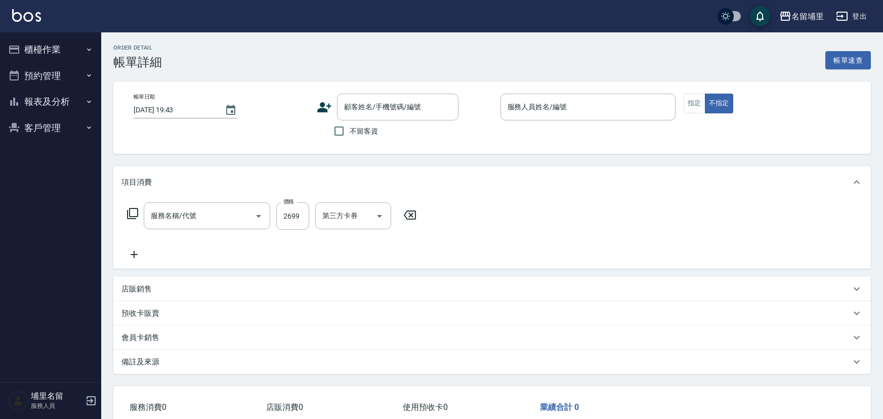
type input "[DATE] 19:07"
checkbox input "true"
type input "[PERSON_NAME]-8"
type input "儲值卡"
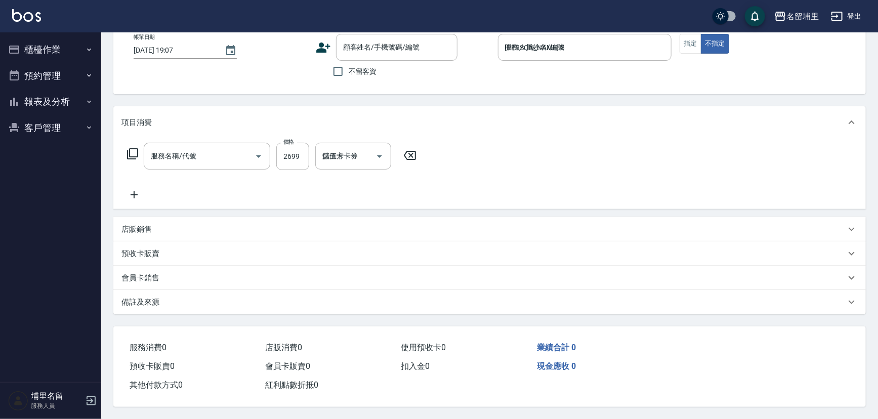
type input "燙A3500(31)"
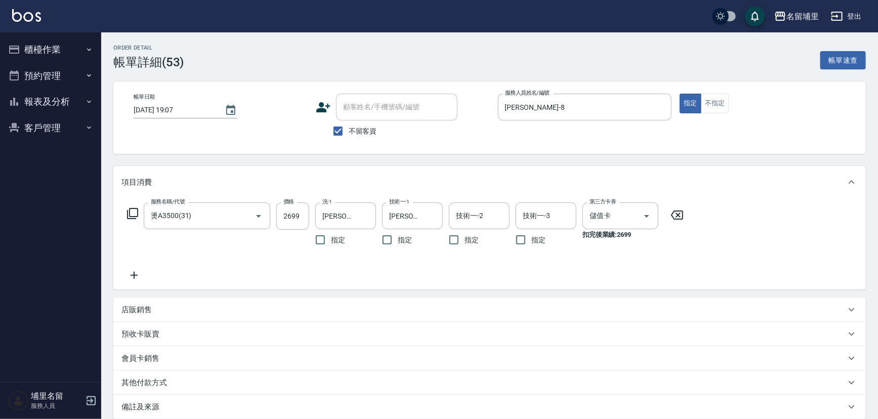
click at [678, 212] on icon at bounding box center [676, 215] width 25 height 12
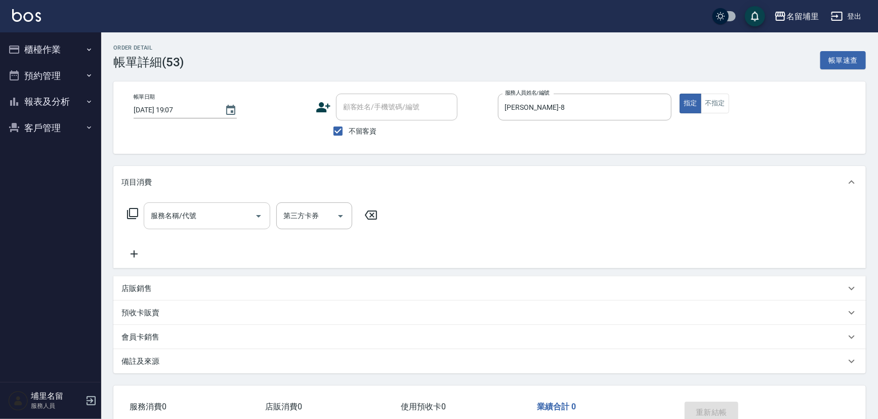
click at [227, 227] on div "服務名稱/代號" at bounding box center [207, 215] width 126 height 27
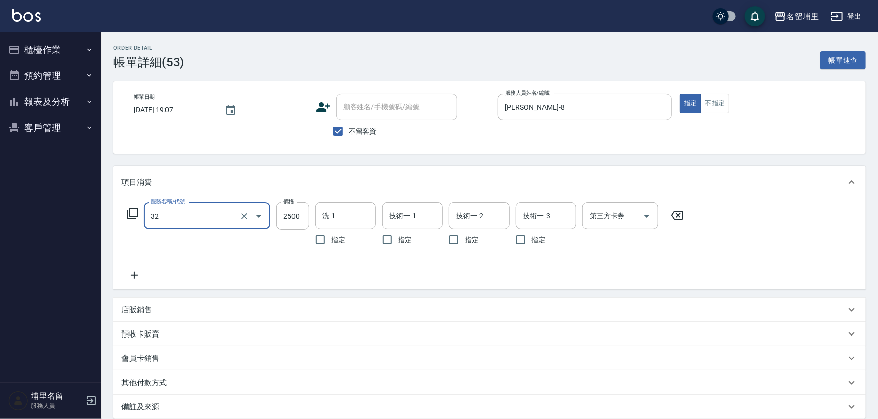
type input "燙B2500(32)"
type input "2000"
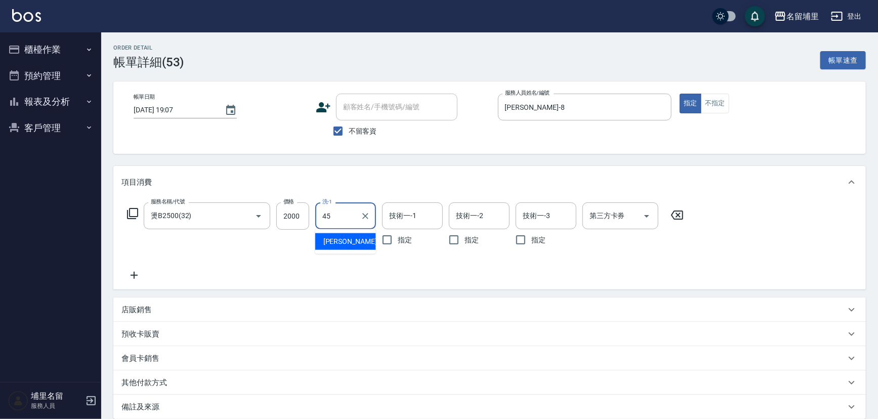
type input "[PERSON_NAME]-45"
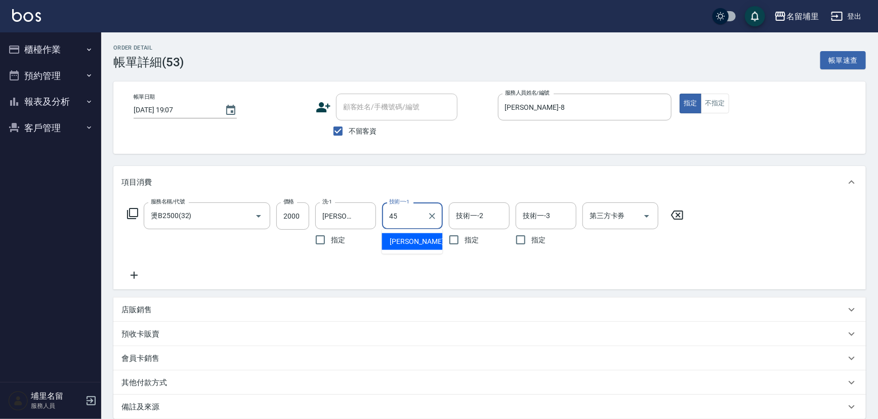
type input "[PERSON_NAME]-45"
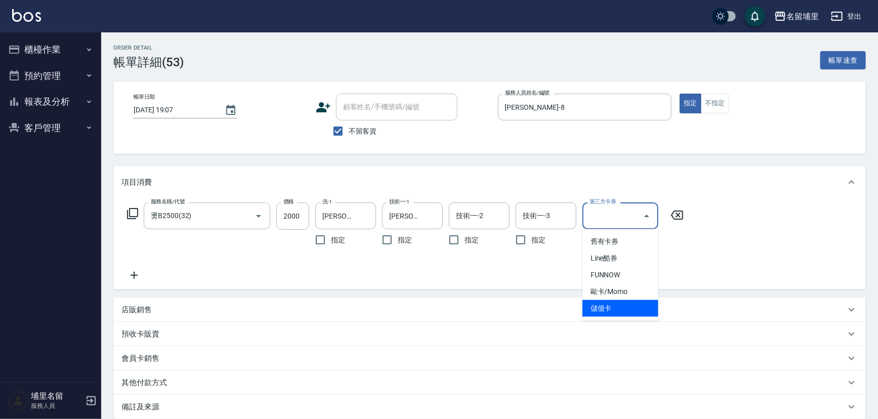
type input "儲值卡"
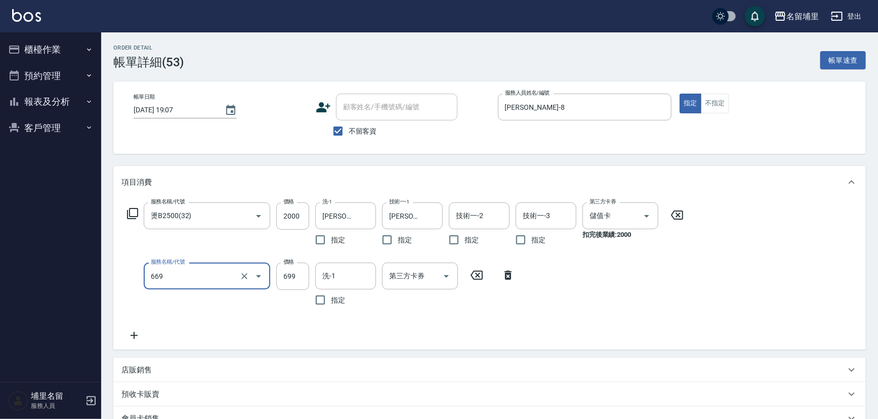
type input "精油699(669)"
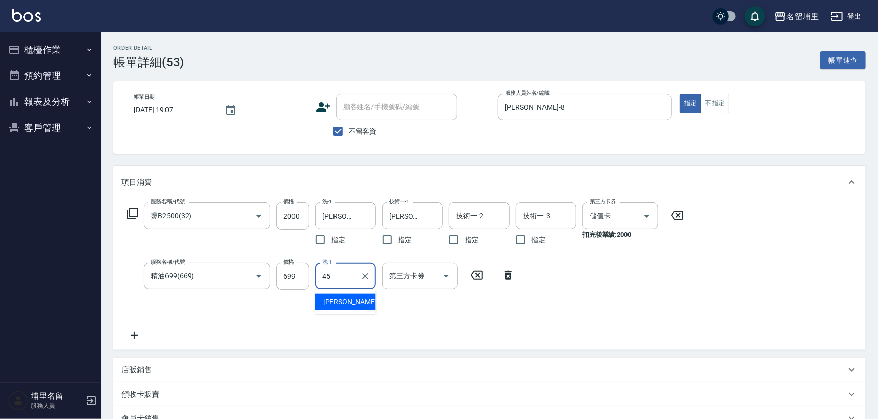
type input "[PERSON_NAME]-45"
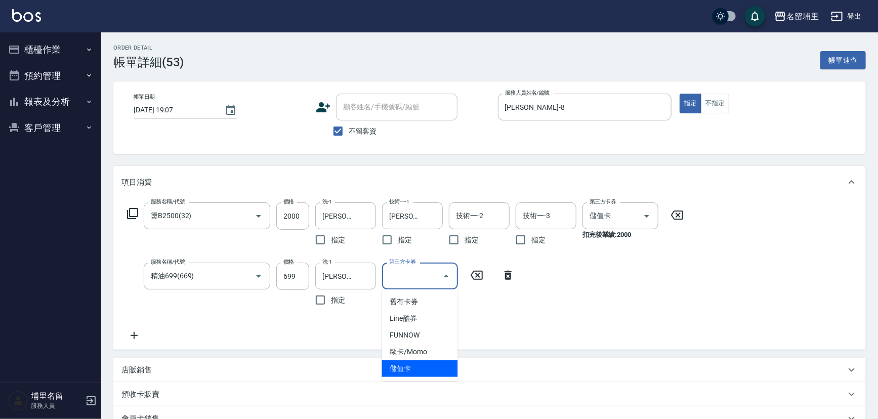
type input "儲值卡"
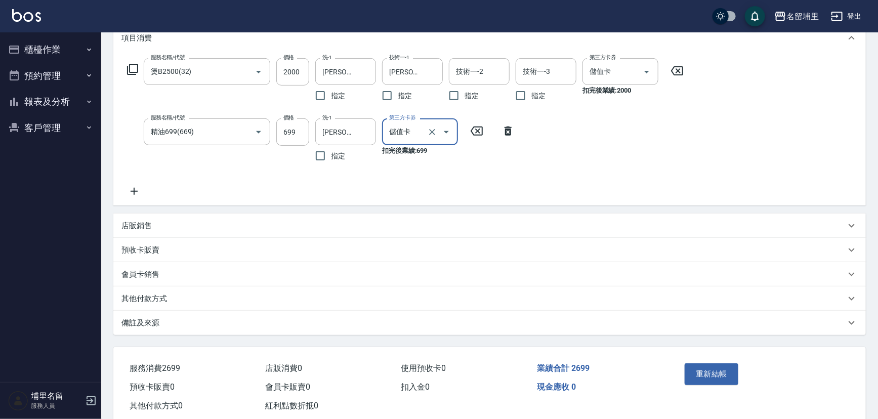
scroll to position [167, 0]
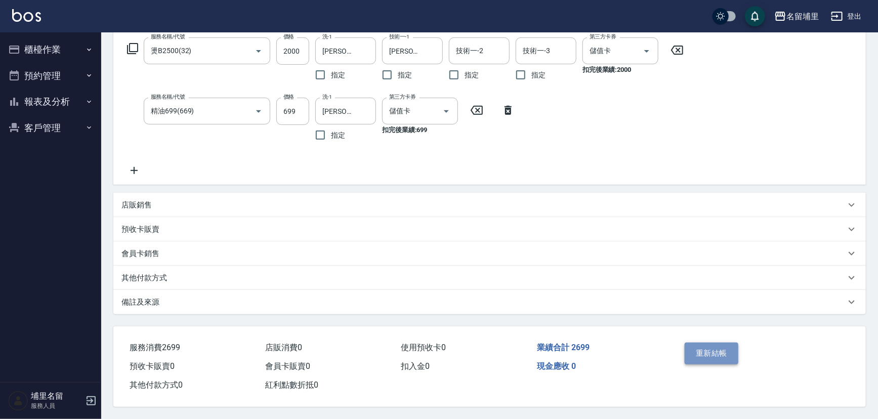
click at [724, 343] on button "重新結帳" at bounding box center [712, 353] width 54 height 21
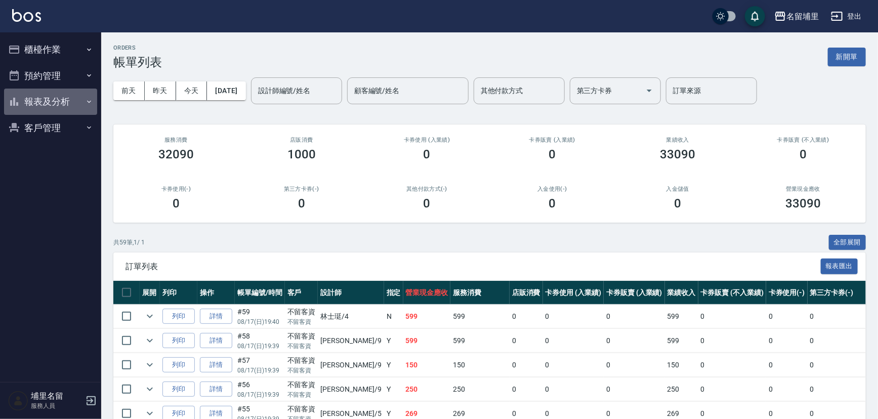
click at [40, 101] on button "報表及分析" at bounding box center [50, 102] width 93 height 26
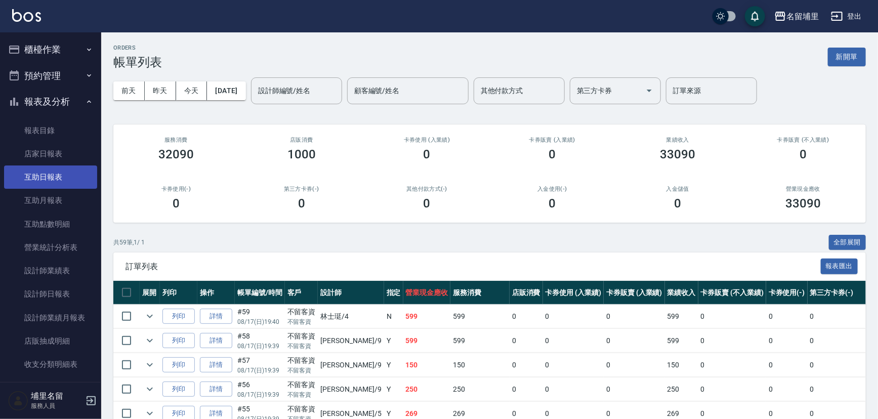
click at [41, 183] on link "互助日報表" at bounding box center [50, 176] width 93 height 23
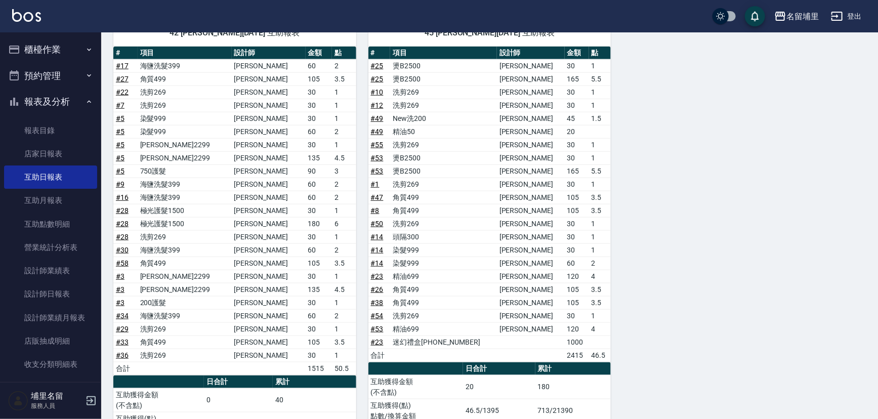
scroll to position [529, 0]
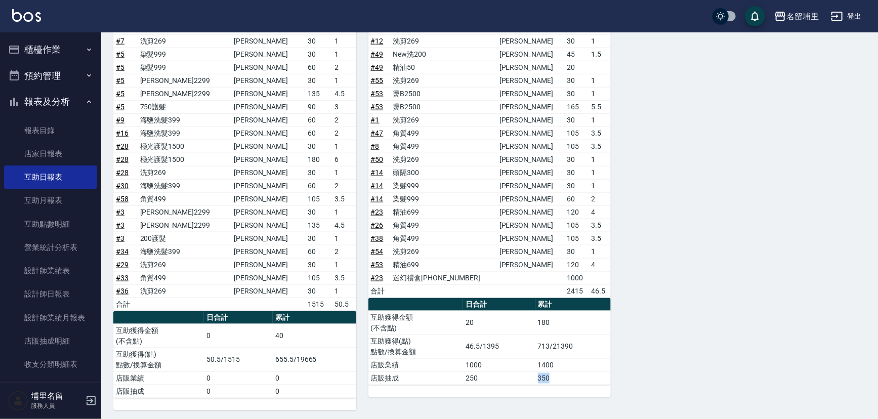
drag, startPoint x: 537, startPoint y: 376, endPoint x: 551, endPoint y: 374, distance: 13.7
click at [551, 374] on td "350" at bounding box center [573, 377] width 76 height 13
click at [555, 374] on td "350" at bounding box center [573, 377] width 76 height 13
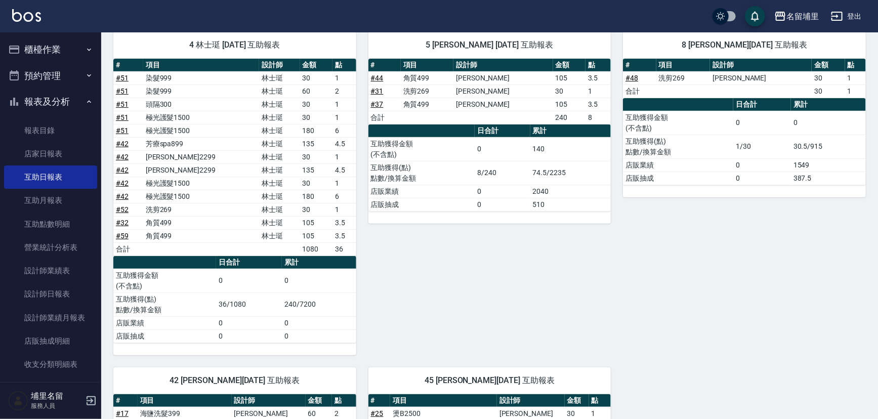
scroll to position [0, 0]
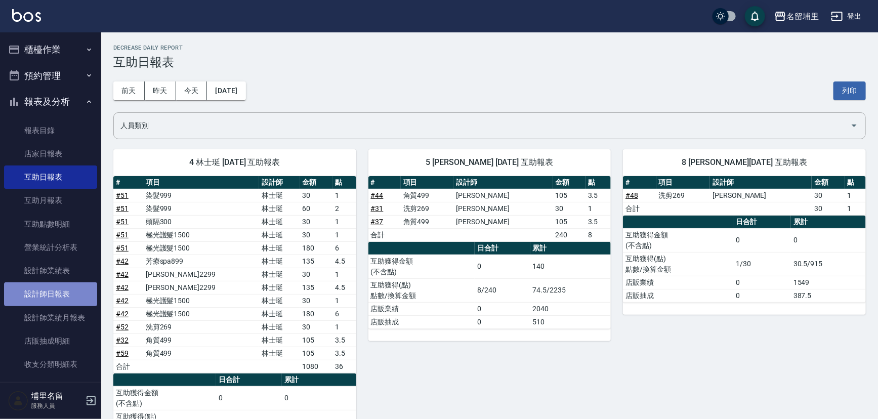
click at [65, 286] on link "設計師日報表" at bounding box center [50, 293] width 93 height 23
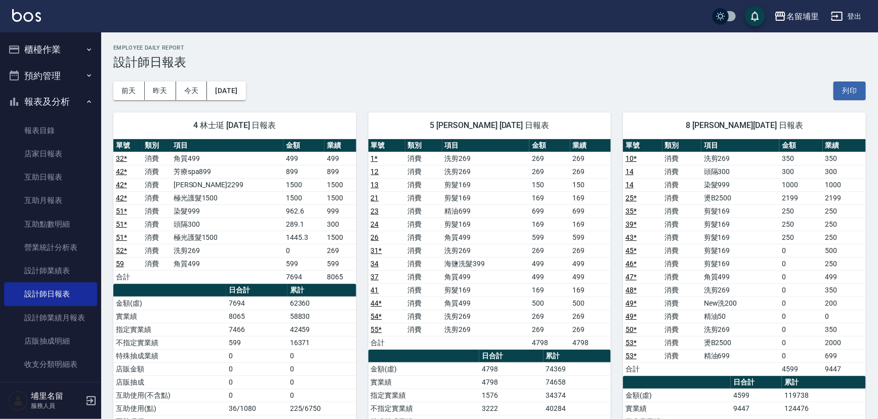
click at [412, 116] on div "5 [PERSON_NAME] [DATE] 日報表" at bounding box center [489, 125] width 243 height 26
click at [42, 46] on button "櫃檯作業" at bounding box center [50, 49] width 93 height 26
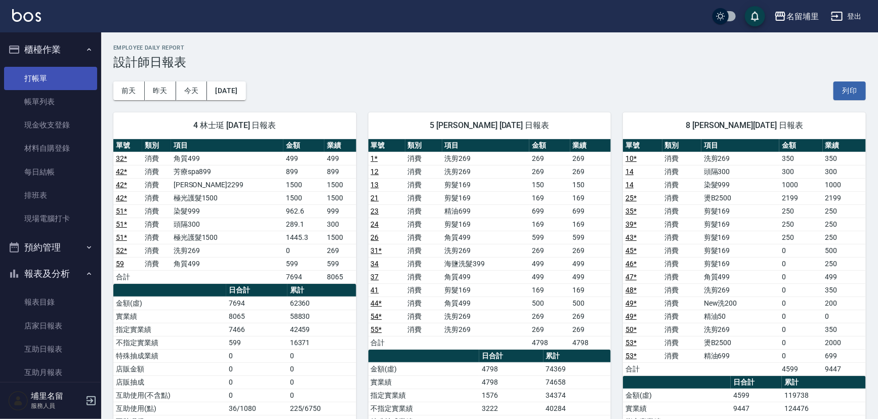
click at [49, 83] on link "打帳單" at bounding box center [50, 78] width 93 height 23
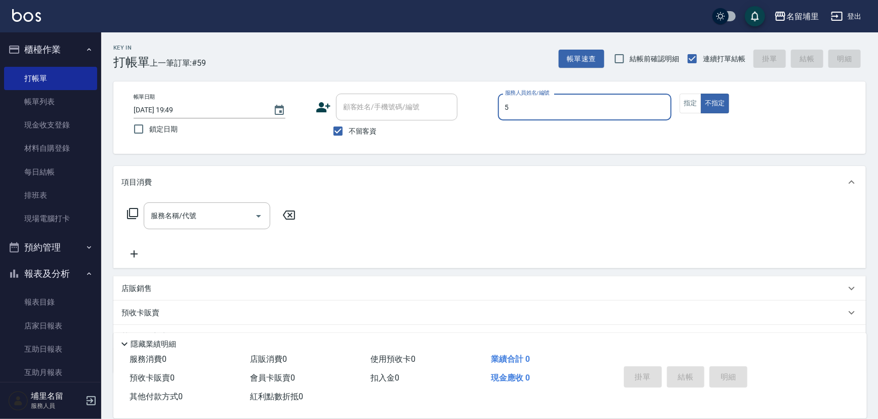
type input "[PERSON_NAME]-5"
type button "false"
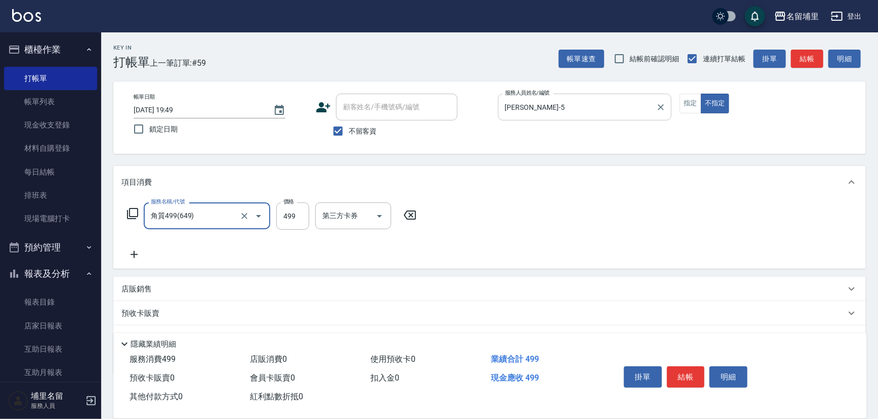
type input "角質499(649)"
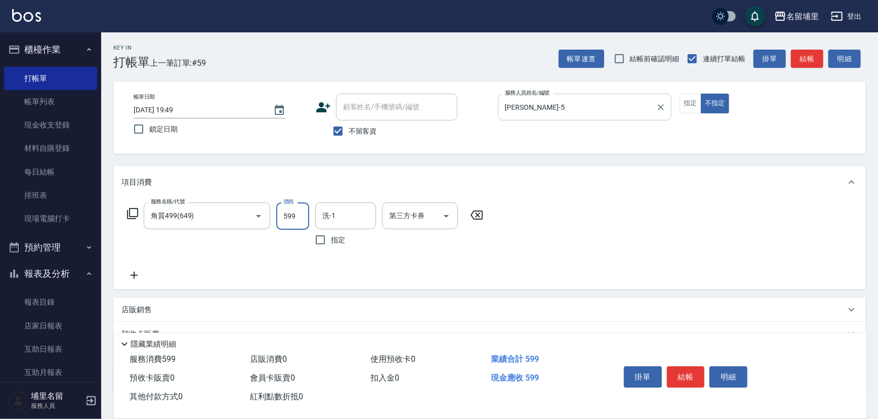
type input "599"
type input "[PERSON_NAME]-42"
click at [689, 367] on button "結帳" at bounding box center [686, 376] width 38 height 21
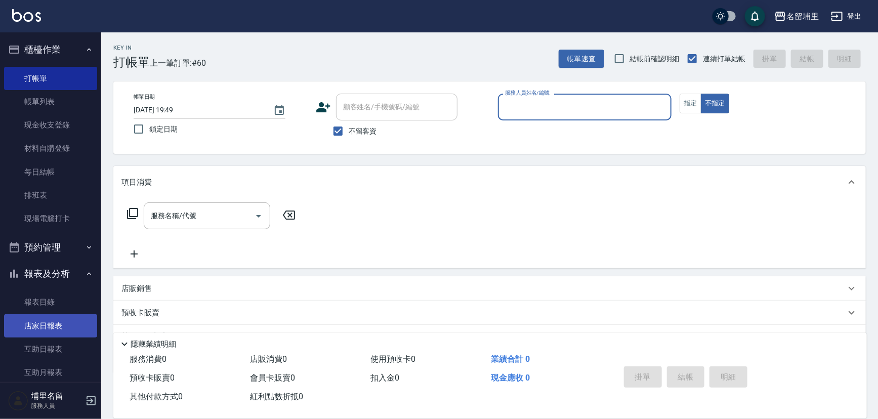
drag, startPoint x: 42, startPoint y: 326, endPoint x: 73, endPoint y: 320, distance: 30.9
click at [44, 325] on link "店家日報表" at bounding box center [50, 325] width 93 height 23
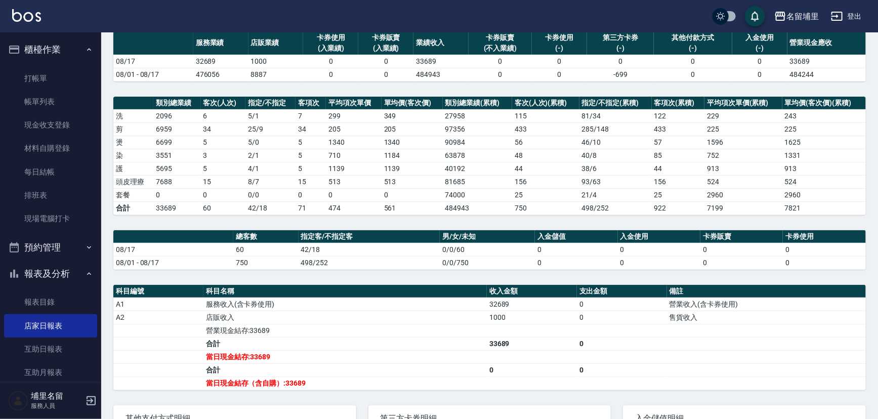
scroll to position [182, 0]
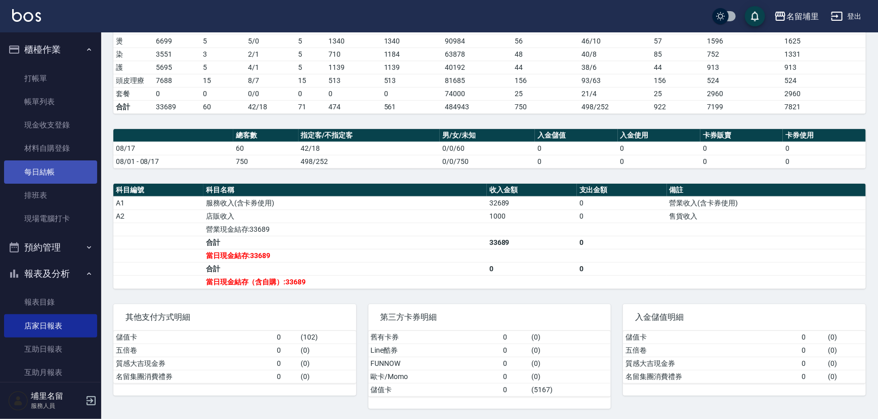
click at [21, 161] on link "每日結帳" at bounding box center [50, 171] width 93 height 23
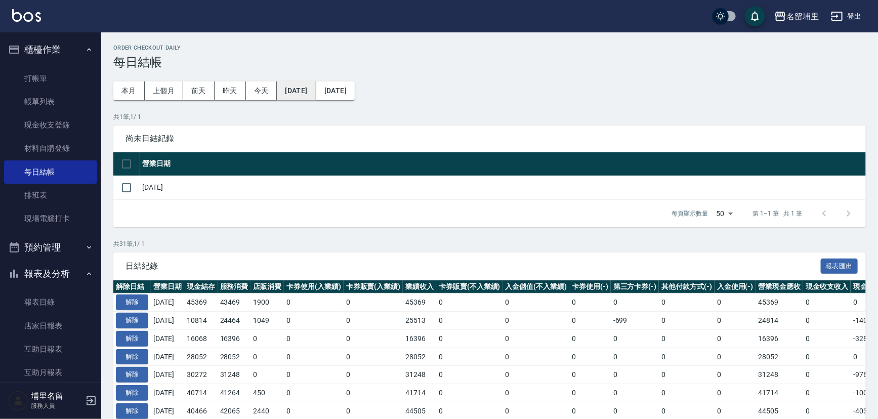
click at [312, 89] on button "2025/07/17" at bounding box center [296, 90] width 39 height 19
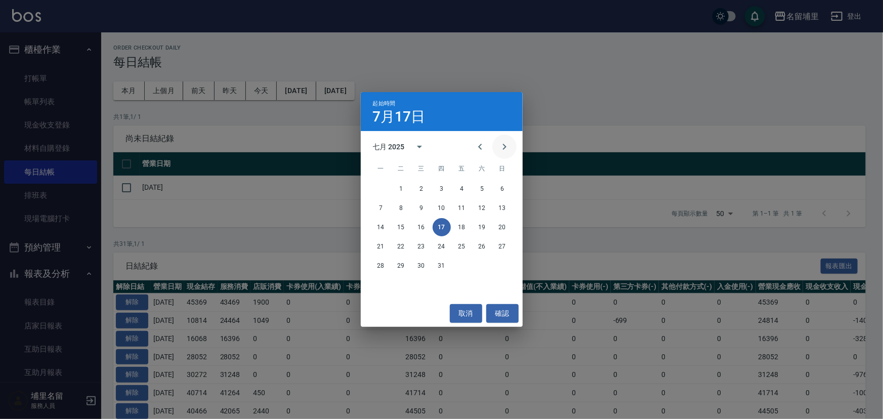
click at [506, 146] on icon "Next month" at bounding box center [504, 147] width 12 height 12
click at [508, 212] on button "10" at bounding box center [502, 208] width 18 height 18
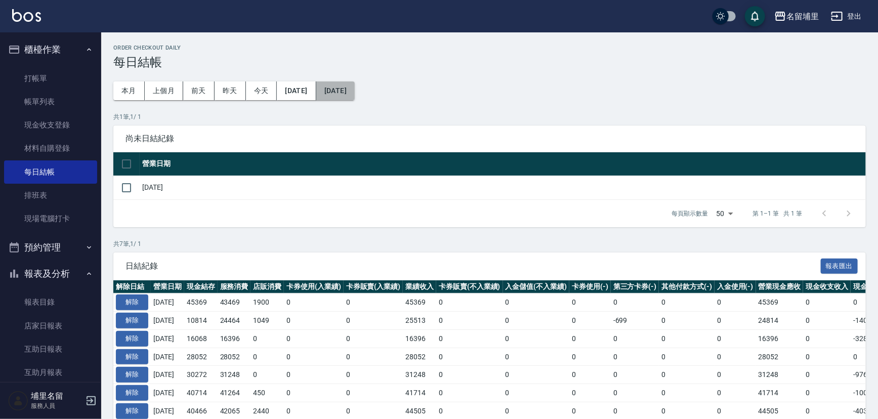
click at [355, 90] on button "[DATE]" at bounding box center [335, 90] width 38 height 19
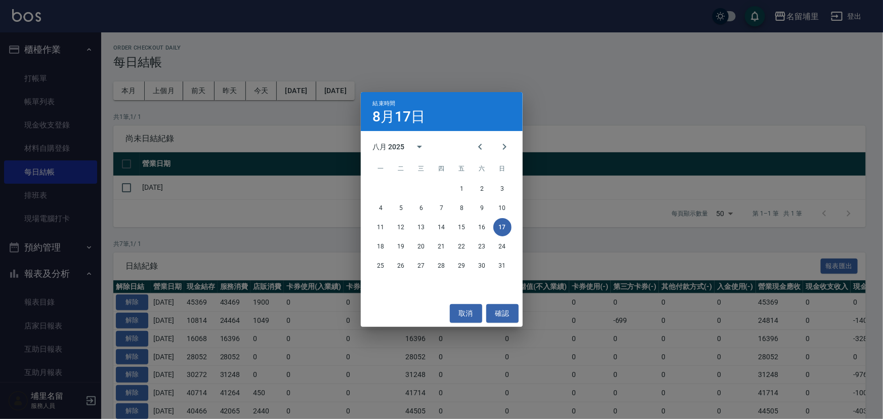
click at [294, 221] on div "結束時間 8月17日 八月 2025 一 二 三 四 五 六 日 1 2 3 4 5 6 7 8 9 10 11 12 13 14 15 16 17 18 1…" at bounding box center [441, 209] width 883 height 419
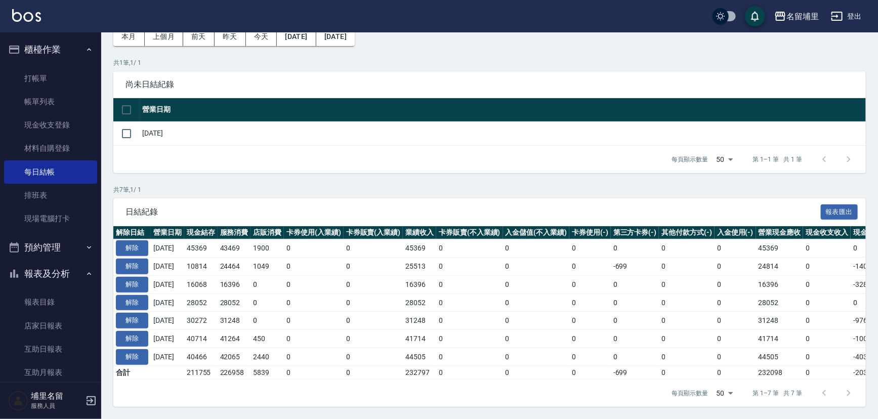
scroll to position [60, 0]
click at [35, 319] on link "店家日報表" at bounding box center [50, 325] width 93 height 23
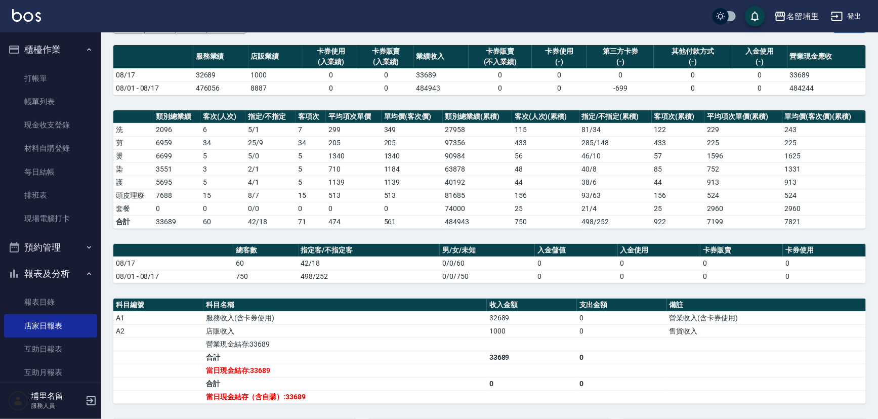
scroll to position [138, 0]
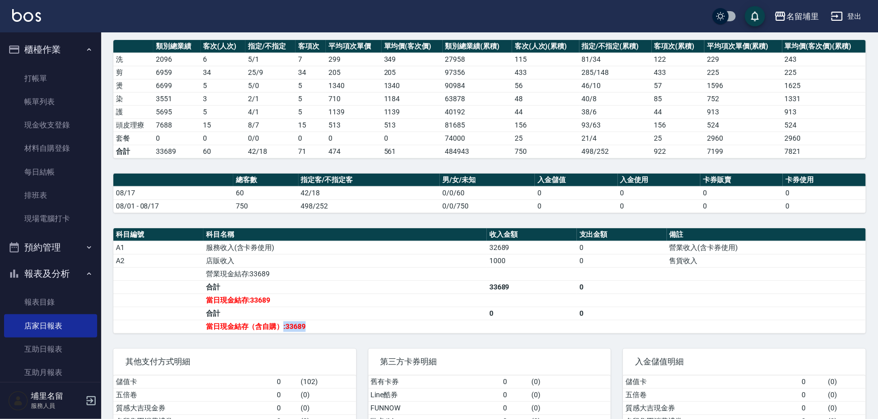
drag, startPoint x: 314, startPoint y: 322, endPoint x: 280, endPoint y: 324, distance: 33.9
click at [280, 324] on td "當日現金結存（含自購）:33689" at bounding box center [344, 326] width 283 height 13
click at [322, 303] on td "當日現金結存:33689" at bounding box center [344, 299] width 283 height 13
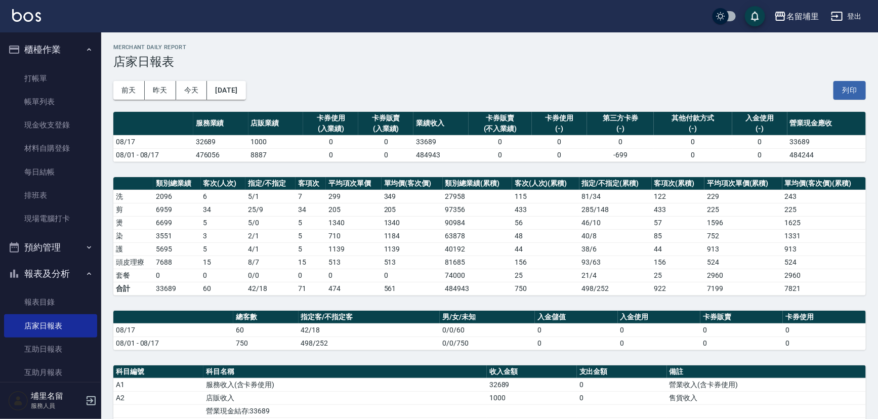
scroll to position [0, 0]
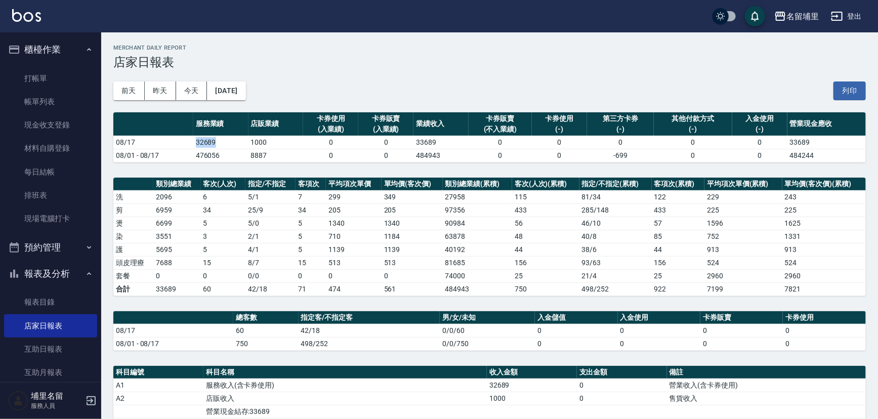
drag, startPoint x: 181, startPoint y: 145, endPoint x: 234, endPoint y: 143, distance: 52.6
click at [234, 143] on tr "08/17 32689 1000 0 0 33689 0 0 0 0 0 33689" at bounding box center [489, 142] width 752 height 13
click at [234, 143] on td "32689" at bounding box center [220, 142] width 55 height 13
drag, startPoint x: 234, startPoint y: 143, endPoint x: 199, endPoint y: 143, distance: 34.4
click at [199, 143] on td "32689" at bounding box center [220, 142] width 55 height 13
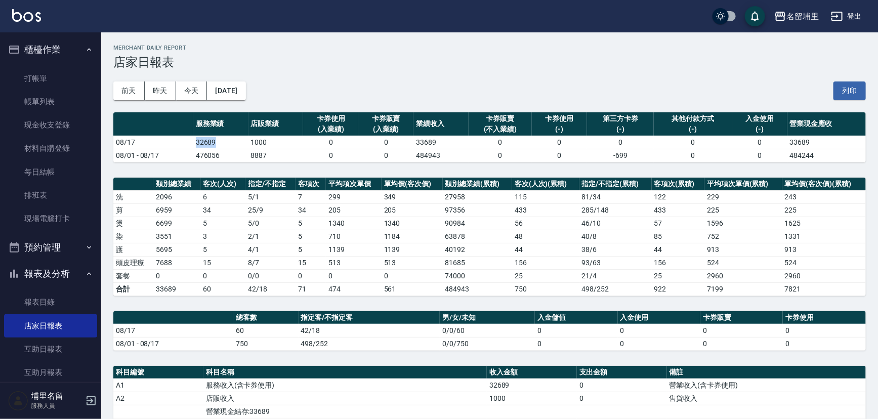
click at [199, 143] on td "32689" at bounding box center [220, 142] width 55 height 13
drag, startPoint x: 190, startPoint y: 143, endPoint x: 245, endPoint y: 143, distance: 54.6
click at [245, 143] on tr "08/17 32689 1000 0 0 33689 0 0 0 0 0 33689" at bounding box center [489, 142] width 752 height 13
click at [245, 143] on td "32689" at bounding box center [220, 142] width 55 height 13
drag, startPoint x: 245, startPoint y: 143, endPoint x: 269, endPoint y: 143, distance: 24.3
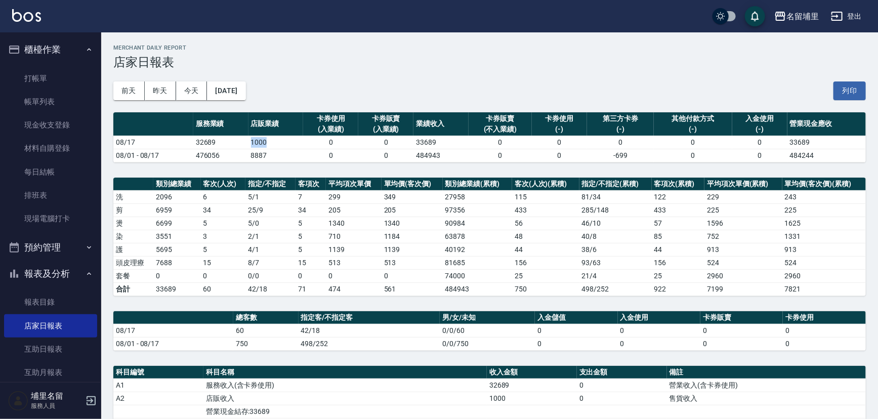
click at [269, 143] on tr "08/17 32689 1000 0 0 33689 0 0 0 0 0 33689" at bounding box center [489, 142] width 752 height 13
click at [269, 143] on td "1000" at bounding box center [275, 142] width 55 height 13
drag, startPoint x: 278, startPoint y: 142, endPoint x: 253, endPoint y: 147, distance: 25.3
click at [253, 147] on td "1000" at bounding box center [275, 142] width 55 height 13
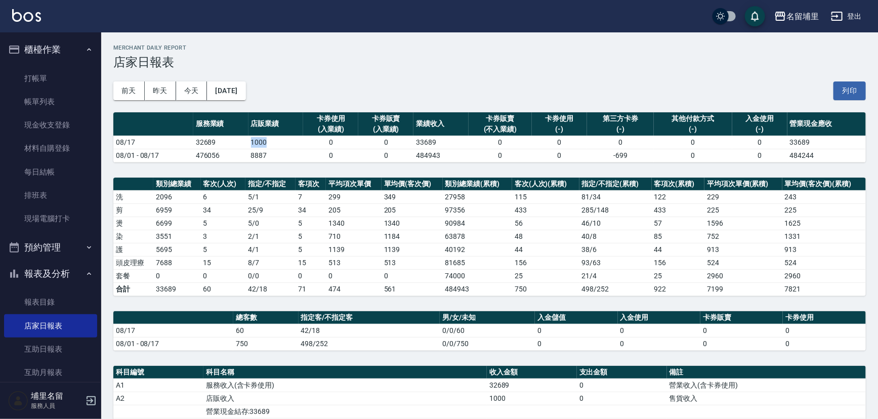
drag, startPoint x: 248, startPoint y: 147, endPoint x: 272, endPoint y: 147, distance: 23.3
click at [272, 147] on td "1000" at bounding box center [275, 142] width 55 height 13
drag, startPoint x: 204, startPoint y: 264, endPoint x: 224, endPoint y: 261, distance: 20.4
click at [224, 261] on td "15" at bounding box center [223, 262] width 45 height 13
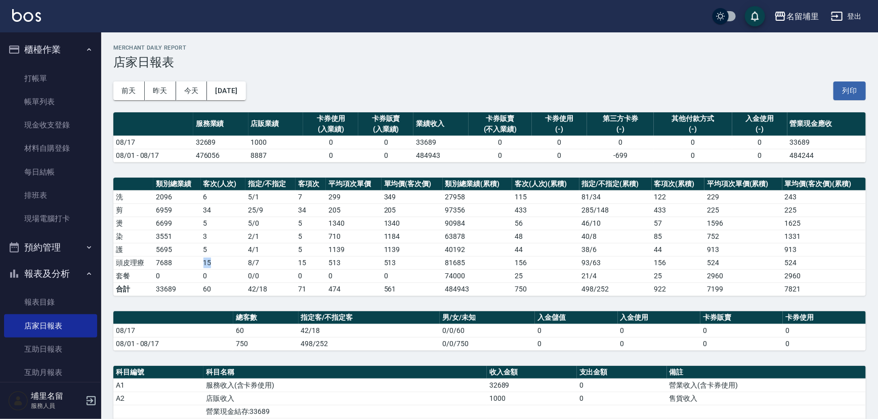
click at [225, 260] on td "15" at bounding box center [223, 262] width 45 height 13
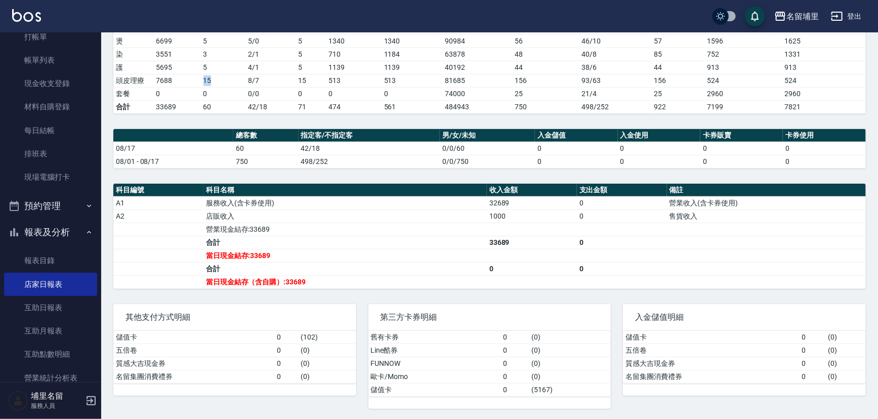
scroll to position [92, 0]
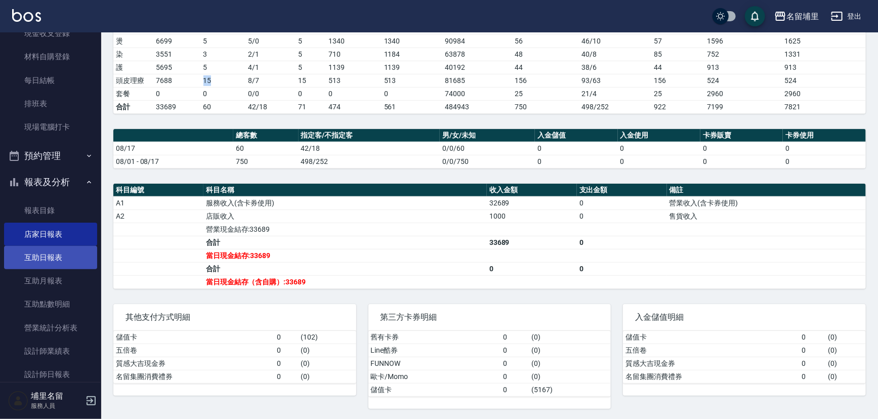
click at [51, 260] on link "互助日報表" at bounding box center [50, 257] width 93 height 23
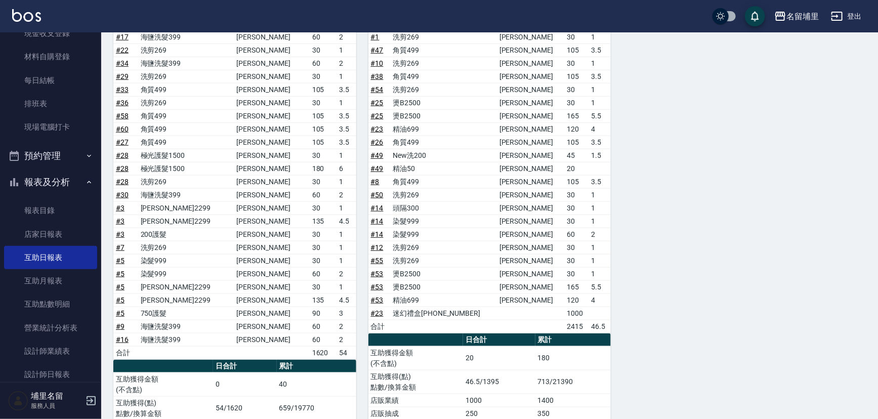
scroll to position [404, 0]
